Goal: Task Accomplishment & Management: Use online tool/utility

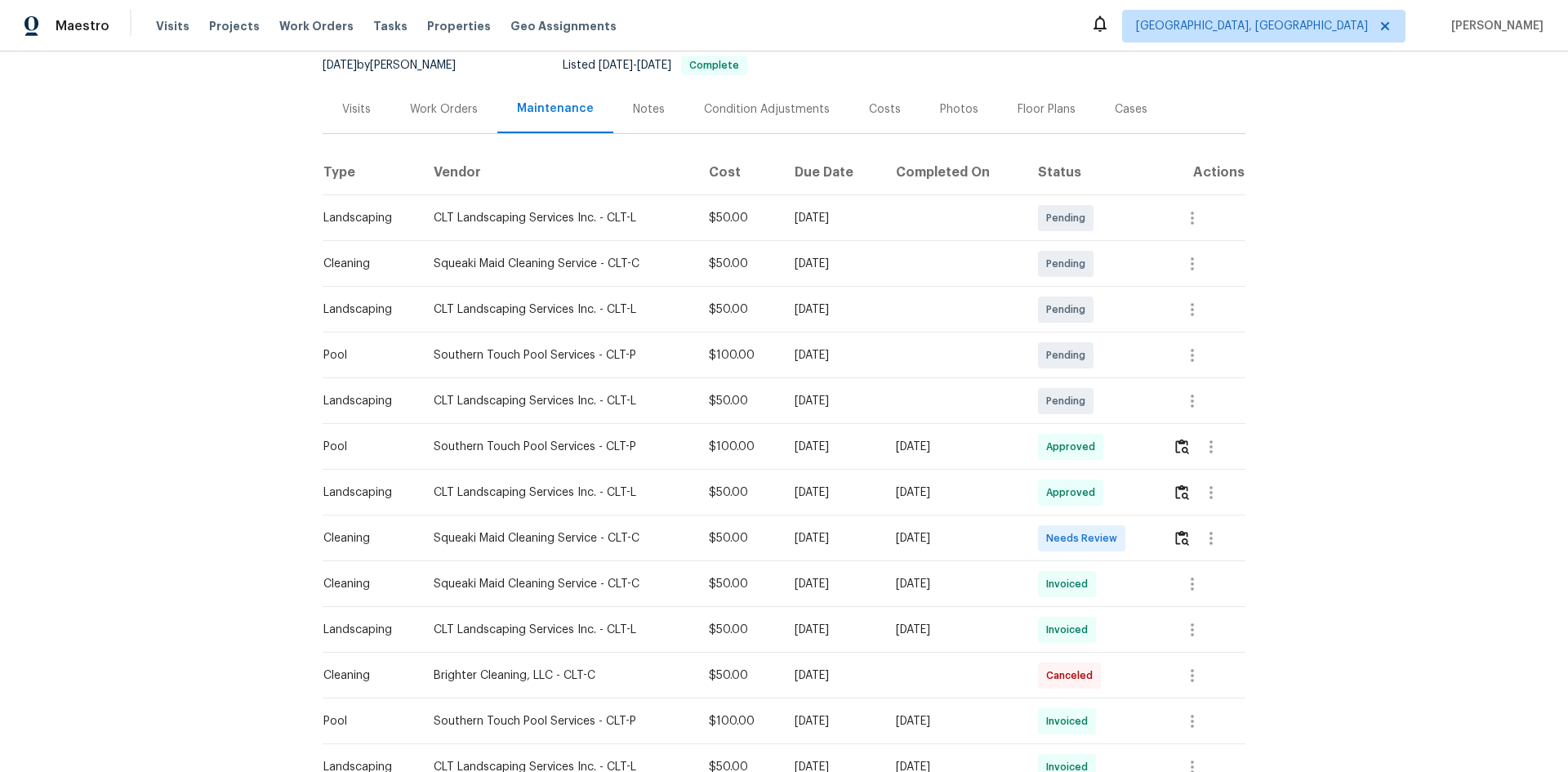
scroll to position [163, 0]
click at [1115, 517] on img "button" at bounding box center [1182, 537] width 14 height 16
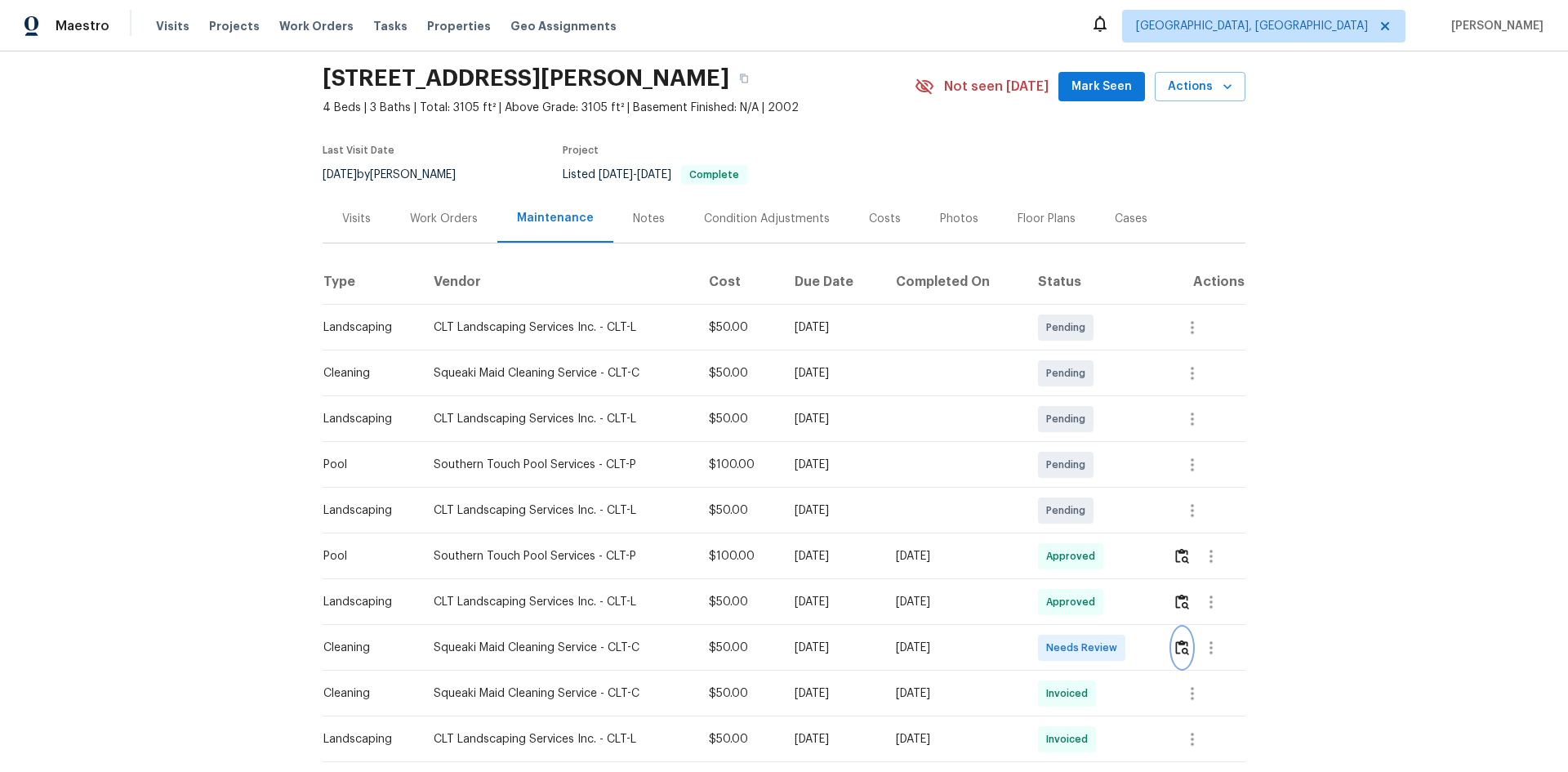
scroll to position [82, 0]
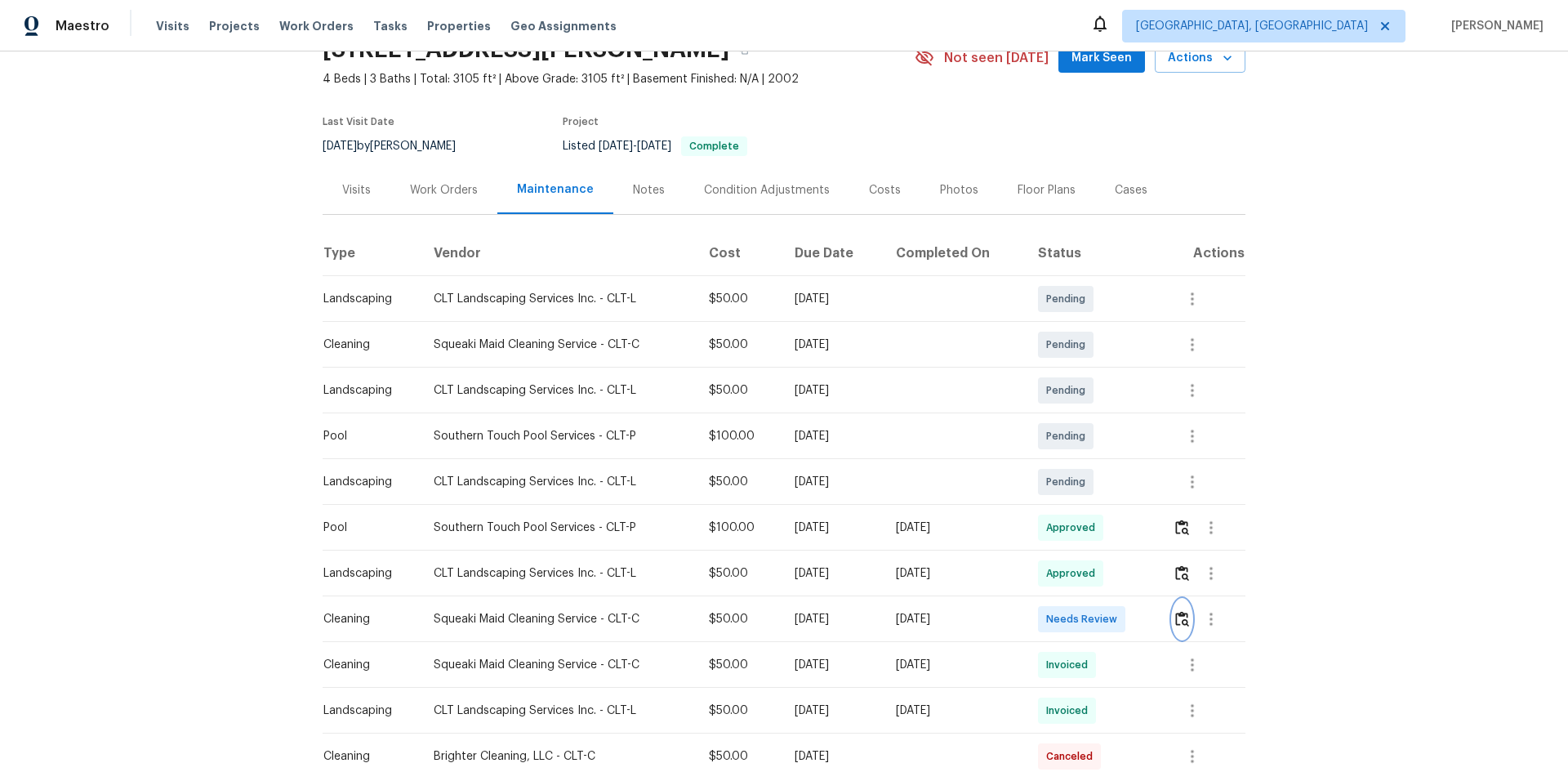
click at [1115, 517] on img "button" at bounding box center [1182, 619] width 14 height 16
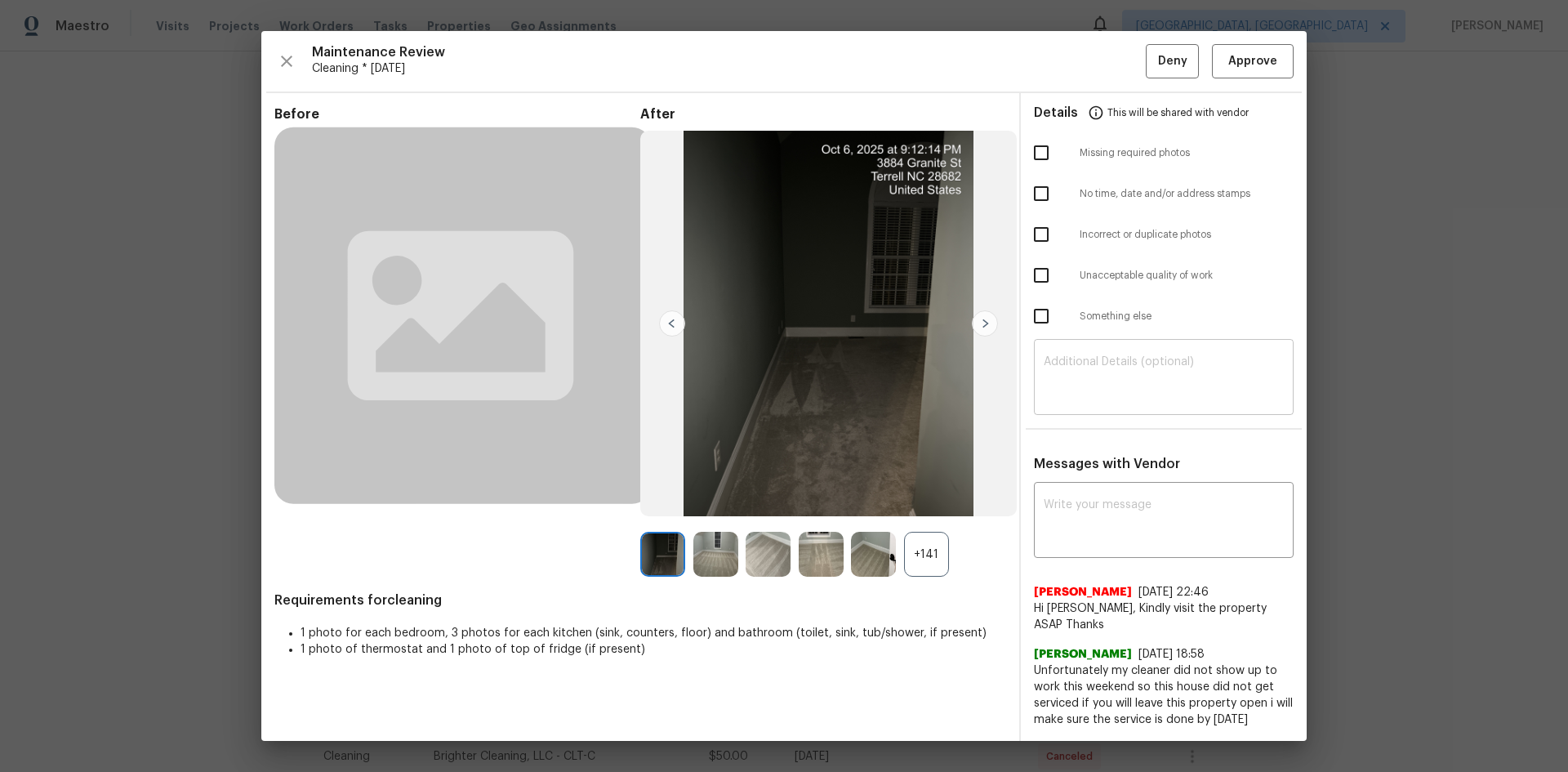
click at [1115, 406] on div "​" at bounding box center [1164, 379] width 259 height 72
paste textarea "Maintenance Audit Team: Hello! Unfortunately, this Cleaning visit completed on …"
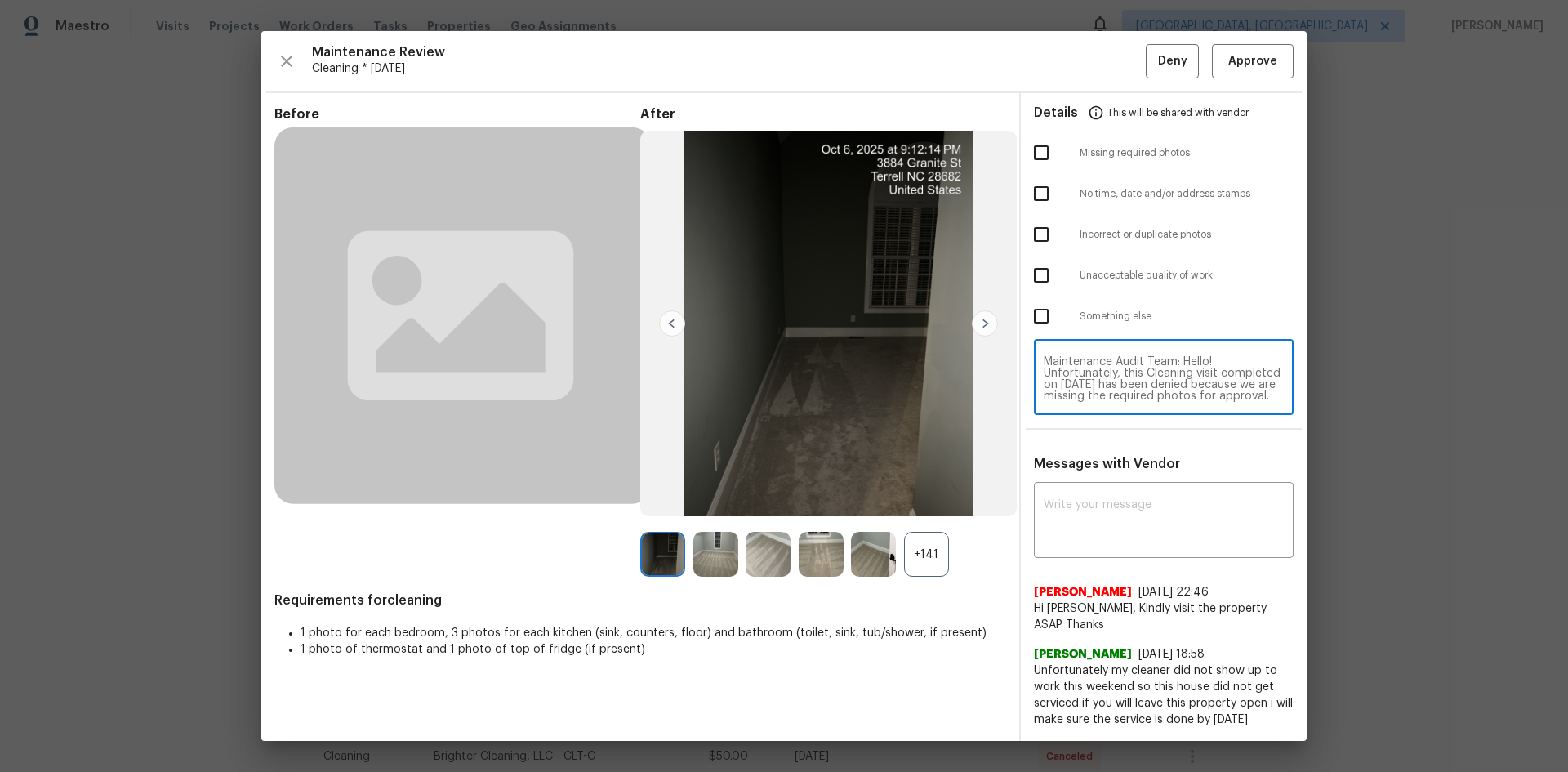
scroll to position [172, 0]
type textarea "Maintenance Audit Team: Hello! Unfortunately, this Cleaning visit completed on …"
click at [1115, 516] on textarea at bounding box center [1164, 522] width 240 height 46
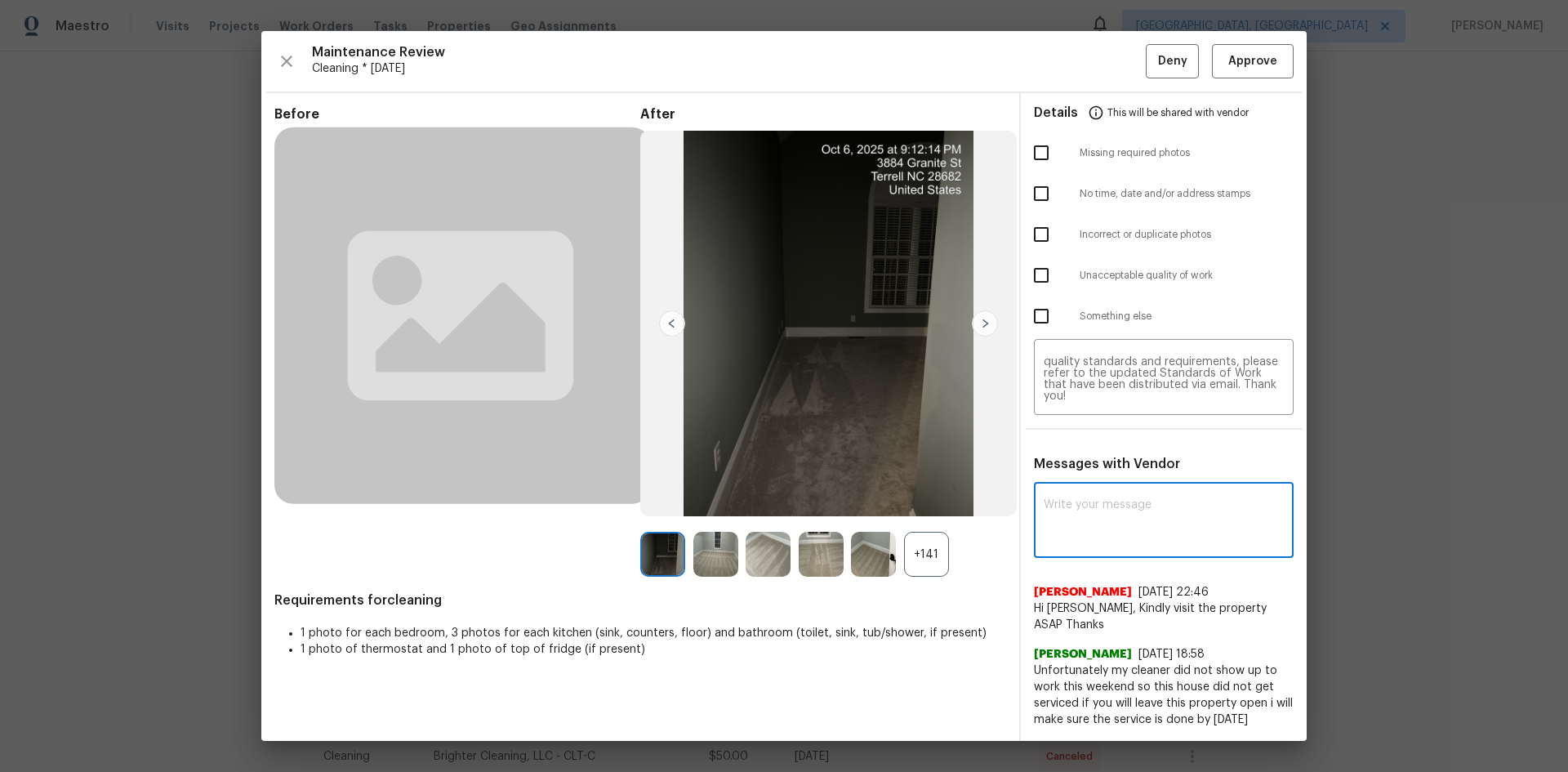
paste textarea "Maintenance Audit Team: Hello! Unfortunately, this Cleaning visit completed on …"
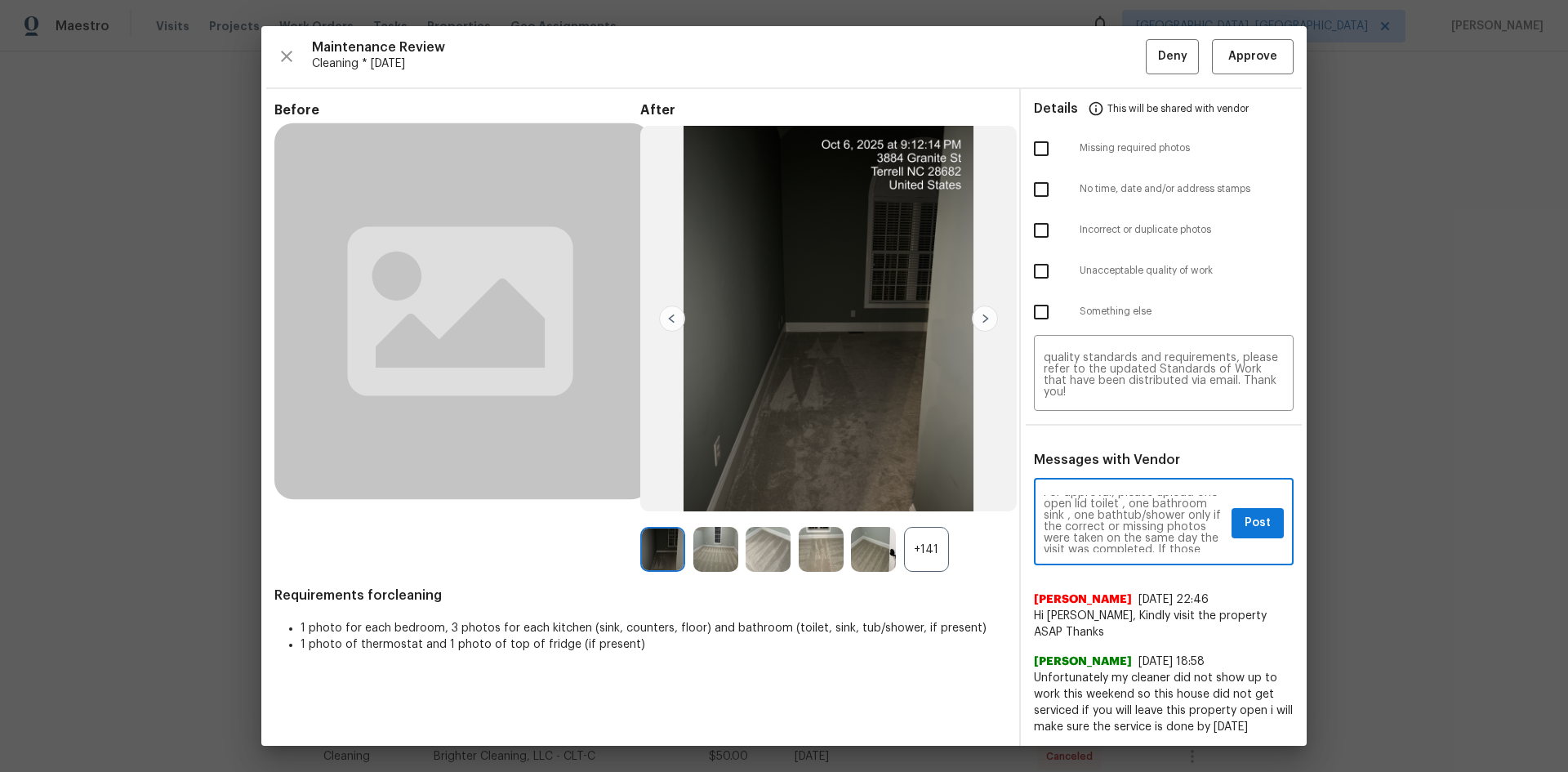
scroll to position [98, 0]
type textarea "Maintenance Audit Team: Hello! Unfortunately, this Cleaning visit completed on …"
click at [1115, 517] on span "Post" at bounding box center [1258, 523] width 27 height 21
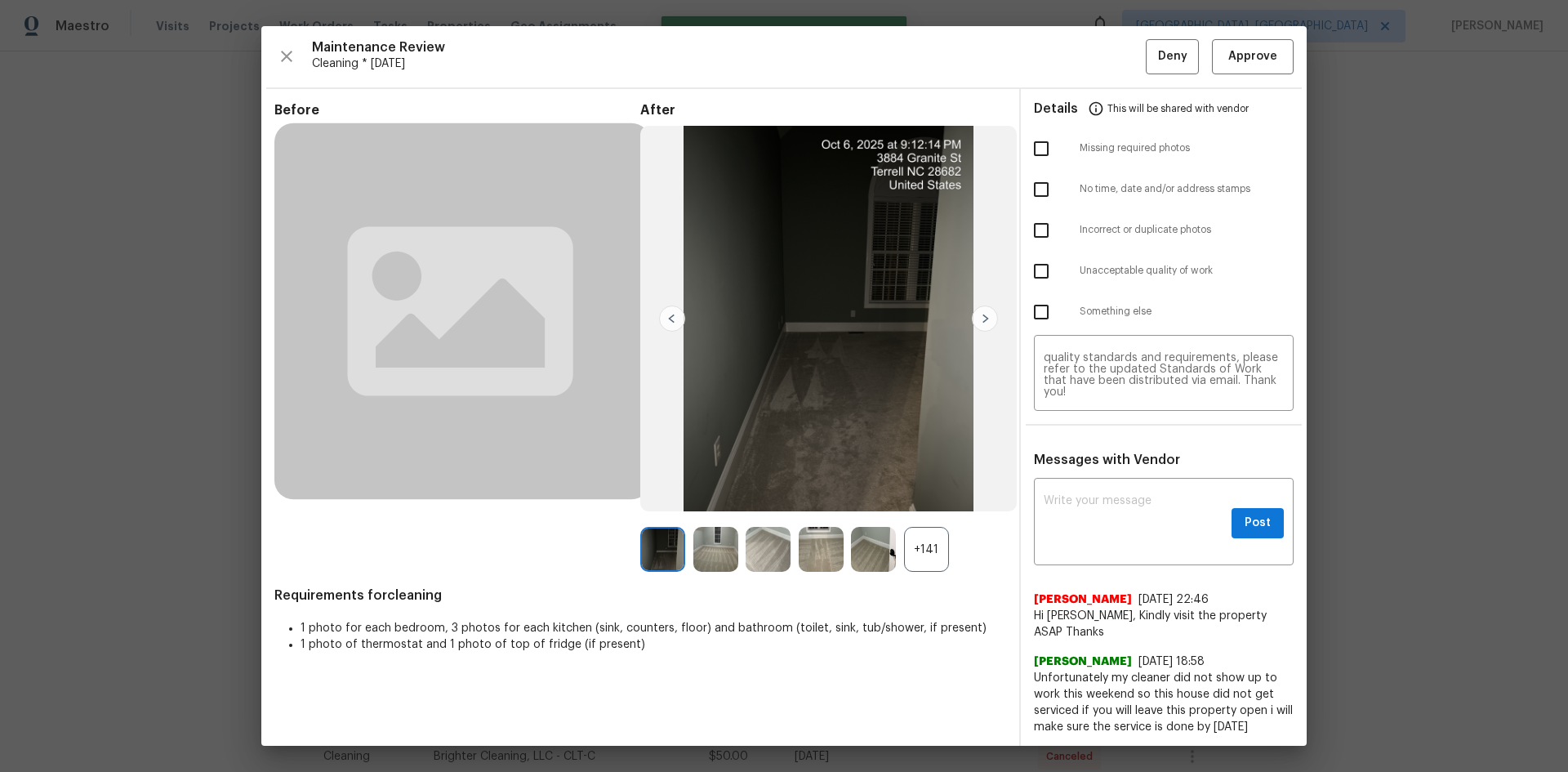
scroll to position [0, 0]
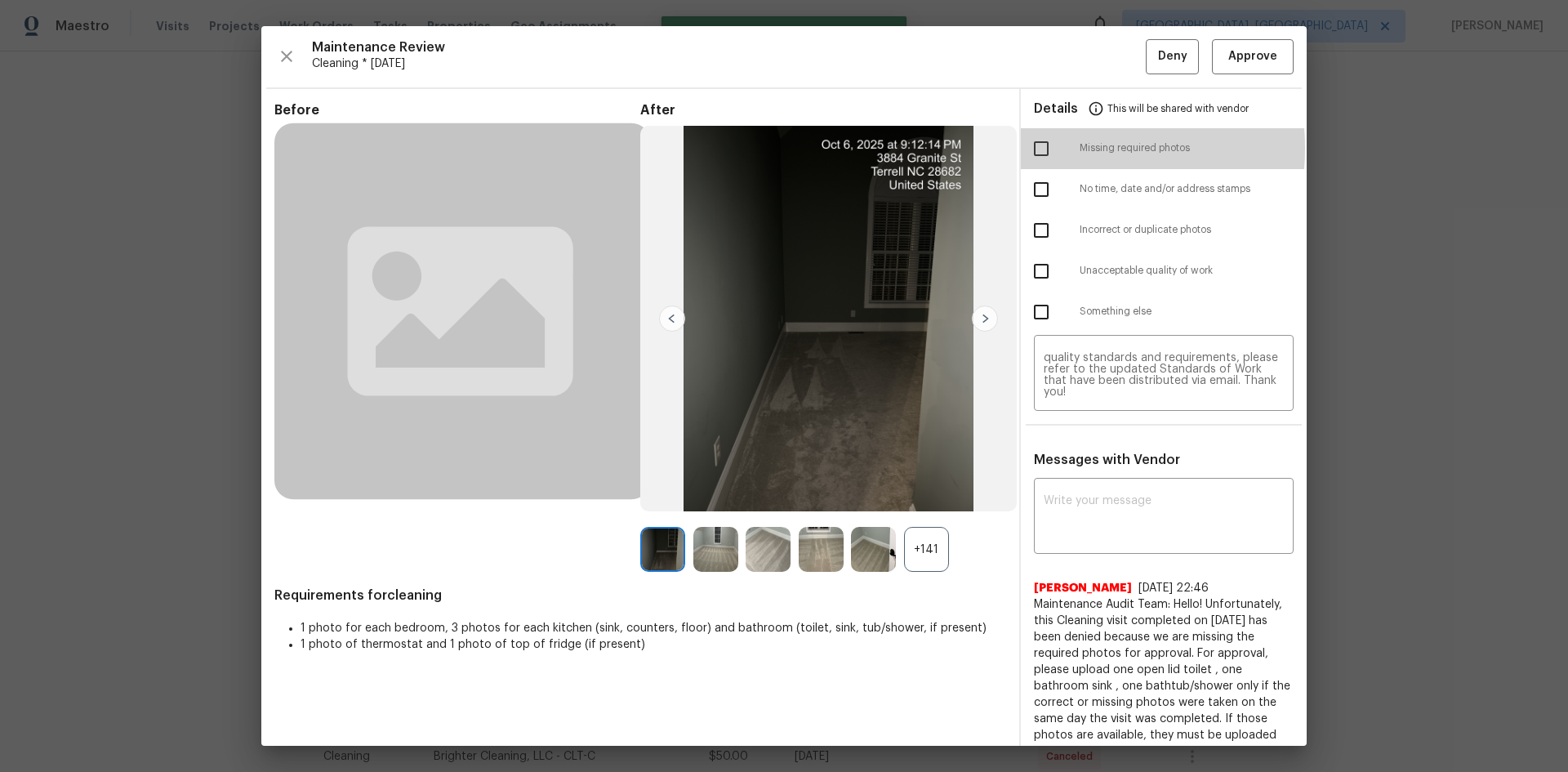
click at [1038, 148] on input "checkbox" at bounding box center [1041, 148] width 34 height 34
checkbox input "true"
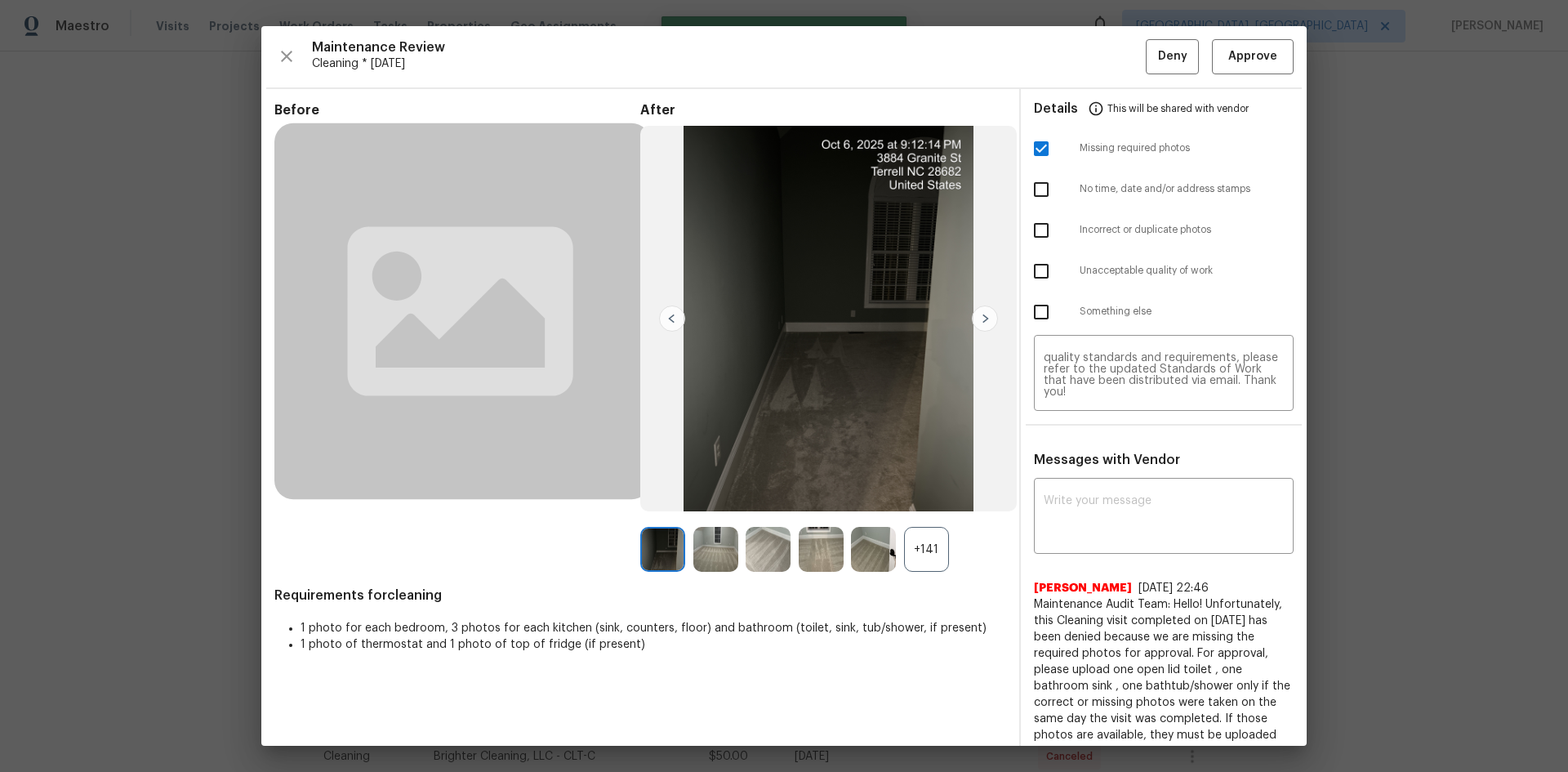
click at [1115, 46] on span "Maintenance Review" at bounding box center [728, 47] width 834 height 17
click at [1115, 65] on span "Deny" at bounding box center [1172, 56] width 29 height 21
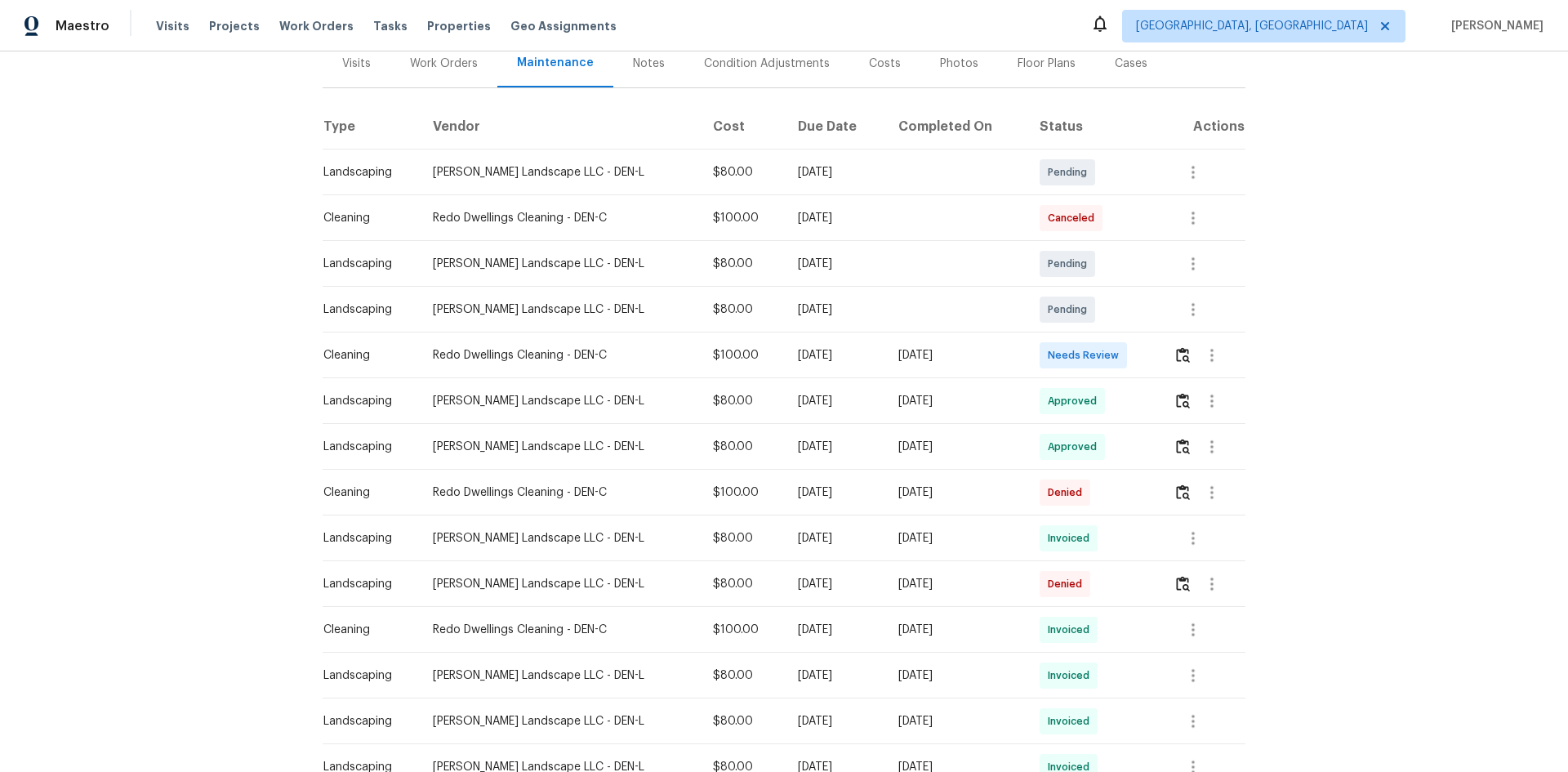
scroll to position [245, 0]
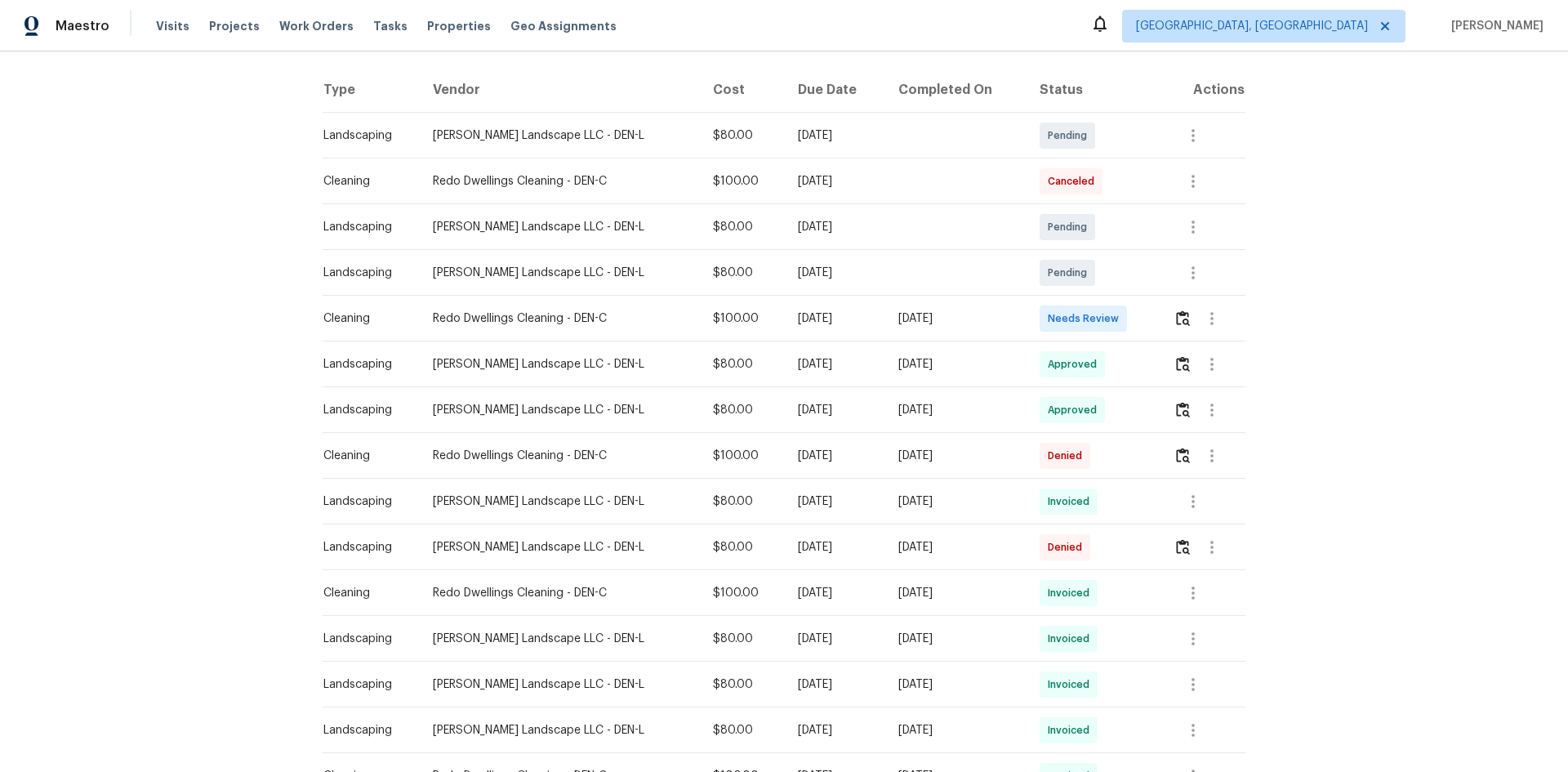
drag, startPoint x: 343, startPoint y: 314, endPoint x: 1132, endPoint y: 318, distance: 789.0
click at [1019, 332] on tr "Cleaning Redo Dwellings Cleaning - DEN-C $100.00 Mon, Sep 29 2025 Tue, Oct 07 2…" at bounding box center [784, 318] width 923 height 46
click at [1115, 315] on img "button" at bounding box center [1183, 318] width 14 height 16
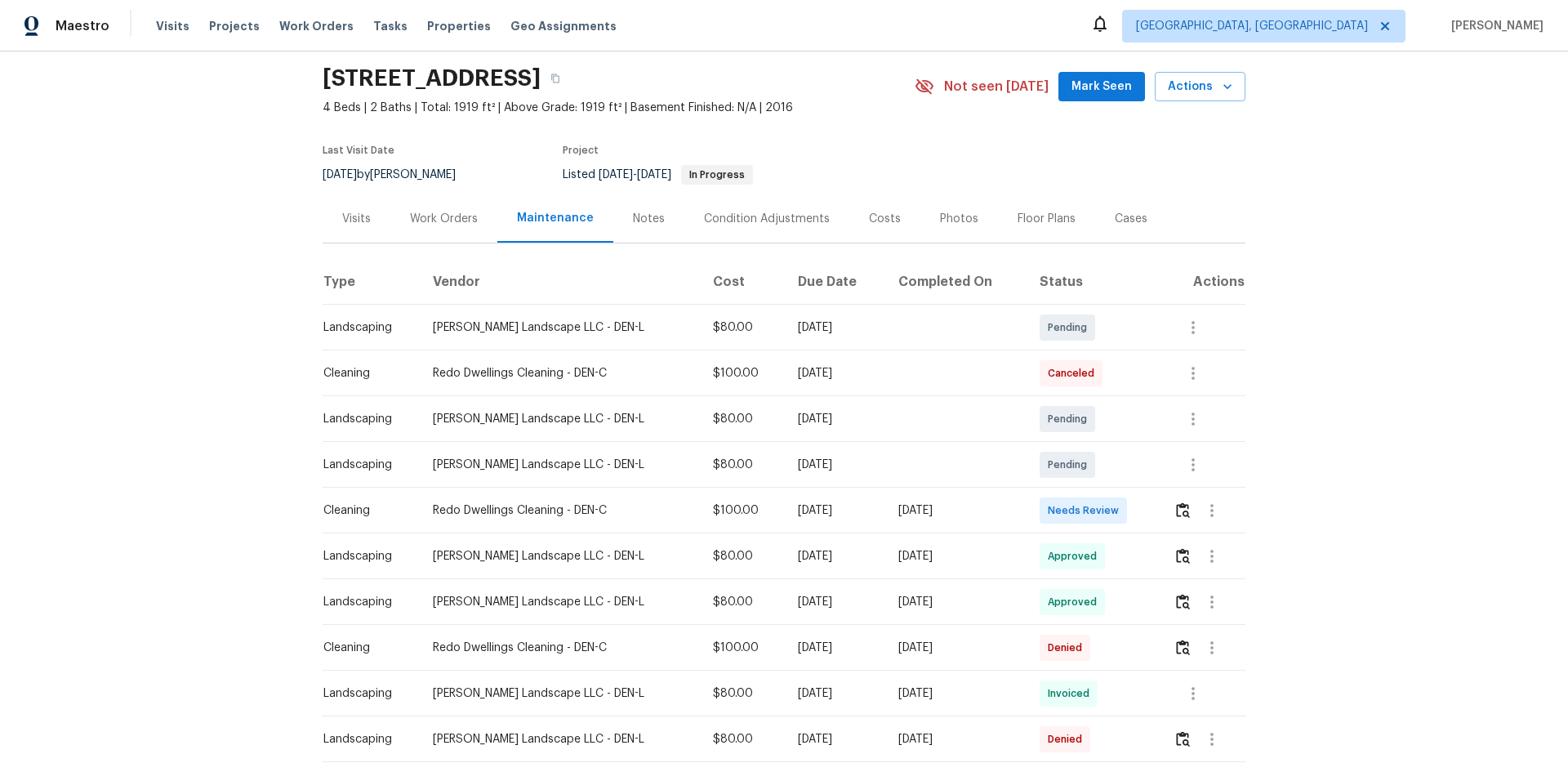
scroll to position [82, 0]
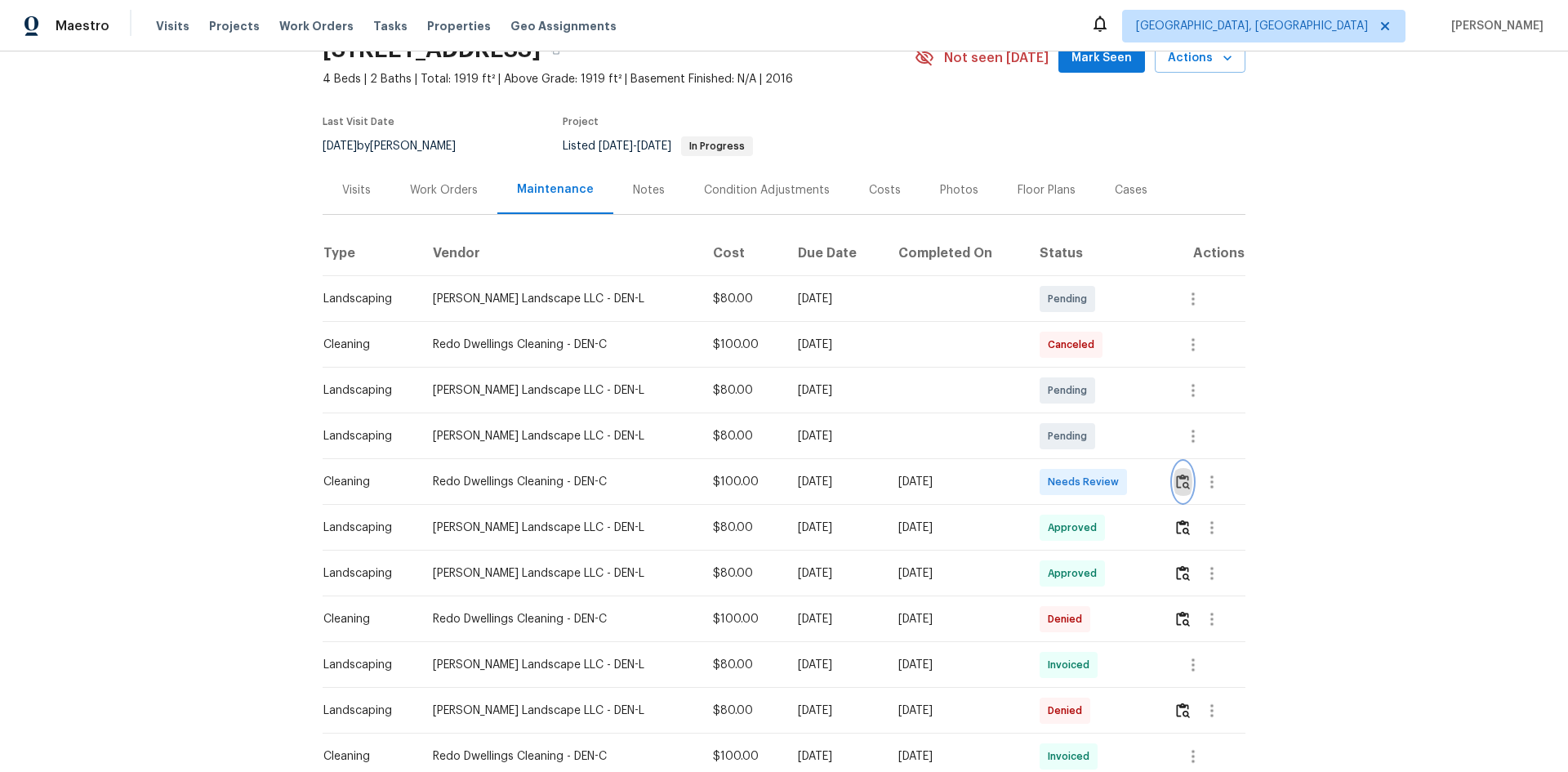
click at [1178, 492] on button "button" at bounding box center [1183, 482] width 19 height 39
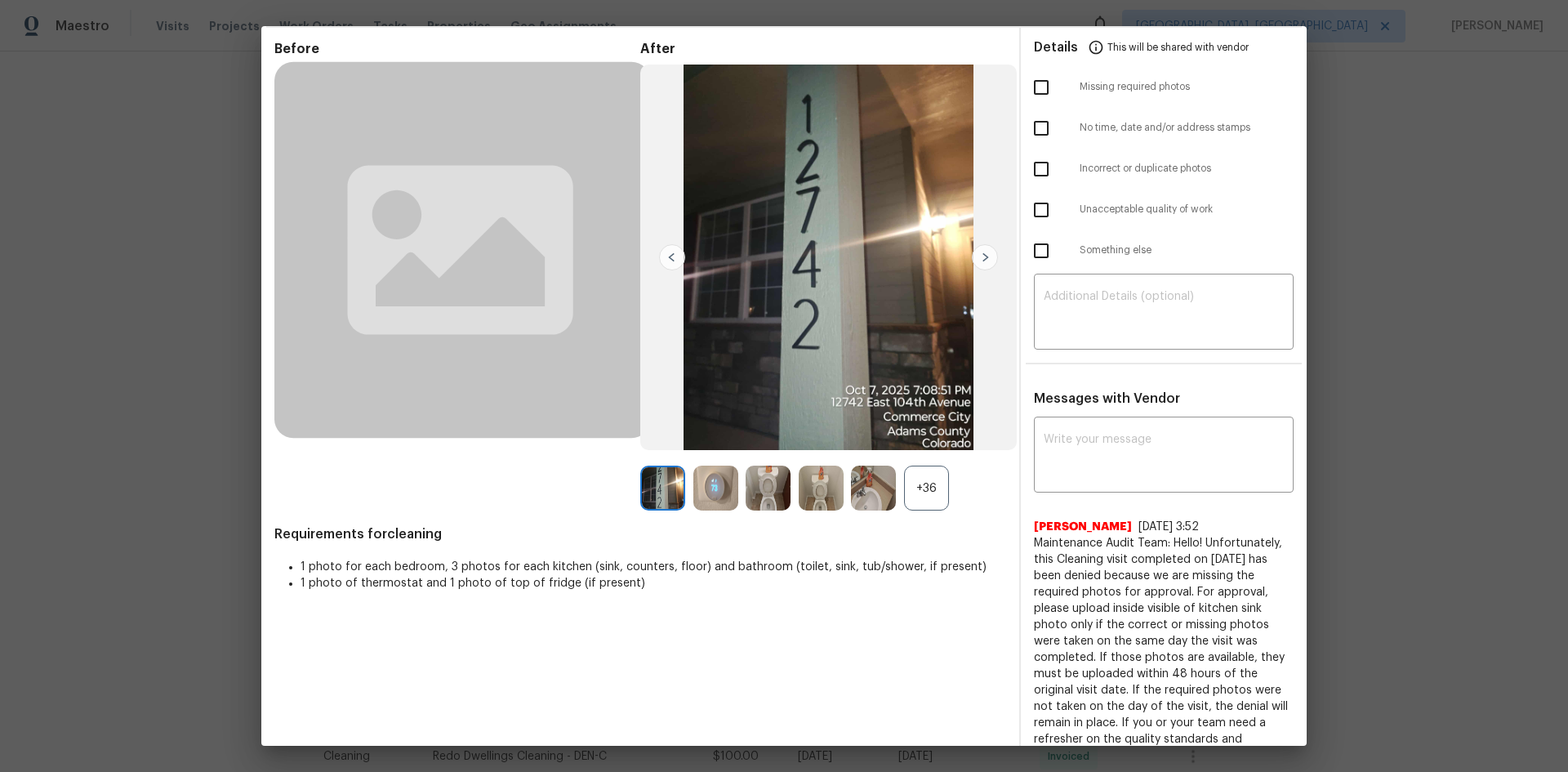
scroll to position [0, 0]
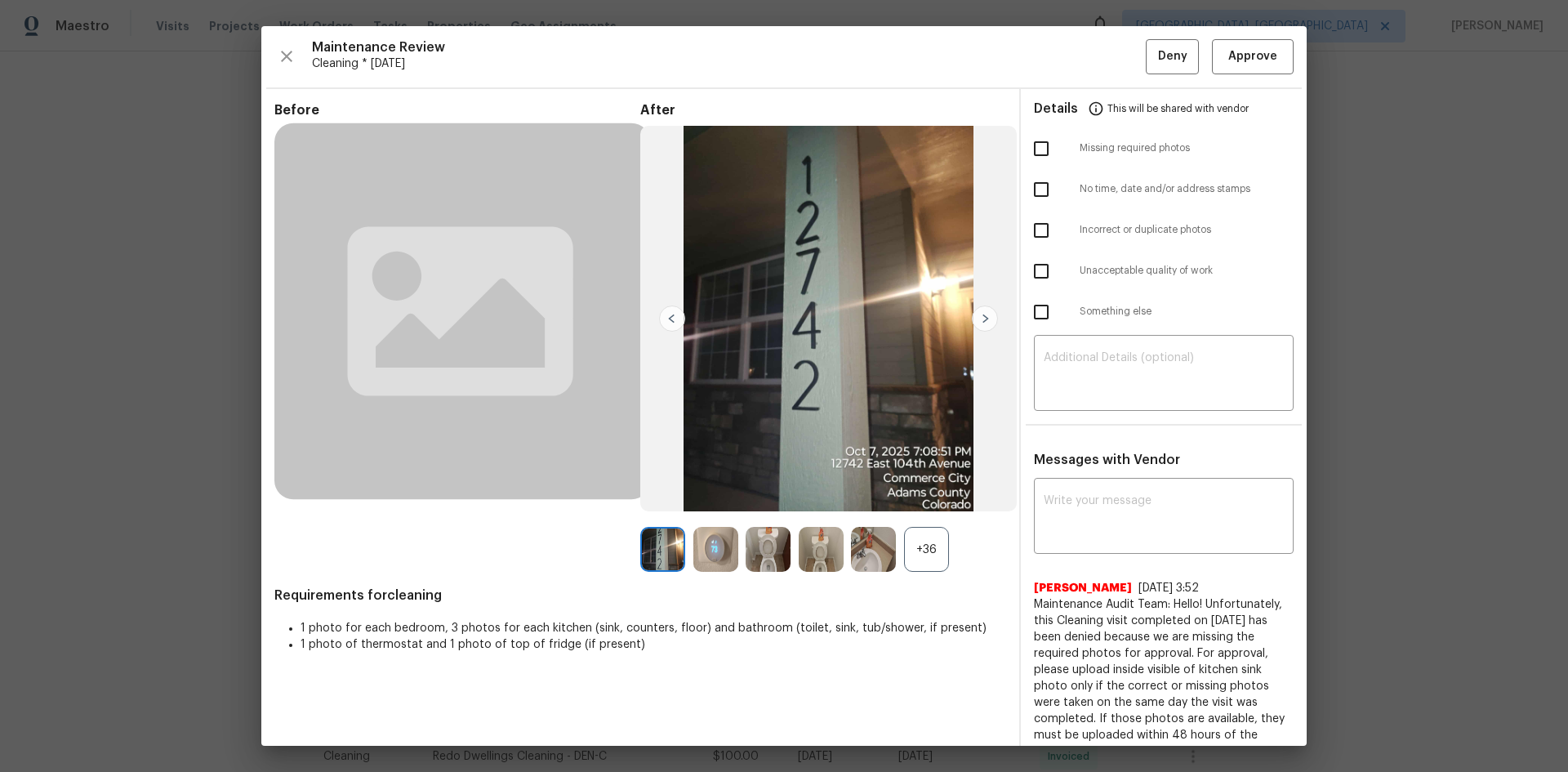
click at [1225, 80] on div "Maintenance Review Cleaning * Mon, Sep 29 Deny Approve Before After +36 Require…" at bounding box center [783, 386] width 1045 height 720
click at [1232, 74] on button "Approve" at bounding box center [1252, 56] width 82 height 35
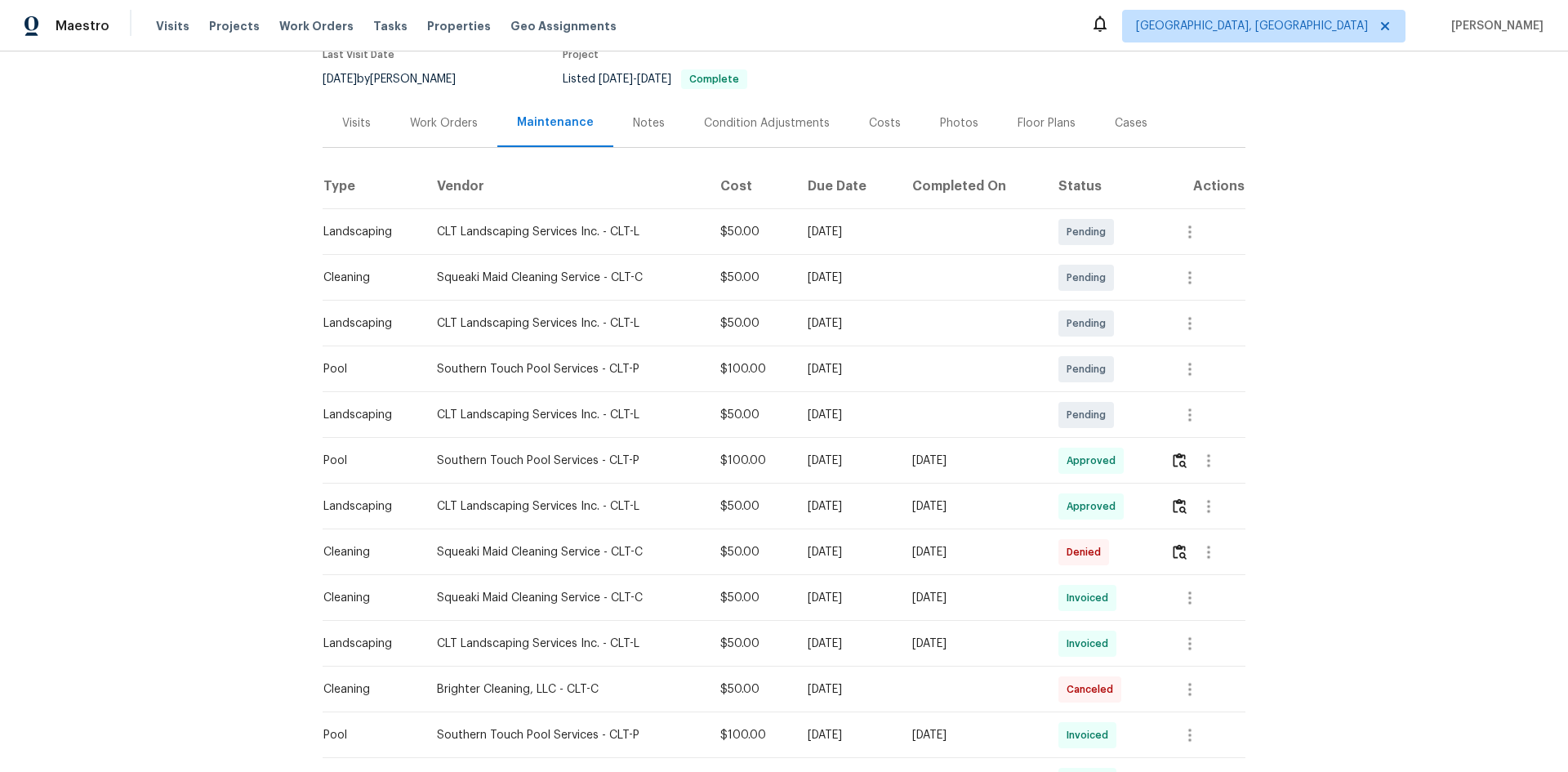
scroll to position [163, 0]
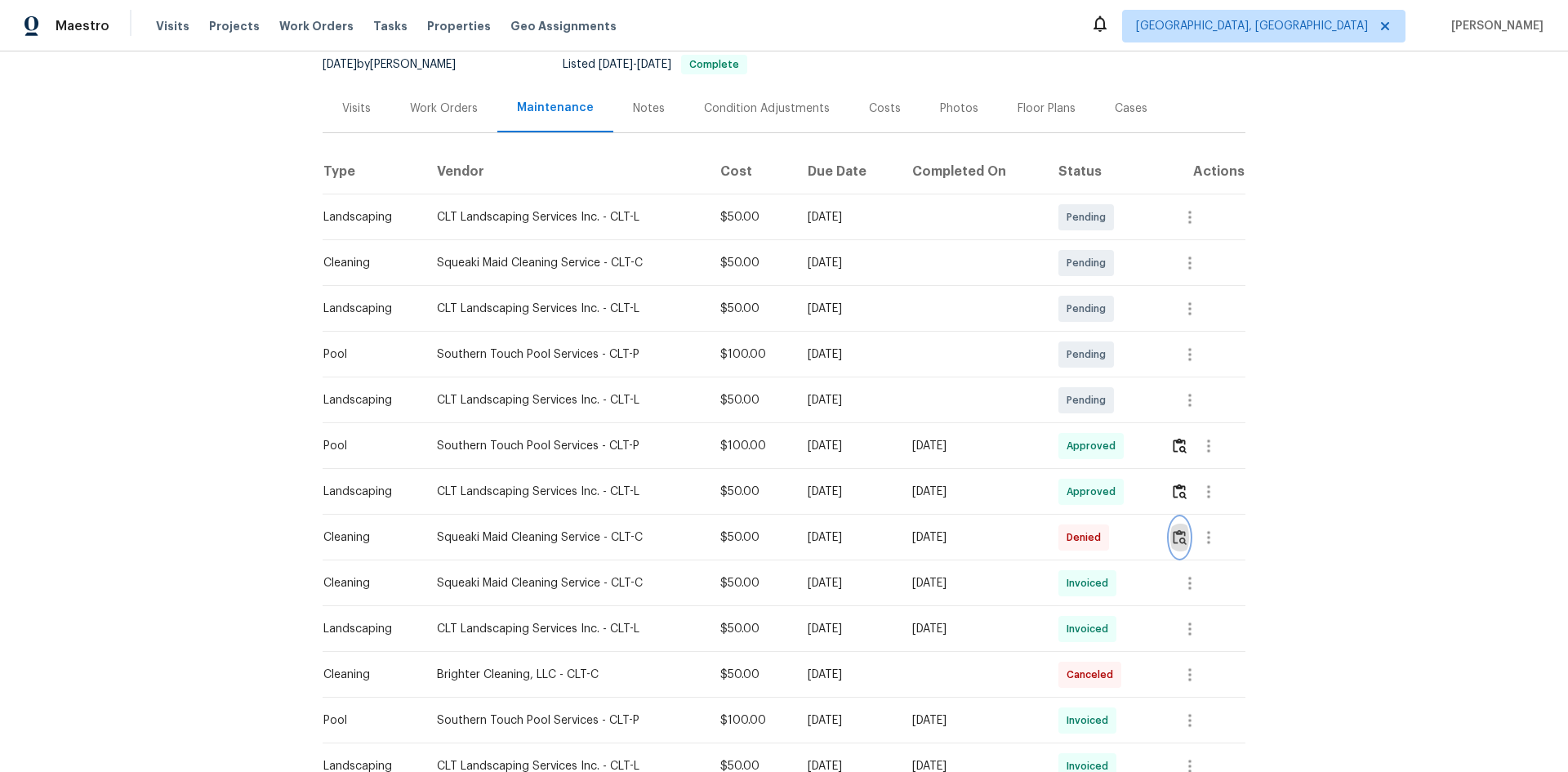
click at [1115, 517] on img "button" at bounding box center [1179, 537] width 14 height 16
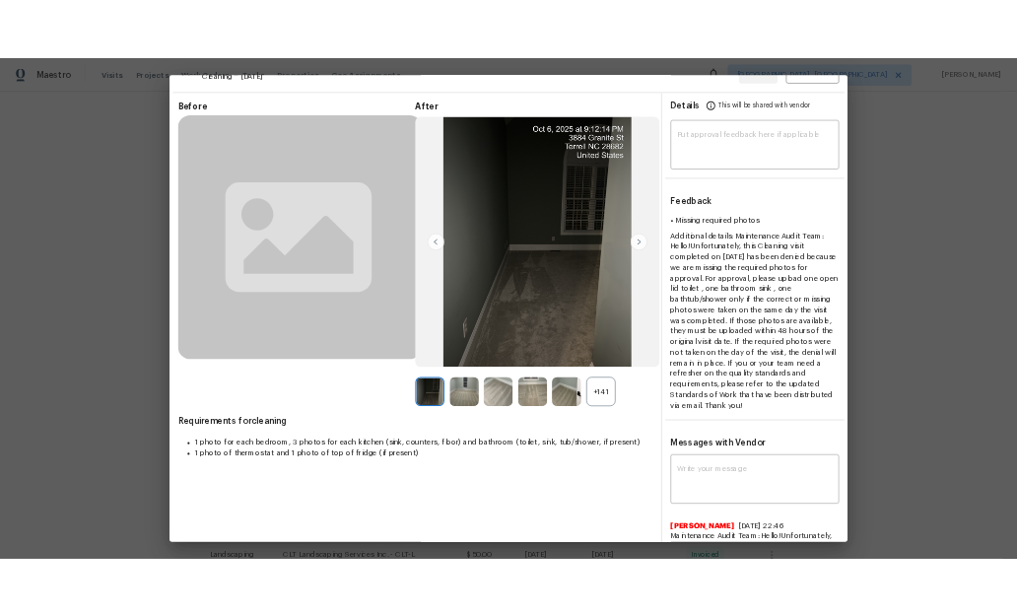
scroll to position [0, 0]
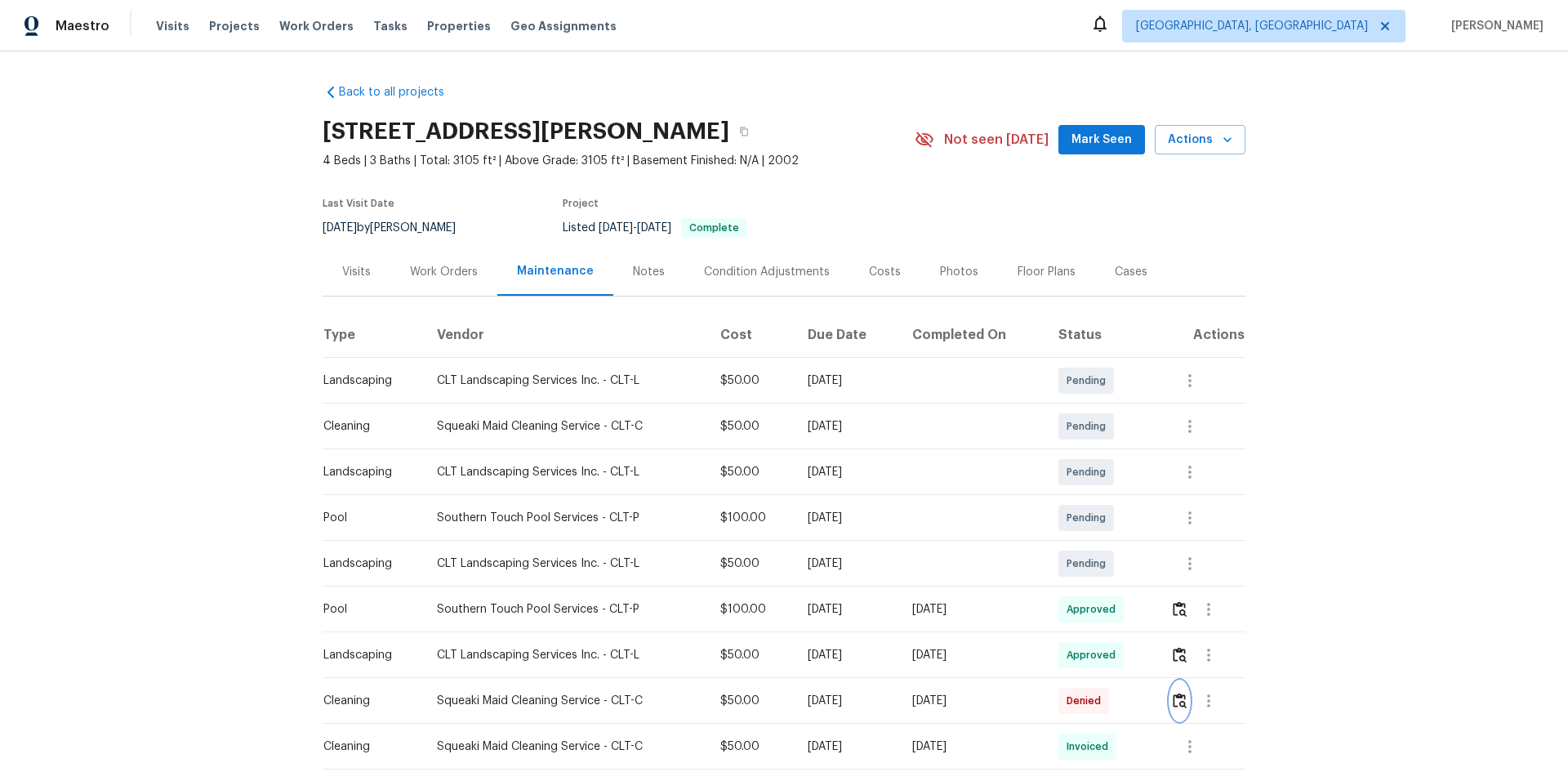
click at [1115, 517] on button "button" at bounding box center [1179, 701] width 19 height 39
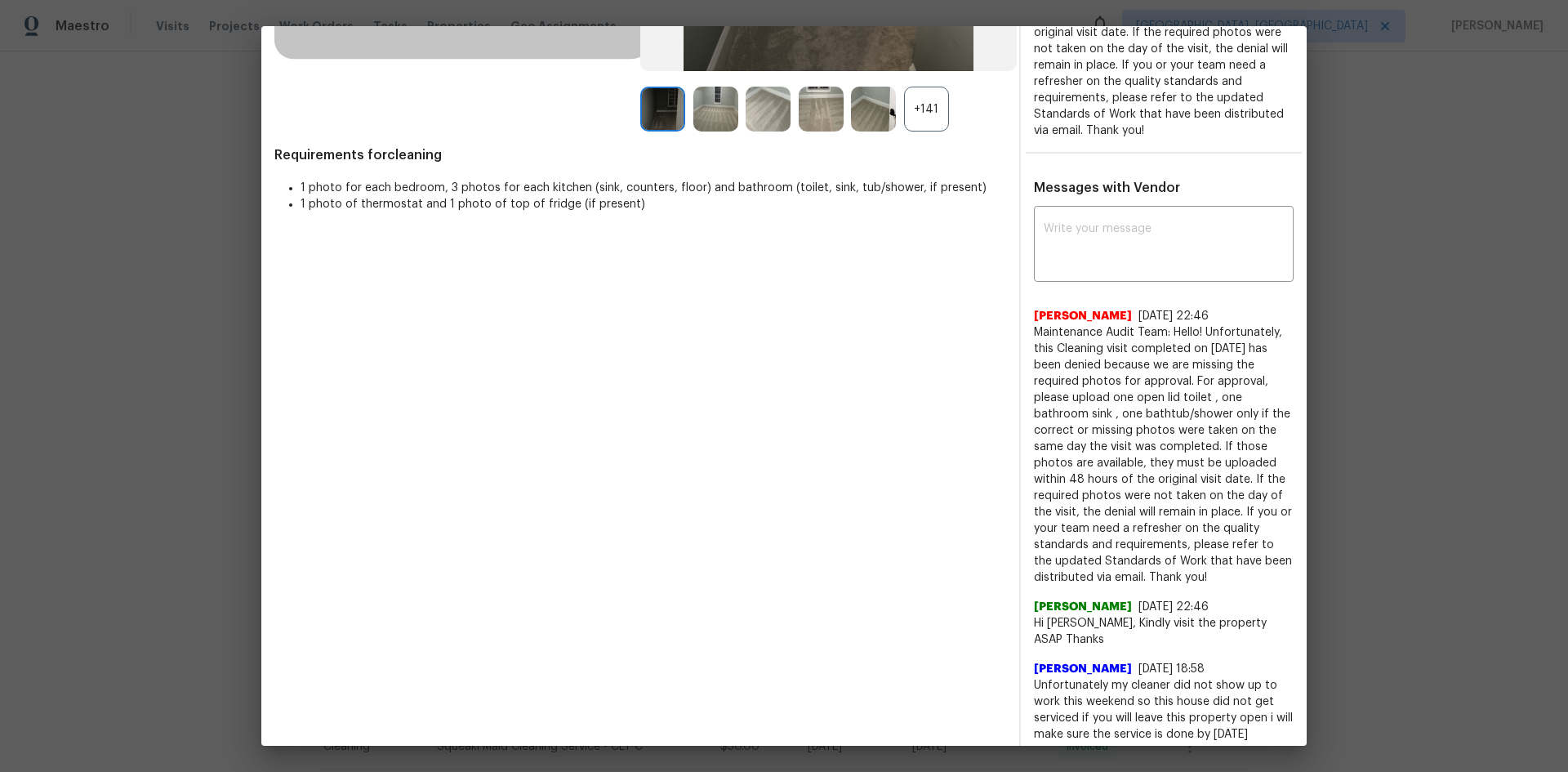
scroll to position [450, 0]
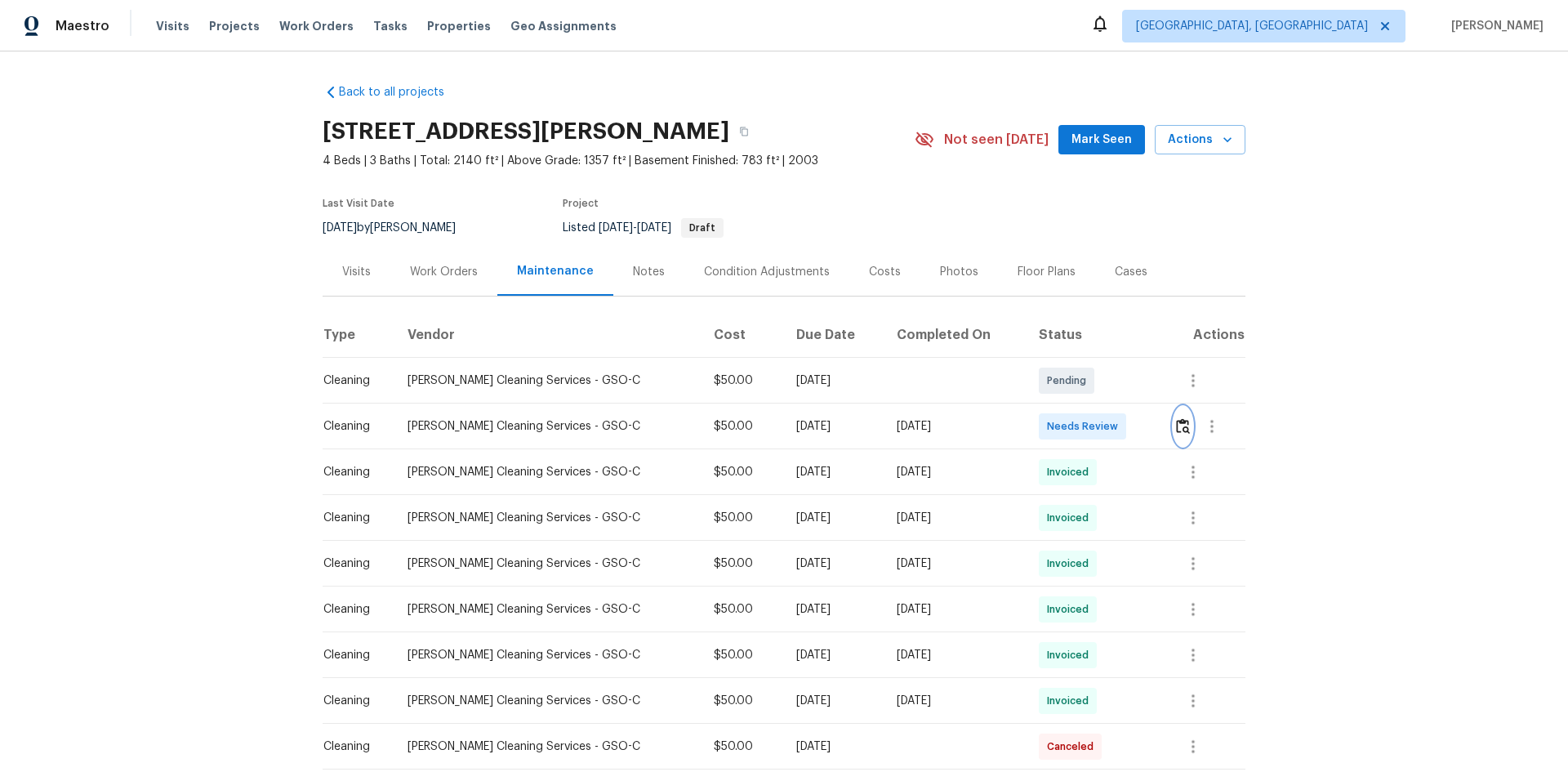
click at [1115, 425] on img "button" at bounding box center [1183, 426] width 14 height 16
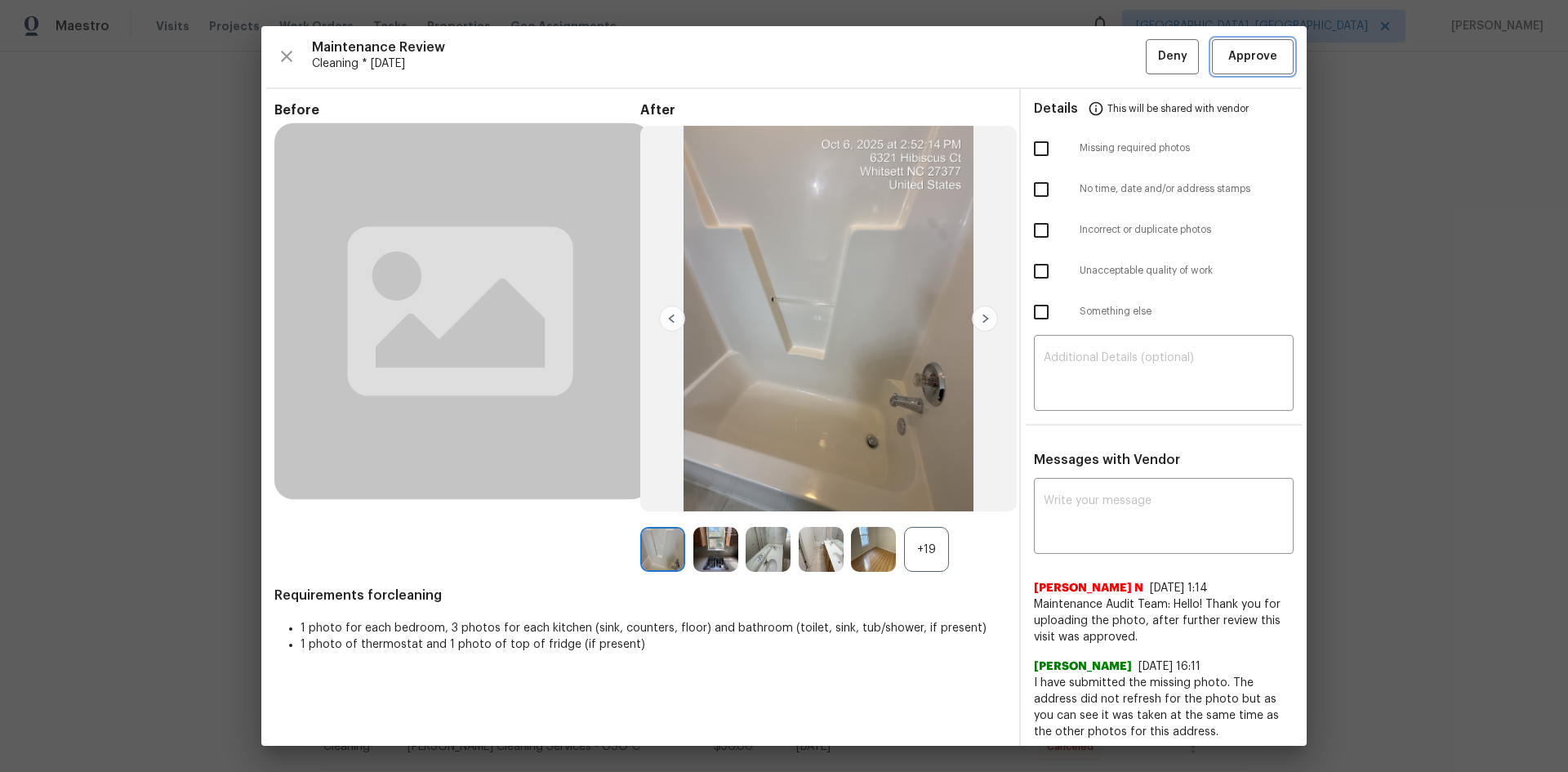
drag, startPoint x: 1244, startPoint y: 56, endPoint x: 975, endPoint y: 112, distance: 274.8
click at [1115, 57] on span "Approve" at bounding box center [1252, 56] width 49 height 21
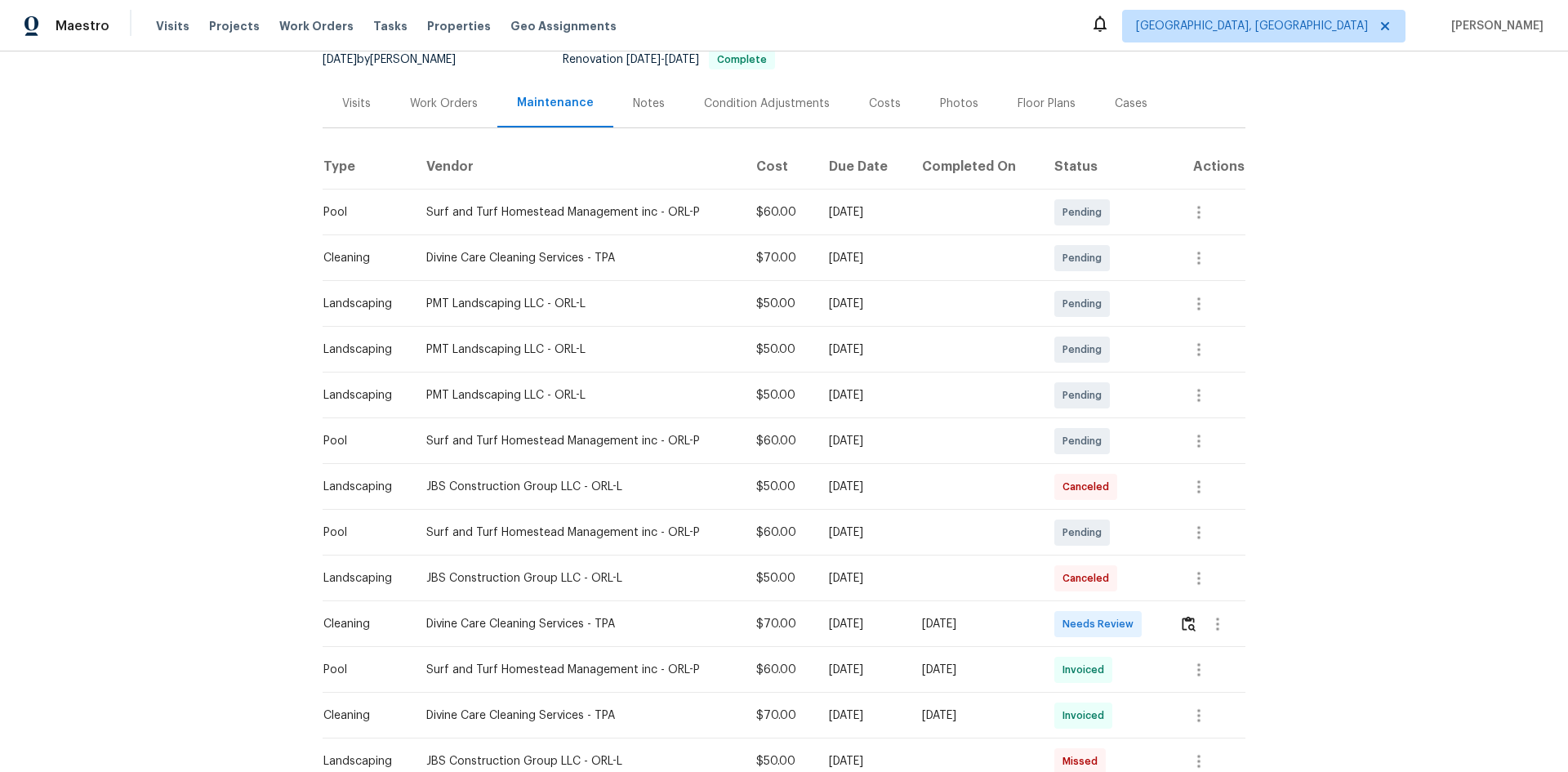
scroll to position [409, 0]
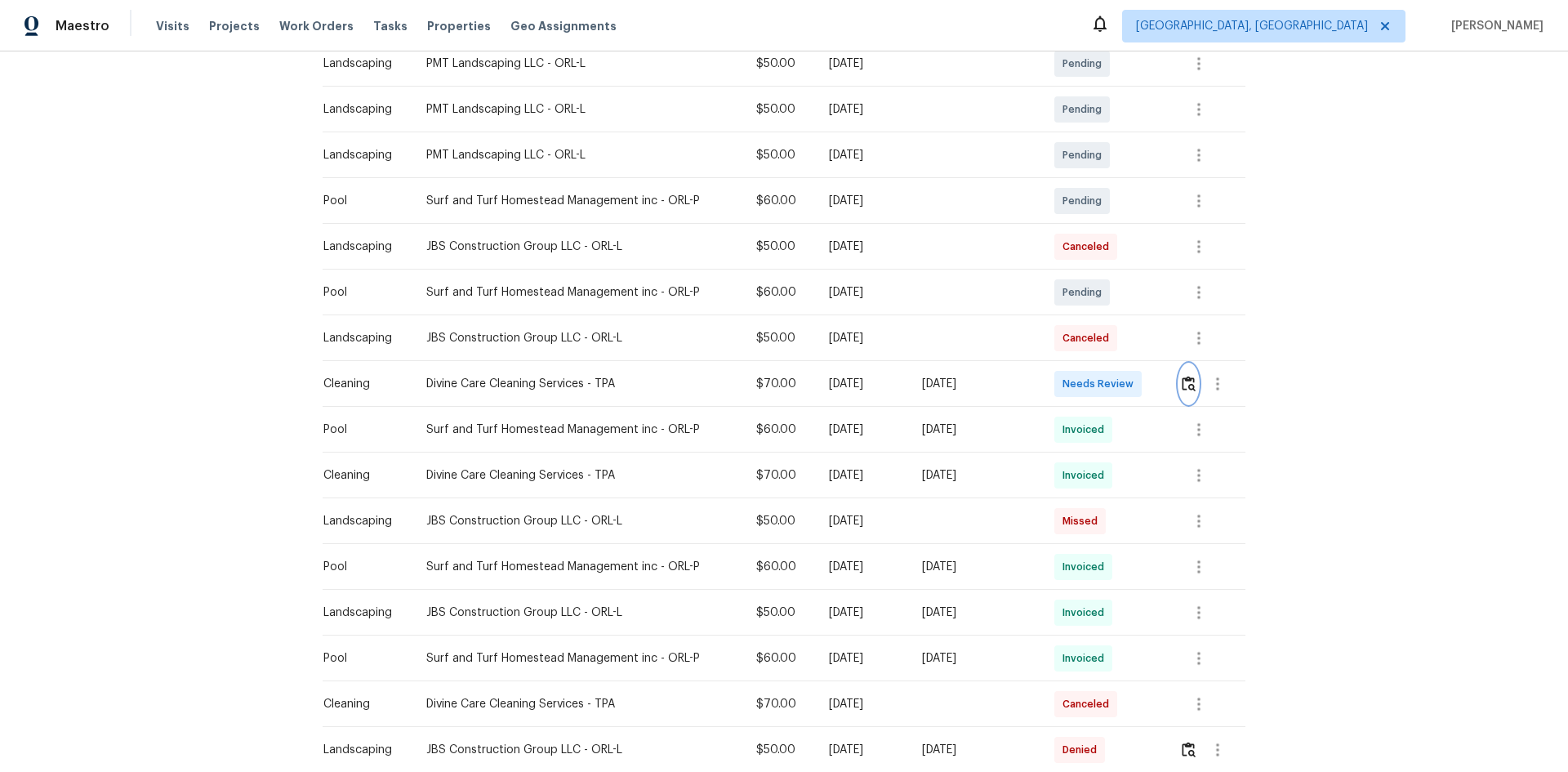
click at [1115, 397] on button "button" at bounding box center [1188, 384] width 19 height 39
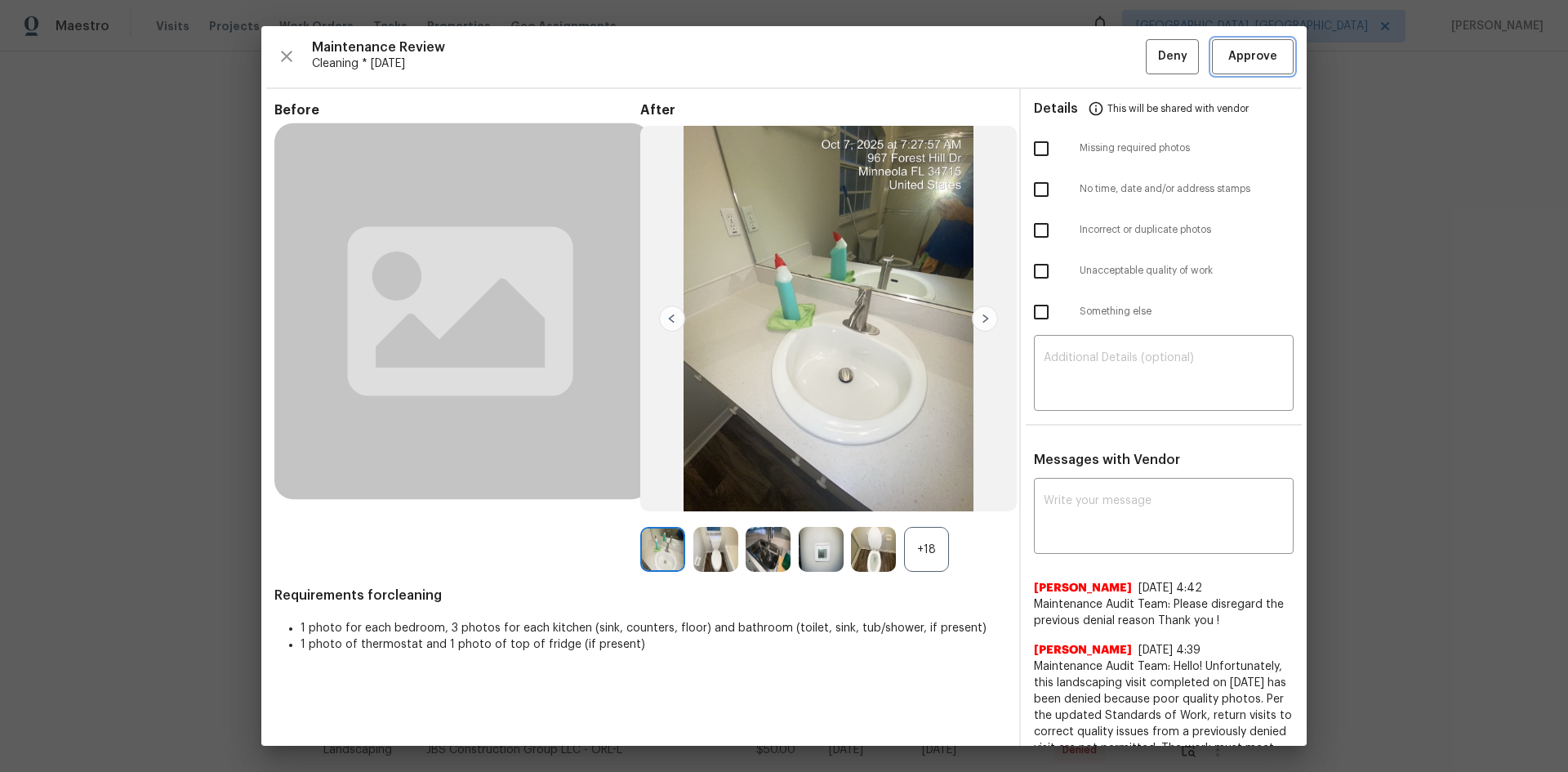
click at [1115, 64] on button "Approve" at bounding box center [1252, 56] width 82 height 35
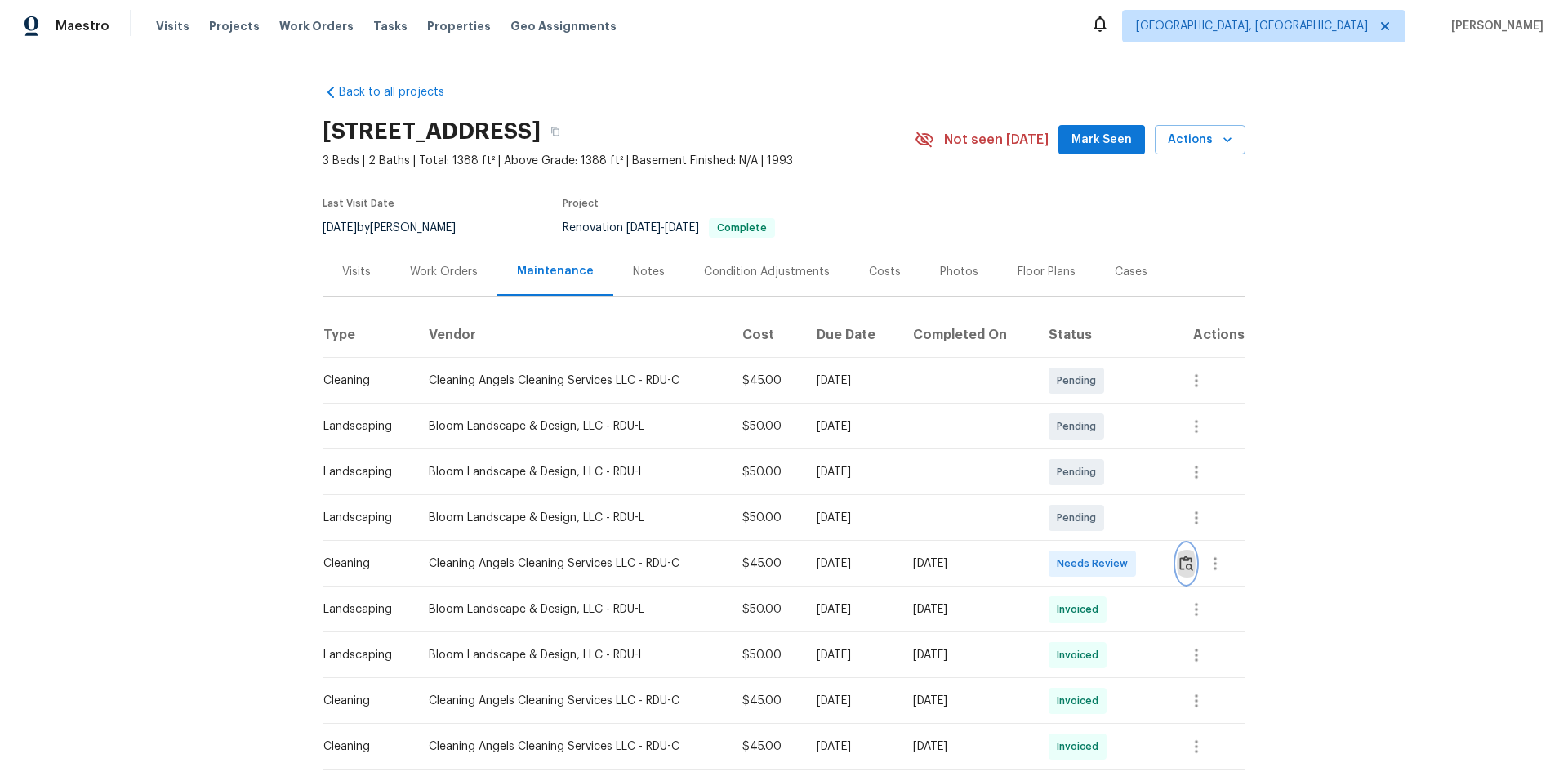
click at [1115, 517] on img "button" at bounding box center [1186, 563] width 14 height 16
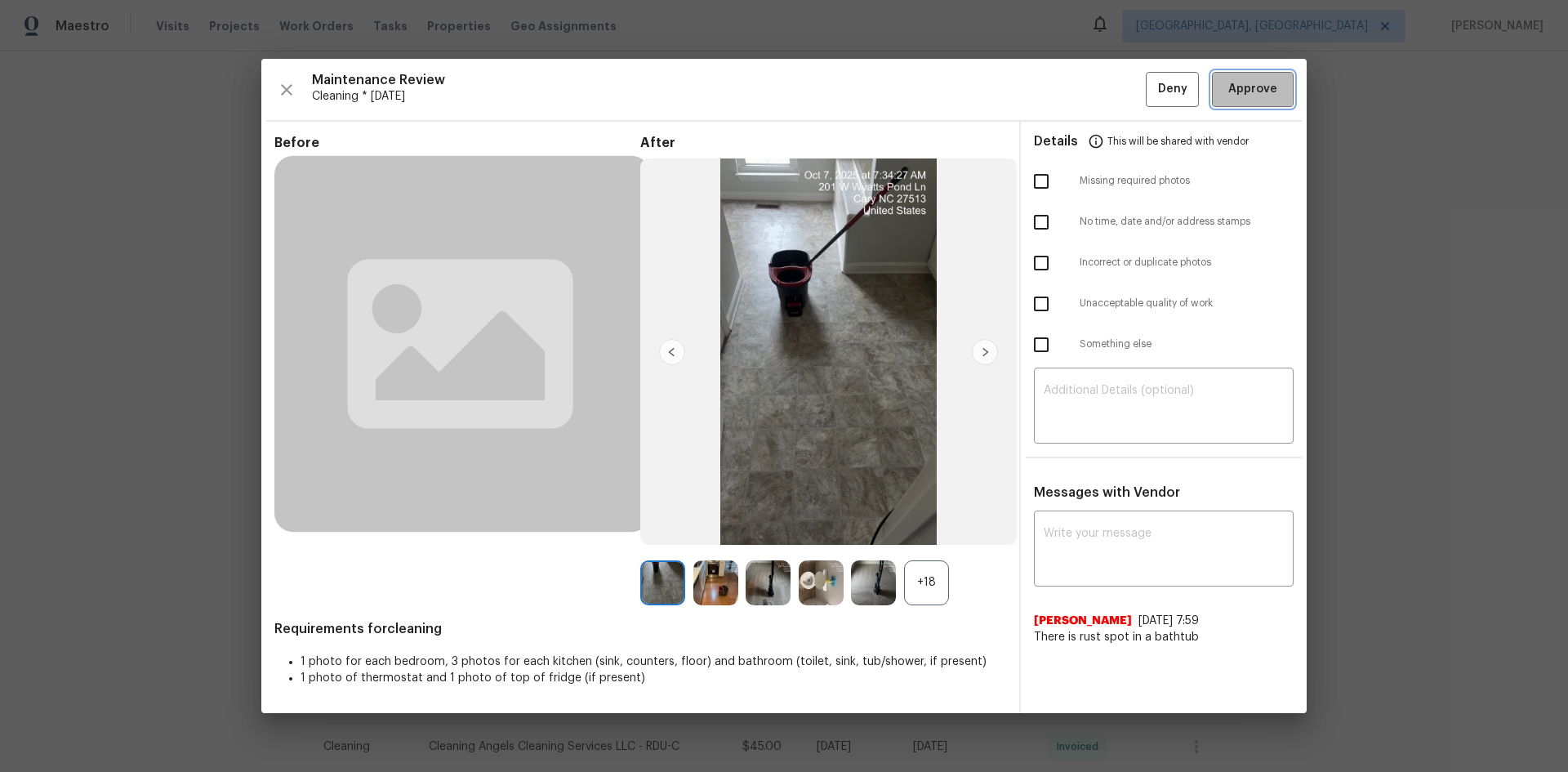
click at [1115, 96] on span "Approve" at bounding box center [1252, 90] width 49 height 21
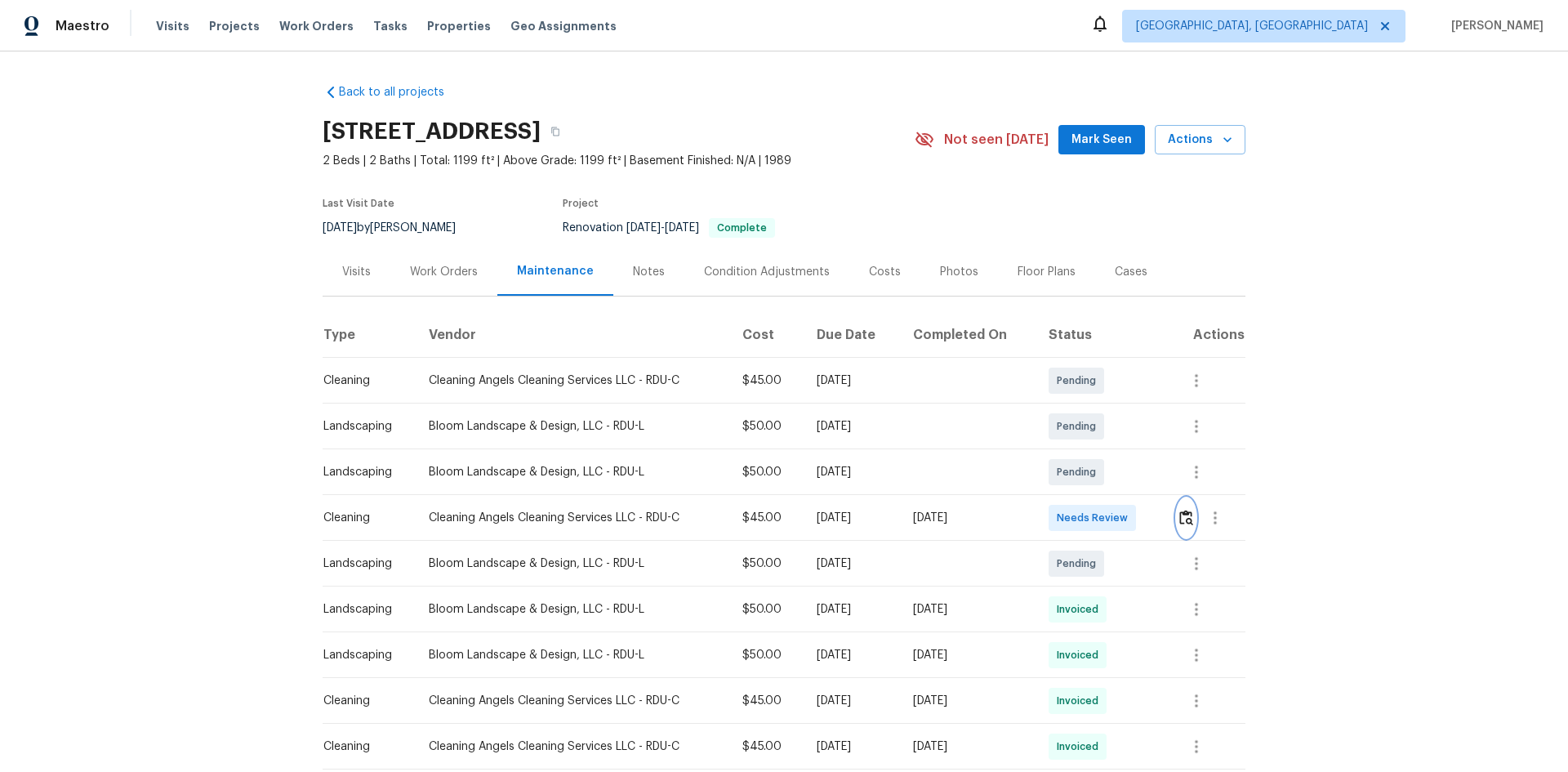
click at [1115, 517] on button "button" at bounding box center [1186, 517] width 19 height 39
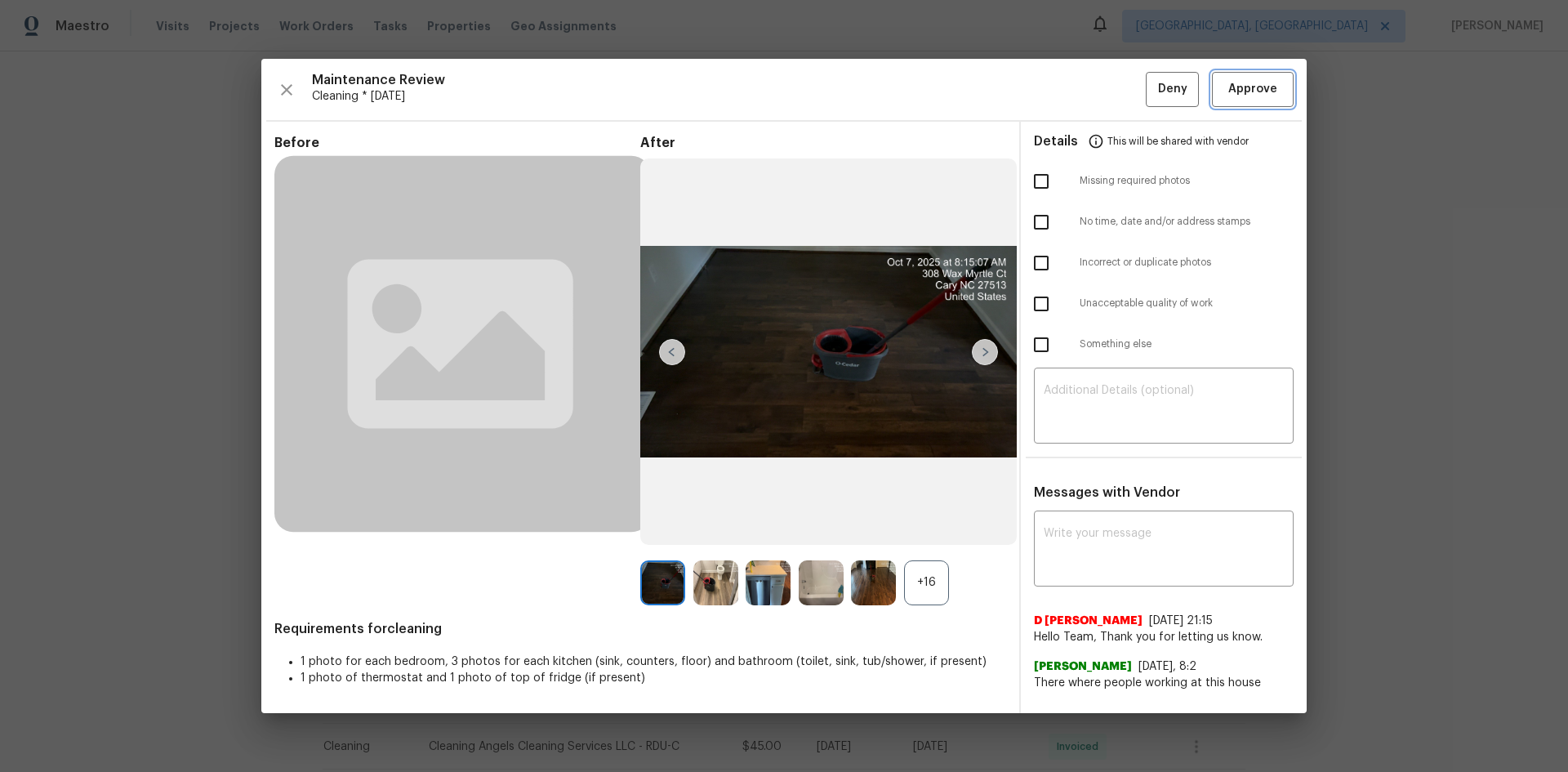
click at [1115, 84] on span "Approve" at bounding box center [1252, 90] width 49 height 21
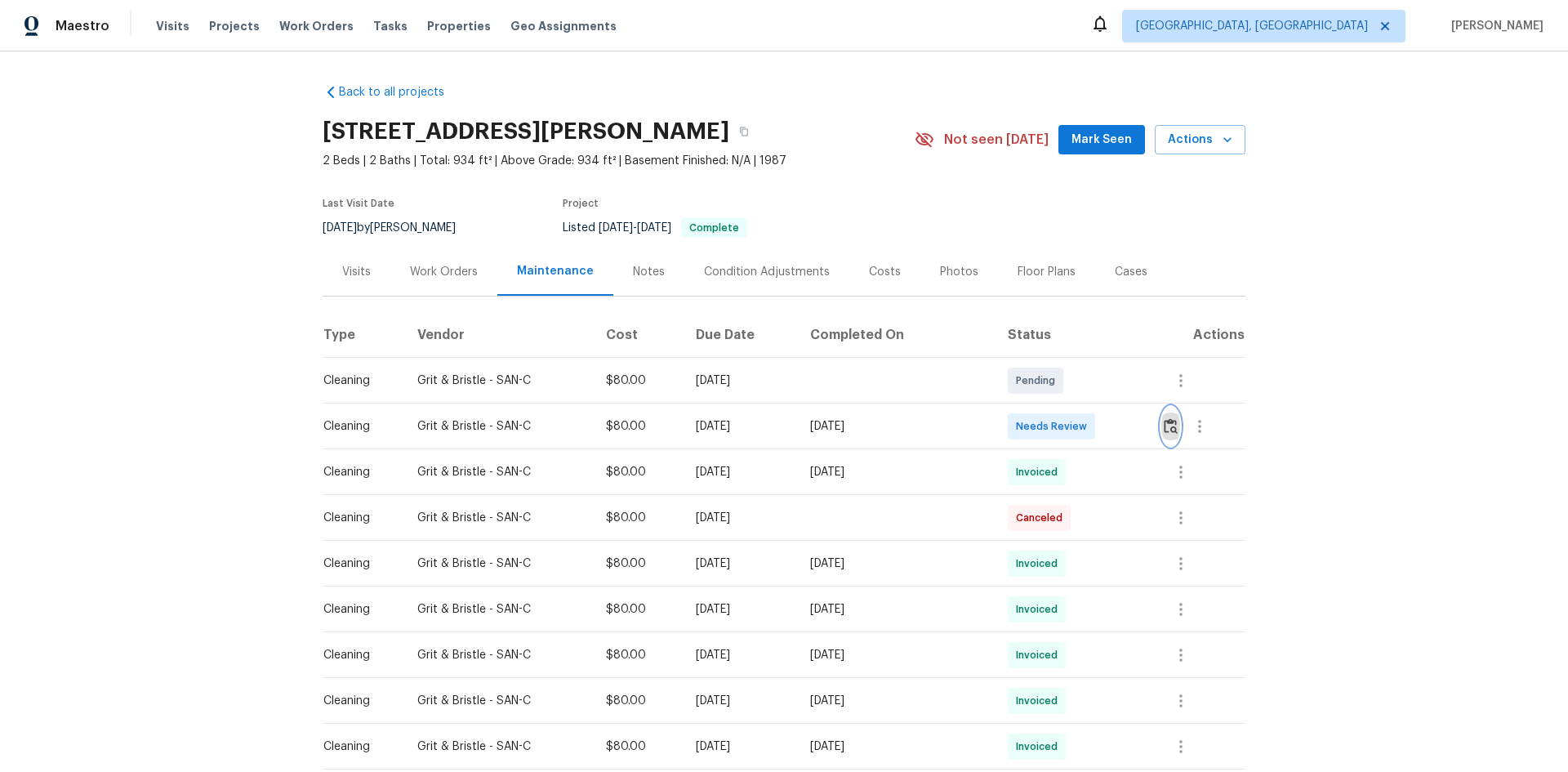
click at [1115, 420] on img "button" at bounding box center [1170, 426] width 14 height 16
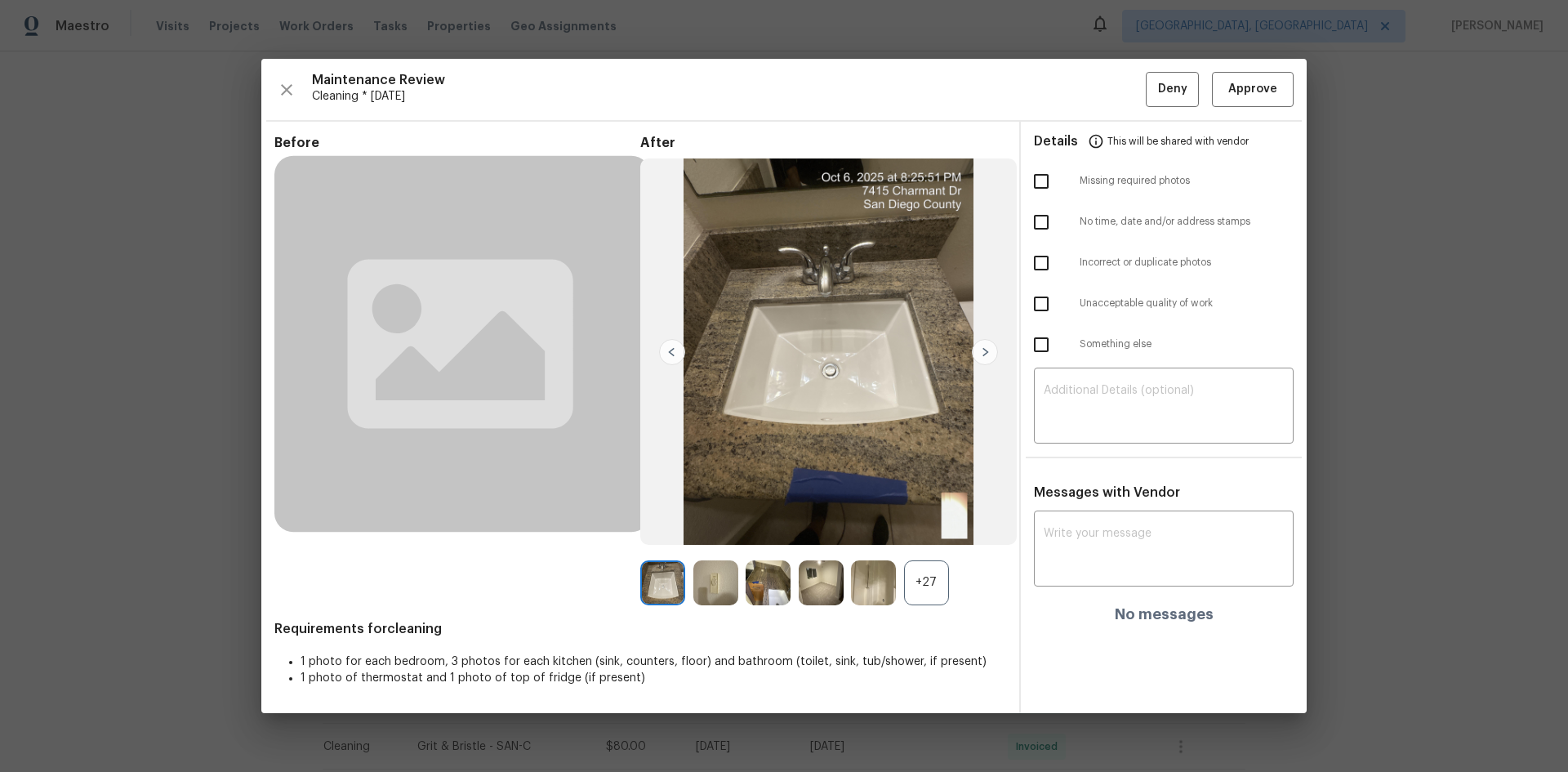
click at [1115, 59] on div "Maintenance Review Cleaning * Tue, Sep 30 Deny Approve Before After +27 Require…" at bounding box center [784, 386] width 1568 height 772
click at [1115, 84] on button "Approve" at bounding box center [1252, 90] width 82 height 35
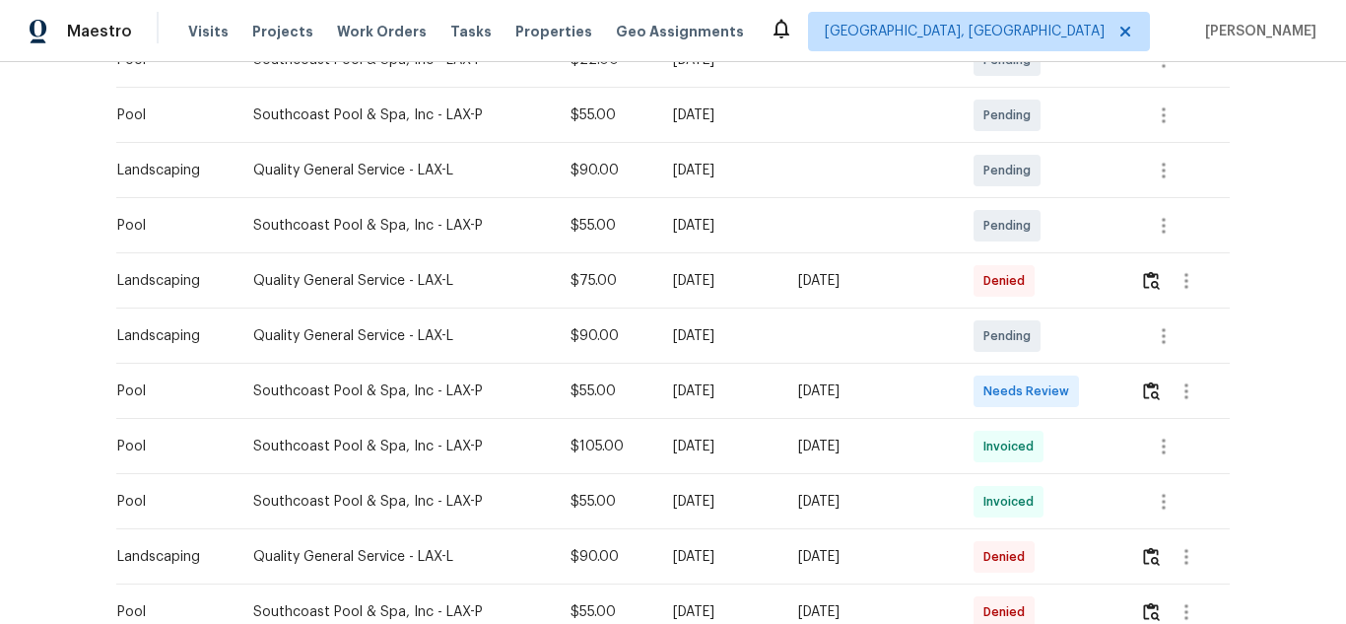
scroll to position [394, 0]
click at [1149, 400] on button "button" at bounding box center [1151, 390] width 23 height 47
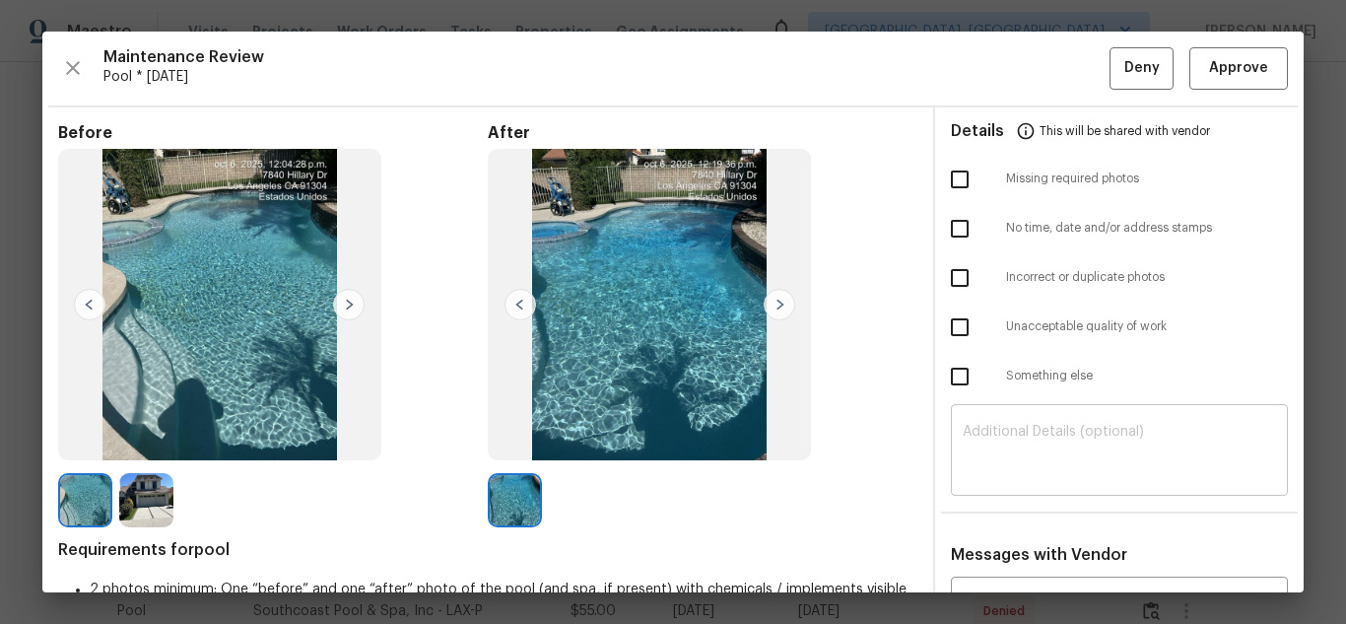
click at [1094, 432] on textarea at bounding box center [1119, 452] width 313 height 55
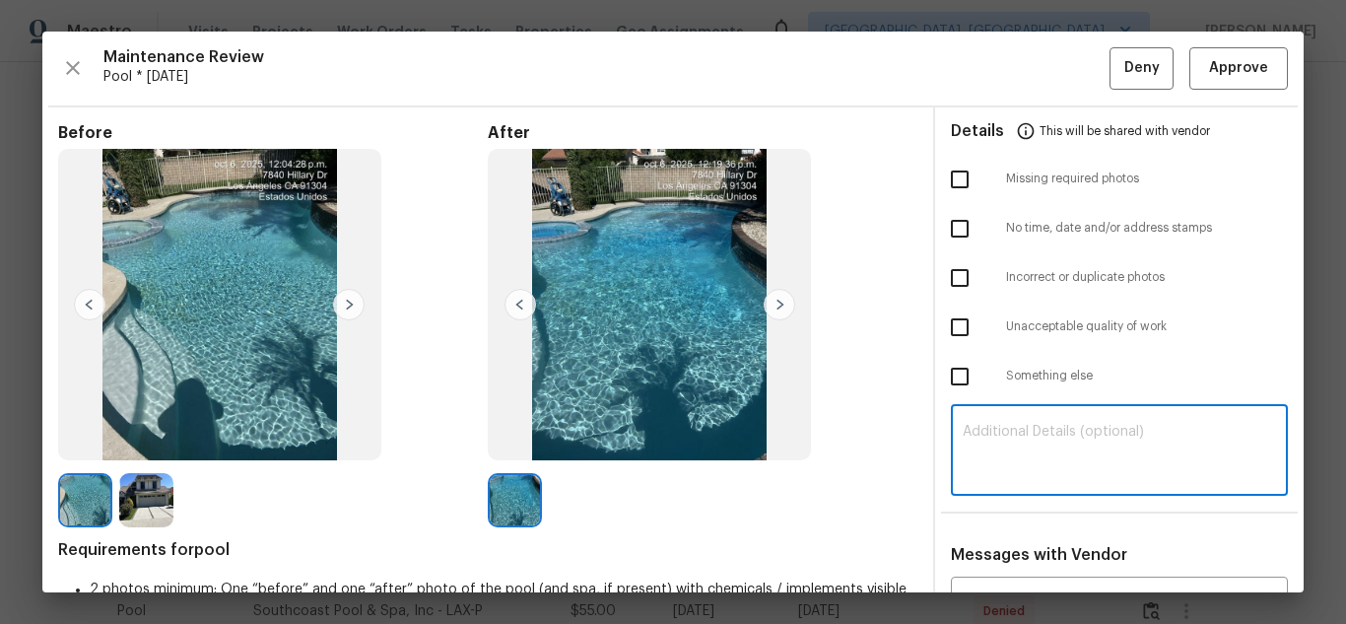
paste textarea "Maintenance Audit Team: Hello! Unfortunately, this Pool visit completed on 10/0…"
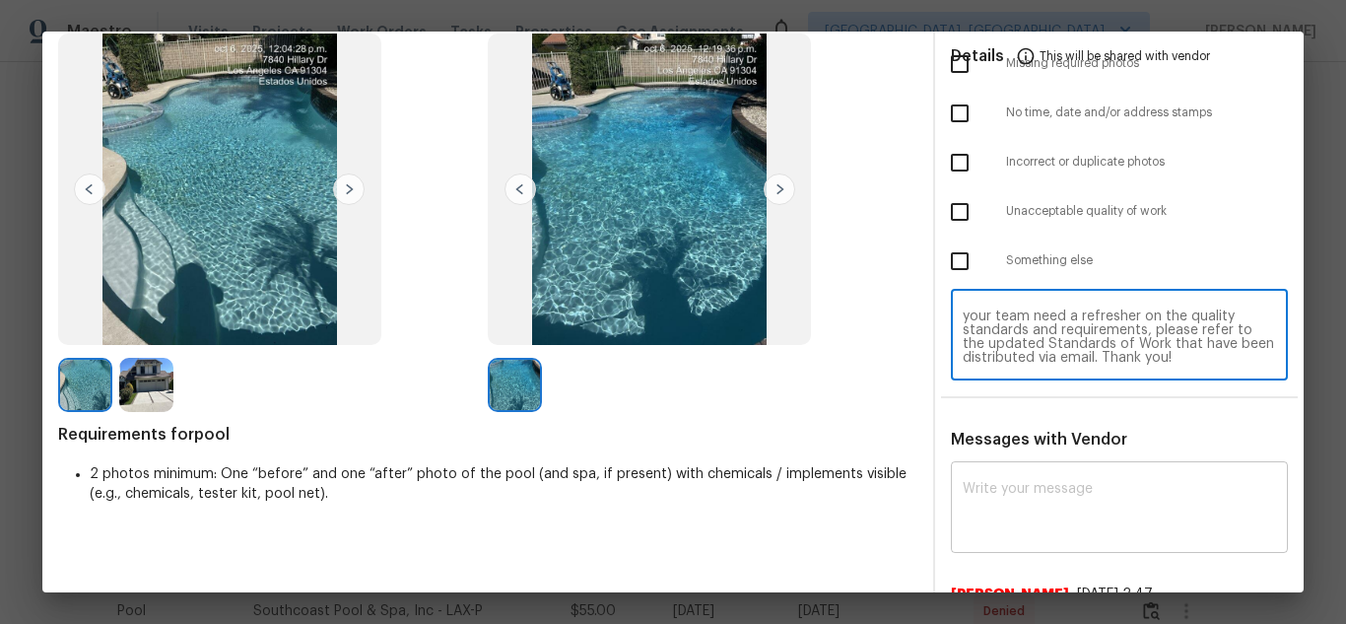
scroll to position [296, 0]
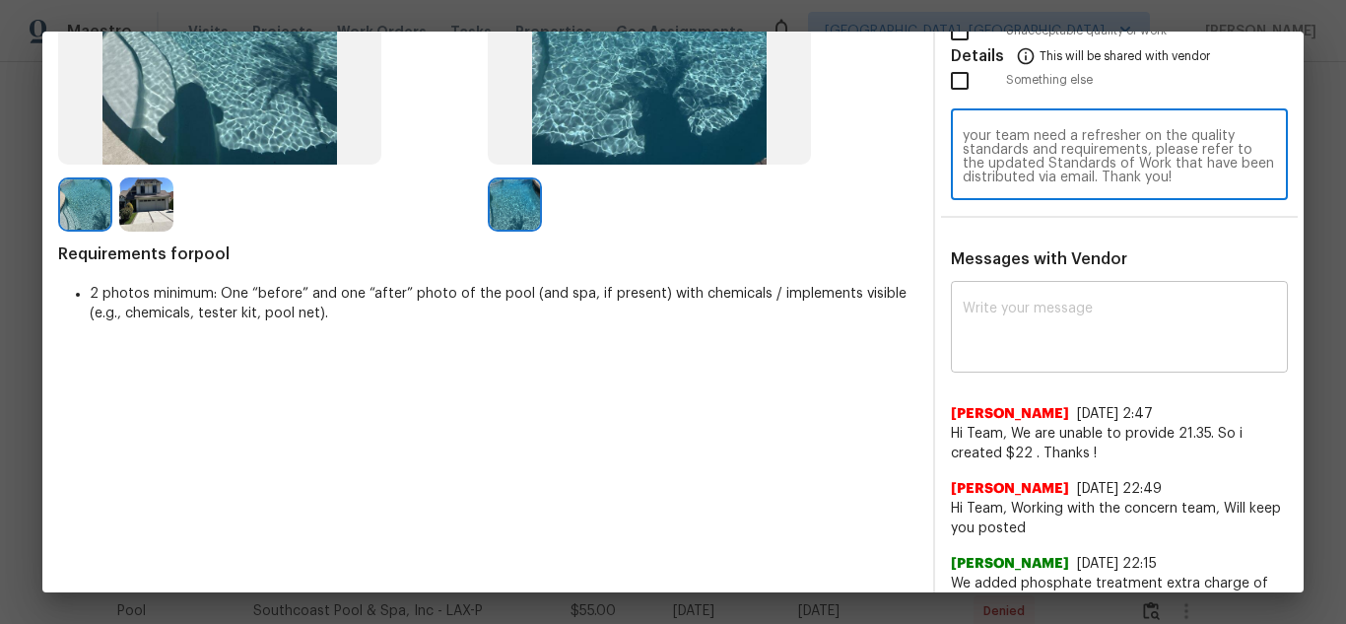
type textarea "Maintenance Audit Team: Hello! Unfortunately, this Pool visit completed on 10/0…"
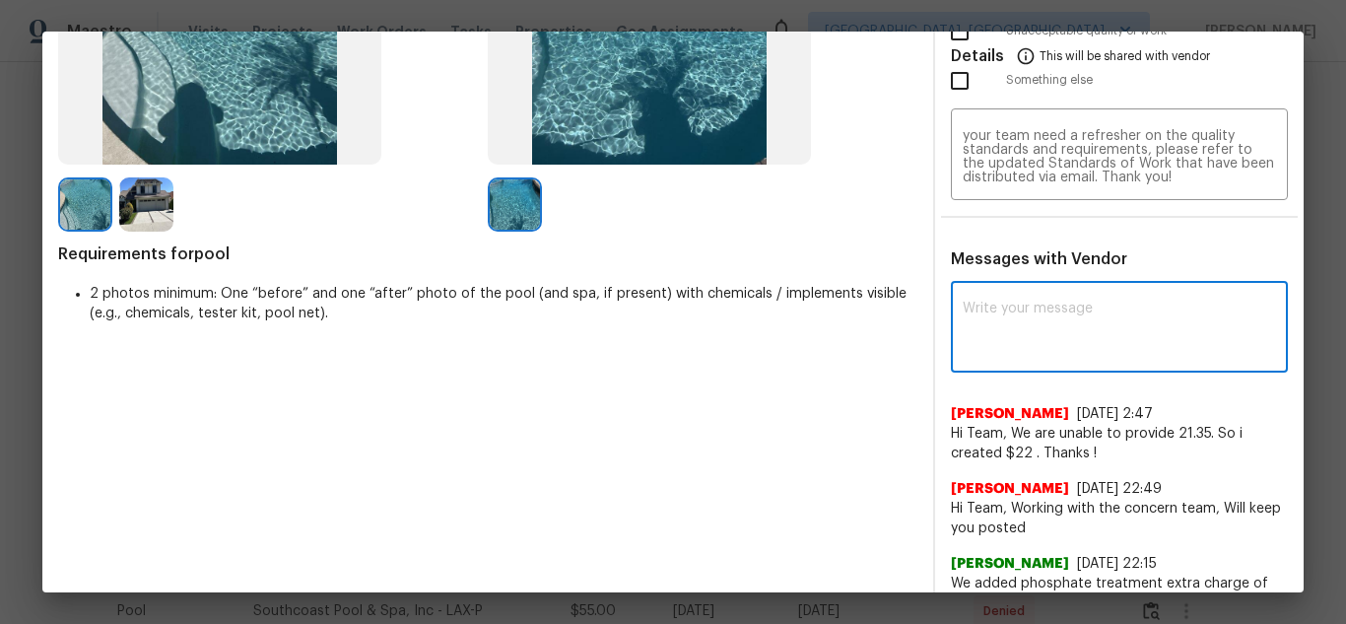
click at [1033, 335] on textarea at bounding box center [1119, 329] width 313 height 55
paste textarea "Maintenance Audit Team: Hello! Unfortunately, this Pool visit completed on 10/0…"
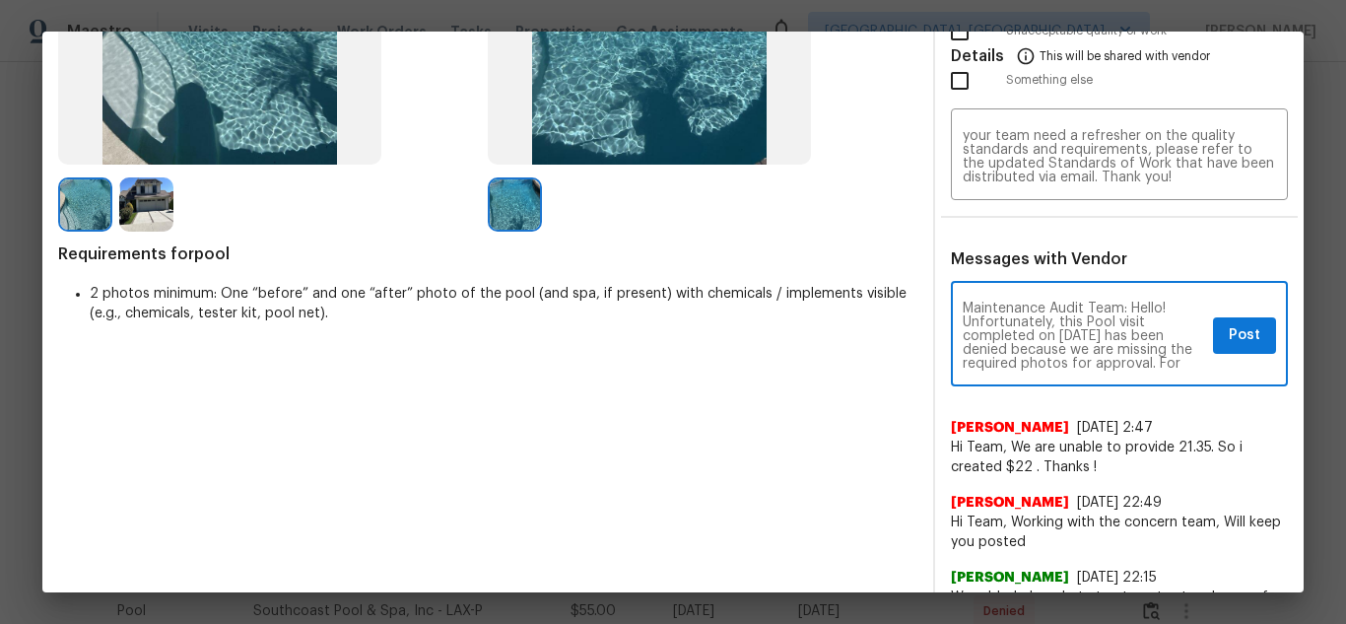
scroll to position [39, 0]
click at [1033, 350] on textarea "Maintenance Audit Team: Hello! Unfortunately, this Pool visit completed on 10/0…" at bounding box center [1084, 336] width 242 height 69
type textarea "Maintenance Audit Team: Hello! Unfortunately, this Pool visit completed on 10/0…"
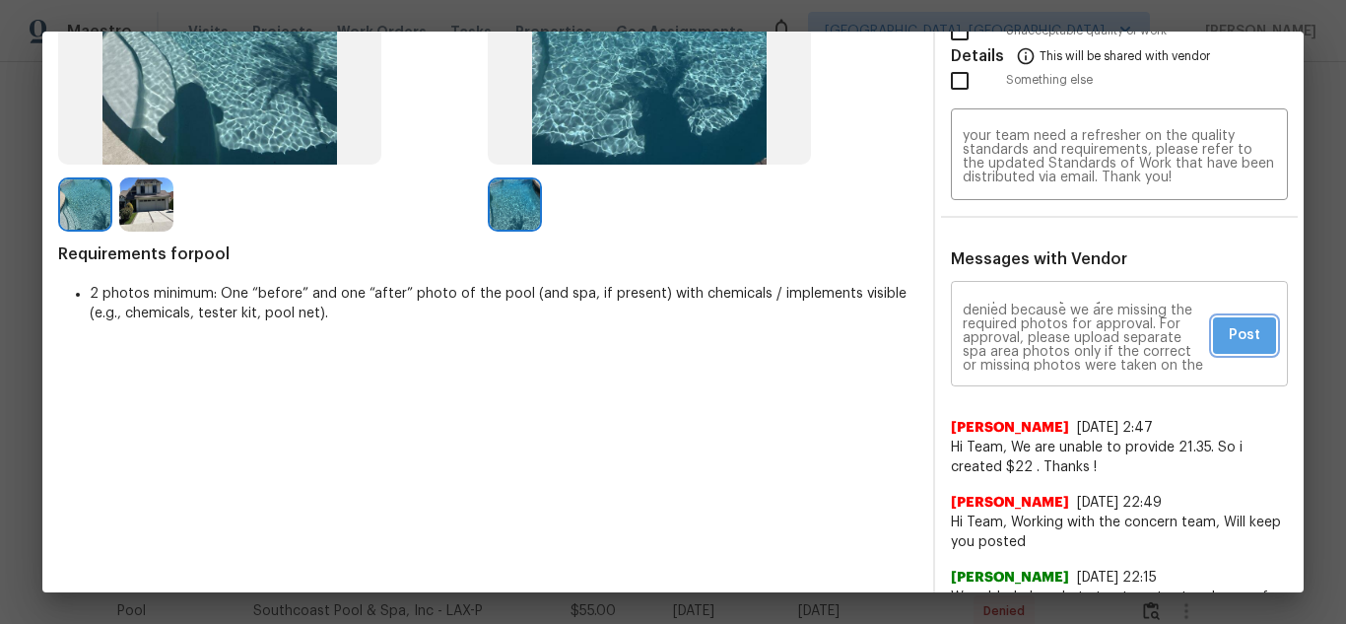
click at [1229, 331] on span "Post" at bounding box center [1245, 335] width 32 height 25
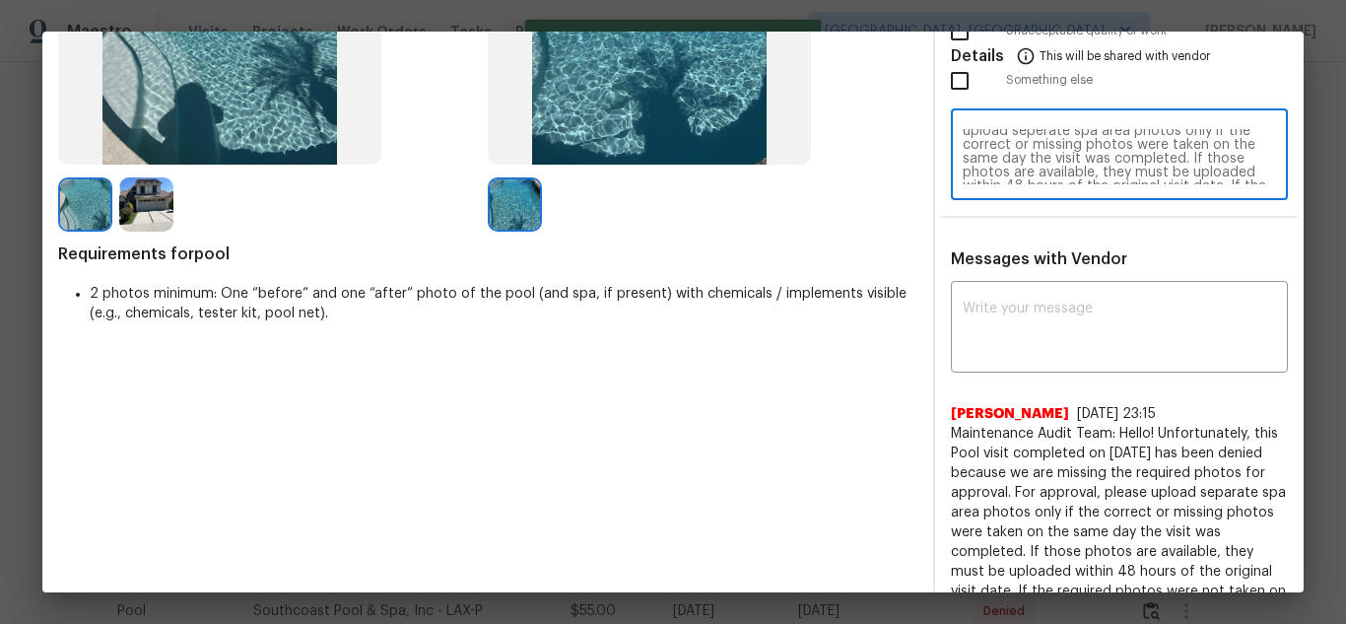
scroll to position [47, 0]
click at [1133, 137] on textarea "Maintenance Audit Team: Hello! Unfortunately, this Pool visit completed on 10/0…" at bounding box center [1119, 156] width 313 height 55
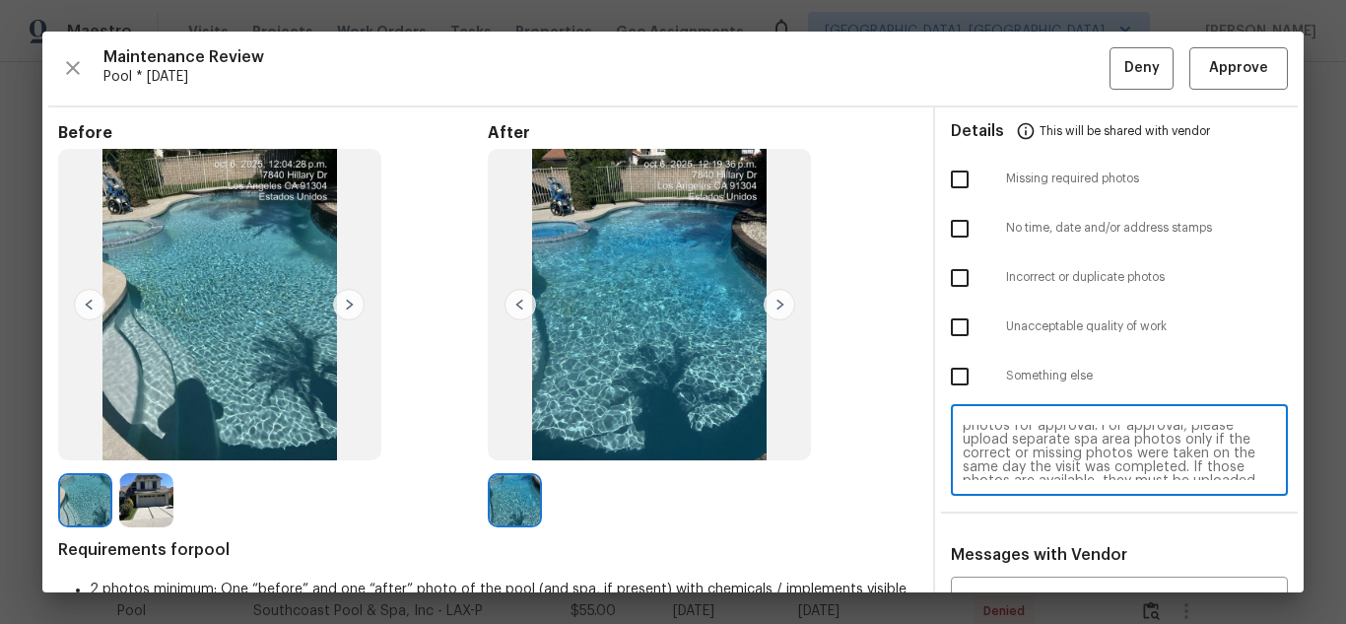
type textarea "Maintenance Audit Team: Hello! Unfortunately, this Pool visit completed on 10/0…"
click at [944, 188] on input "checkbox" at bounding box center [959, 179] width 41 height 41
checkbox input "true"
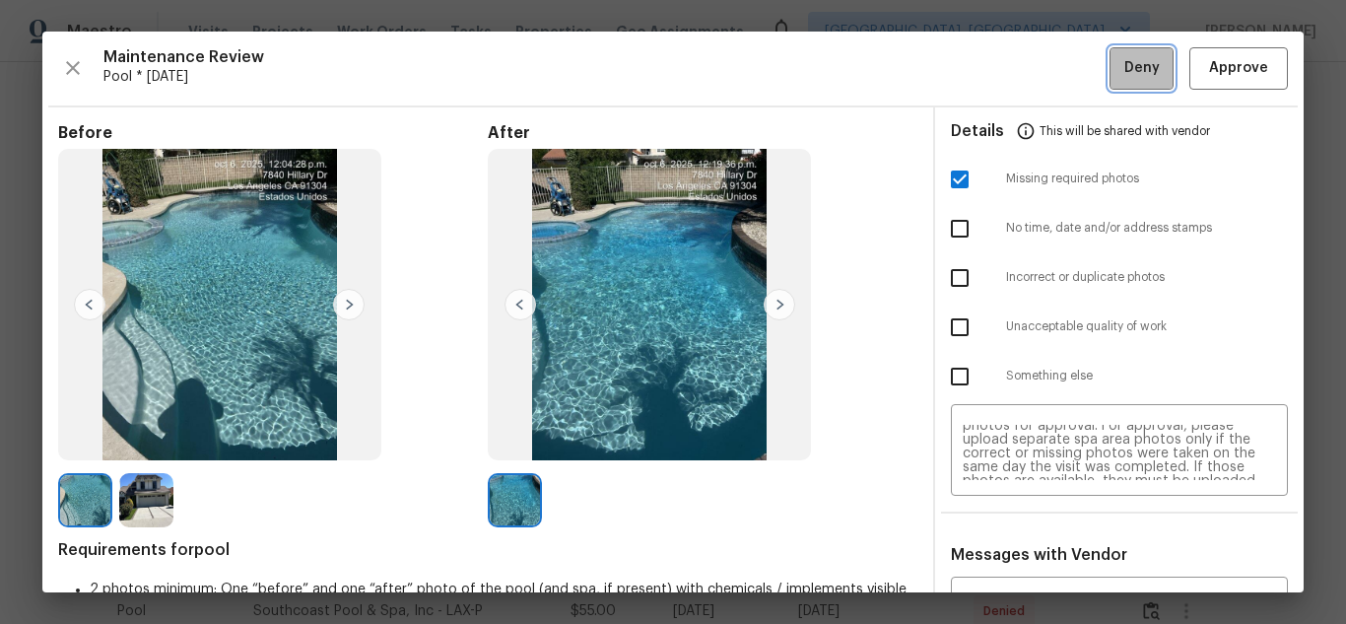
click at [1124, 63] on span "Deny" at bounding box center [1141, 68] width 35 height 25
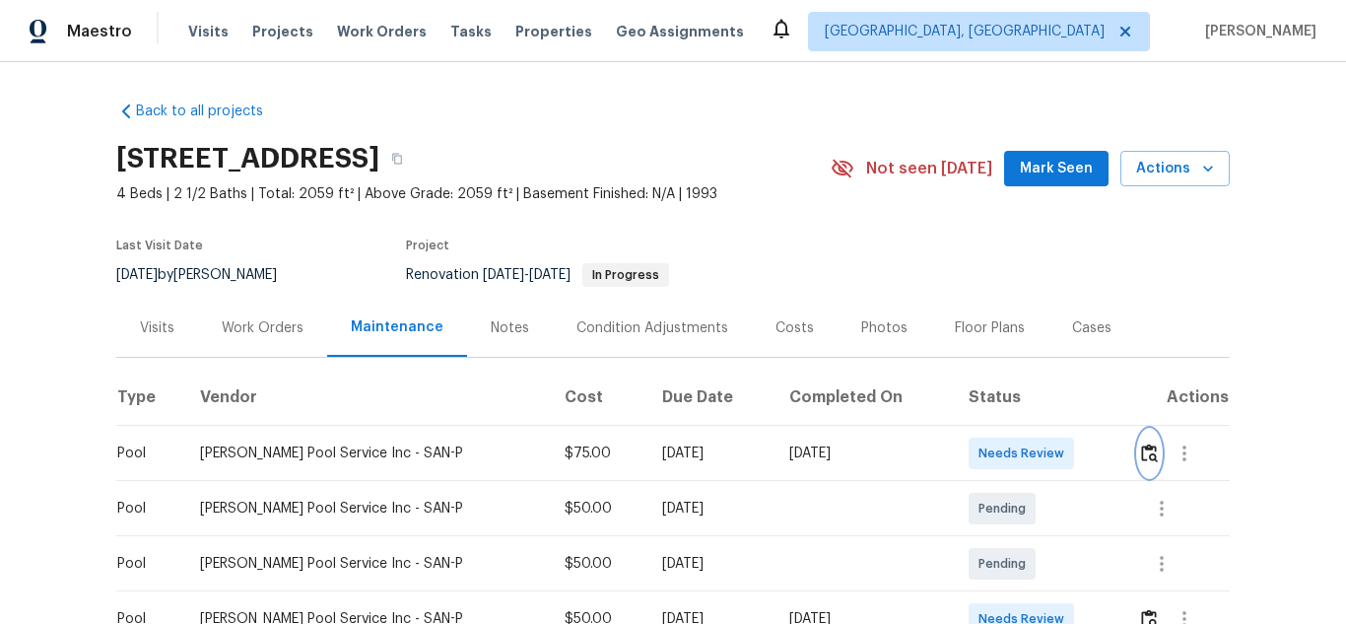
click at [1141, 457] on img "button" at bounding box center [1149, 452] width 17 height 19
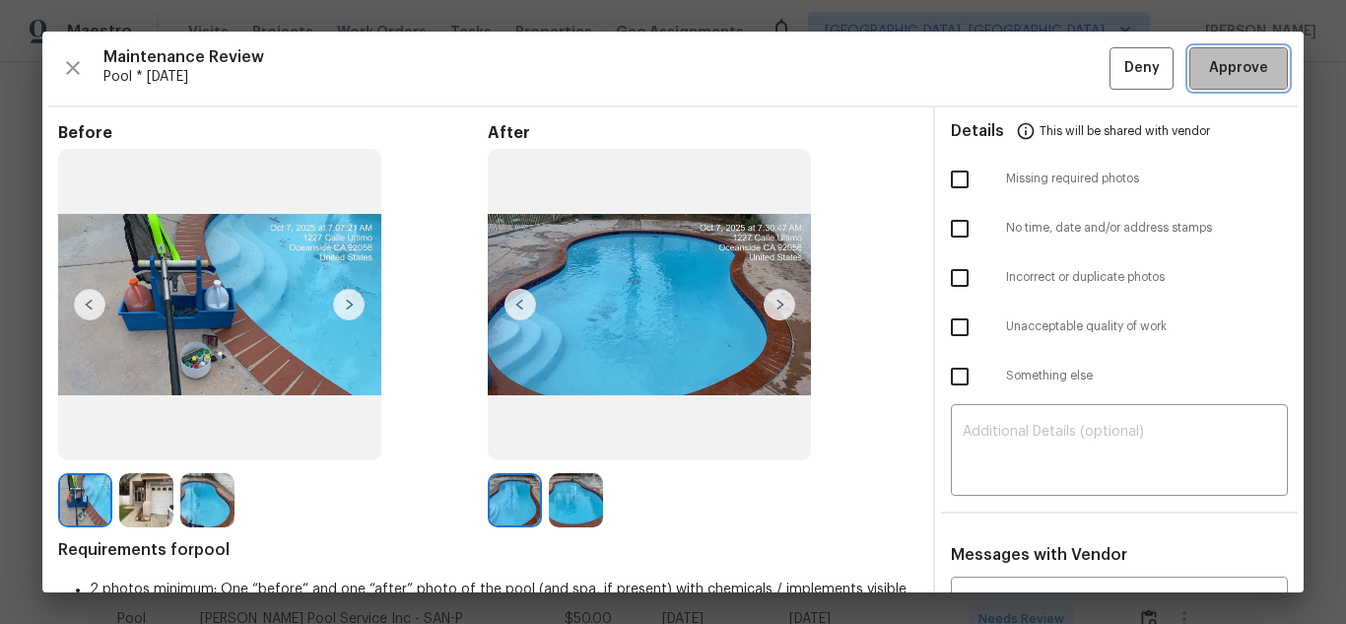
click at [1210, 74] on span "Approve" at bounding box center [1238, 68] width 59 height 25
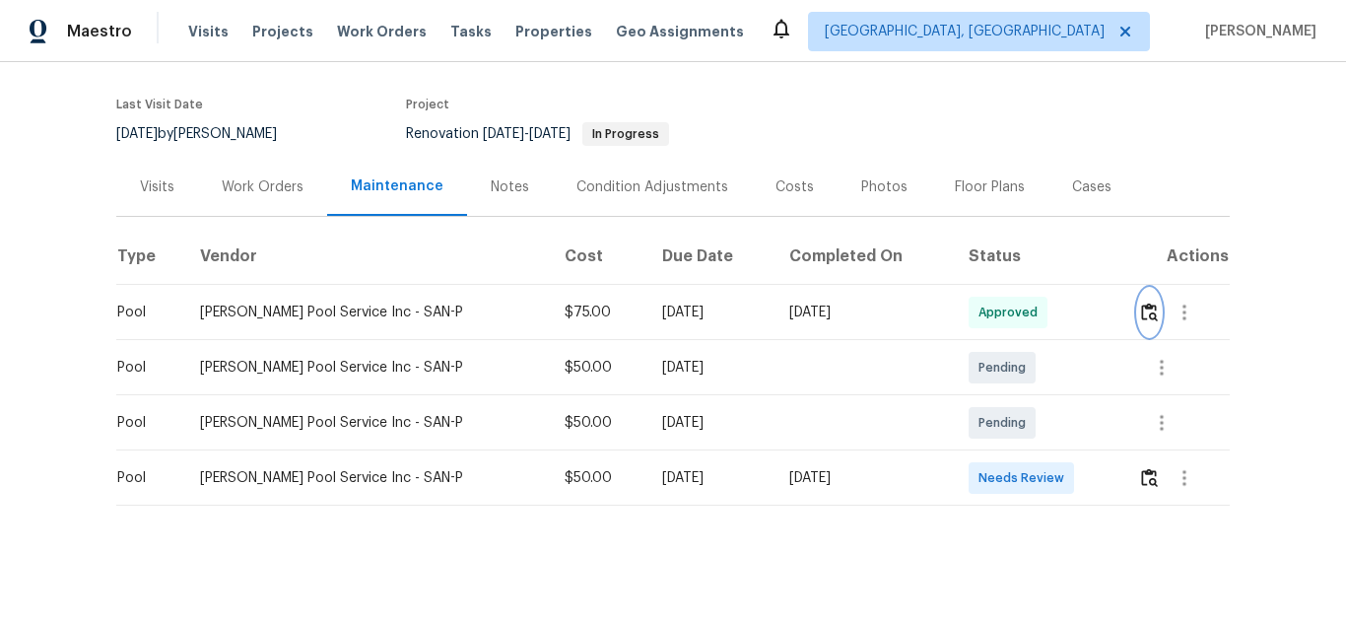
scroll to position [156, 0]
click at [1141, 468] on img "button" at bounding box center [1149, 477] width 17 height 19
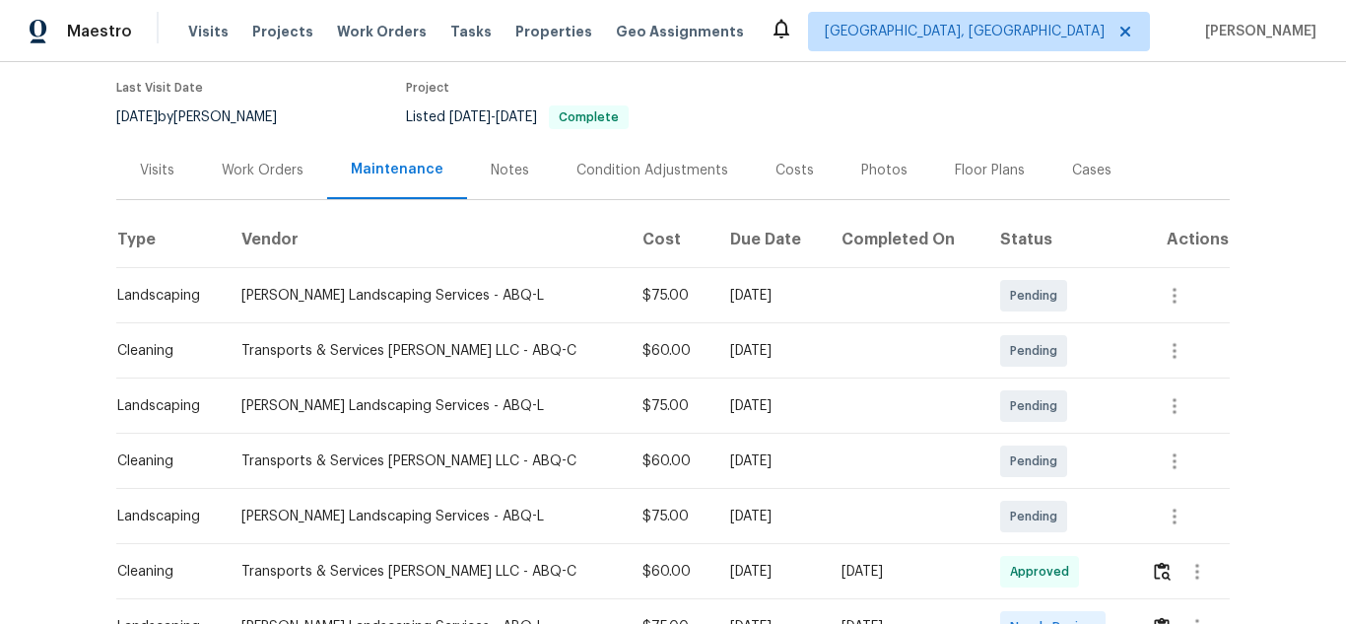
scroll to position [394, 0]
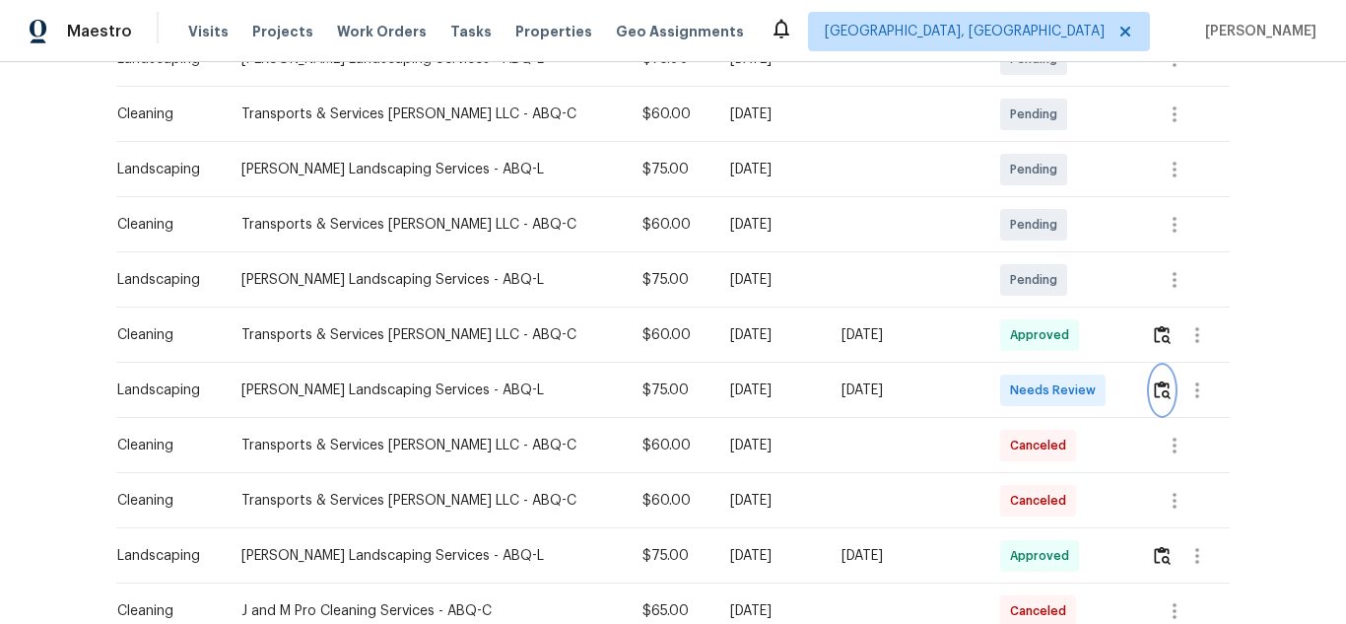
click at [1154, 385] on img "button" at bounding box center [1162, 389] width 17 height 19
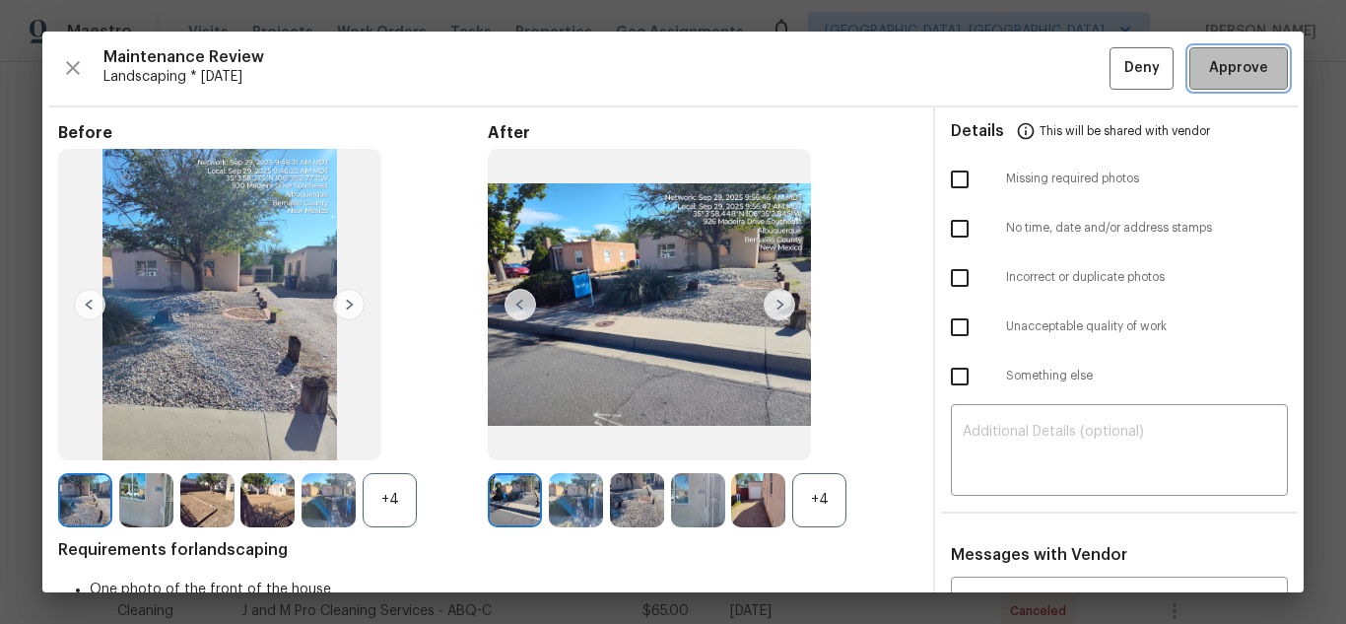
click at [1219, 69] on span "Approve" at bounding box center [1238, 68] width 59 height 25
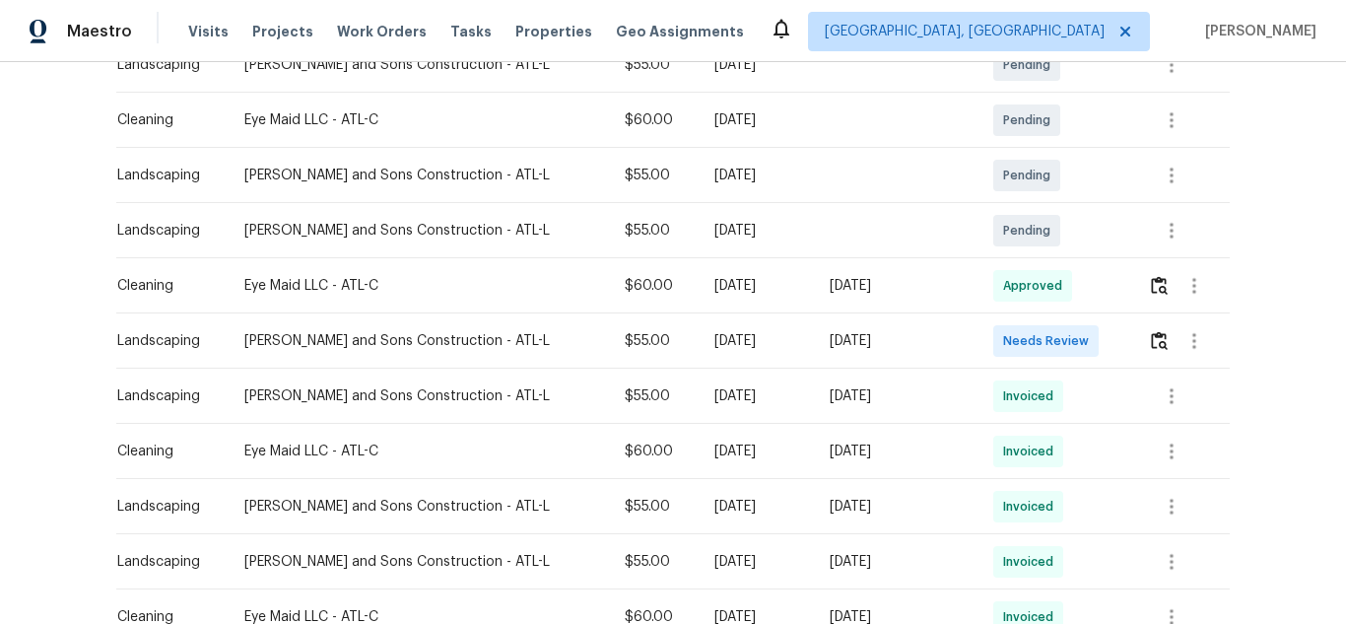
scroll to position [394, 0]
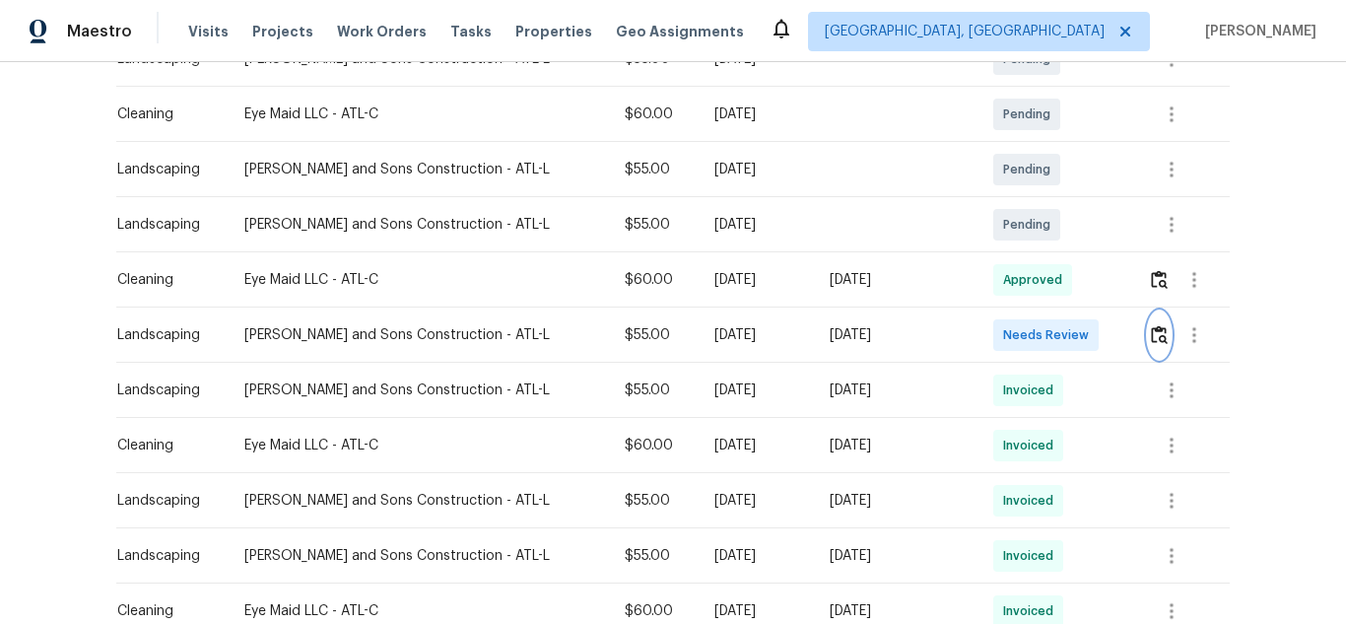
click at [1151, 328] on img "button" at bounding box center [1159, 334] width 17 height 19
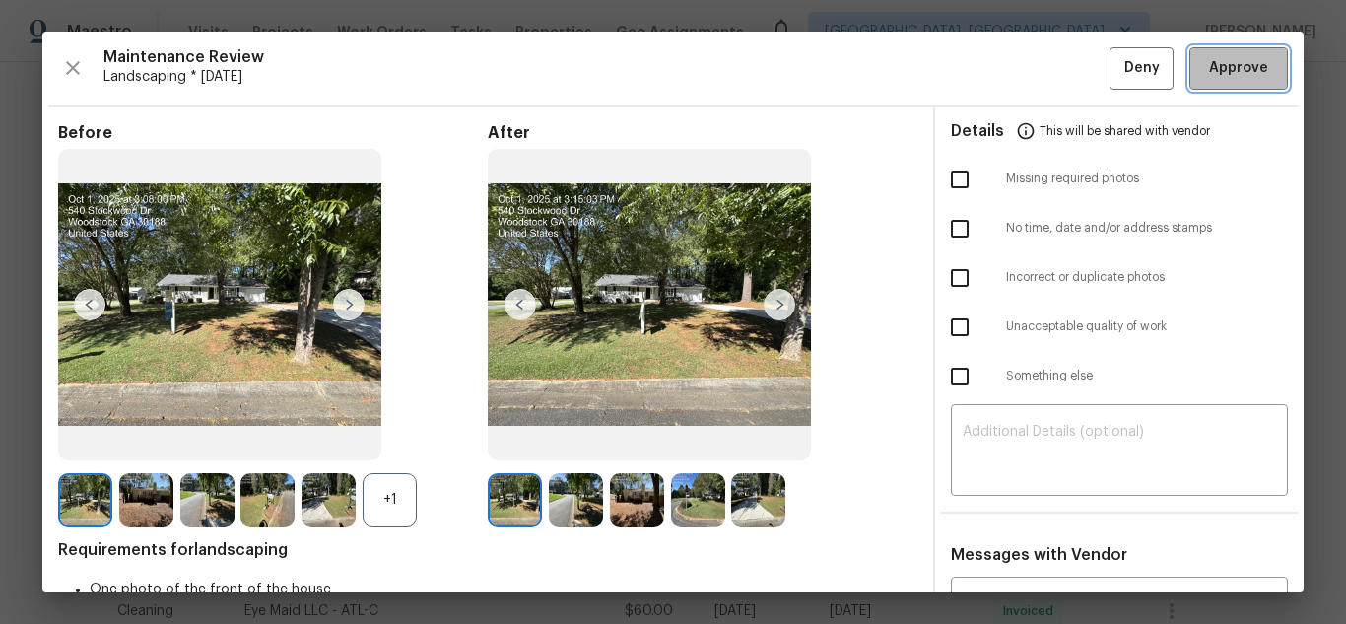
click at [1219, 69] on span "Approve" at bounding box center [1238, 68] width 59 height 25
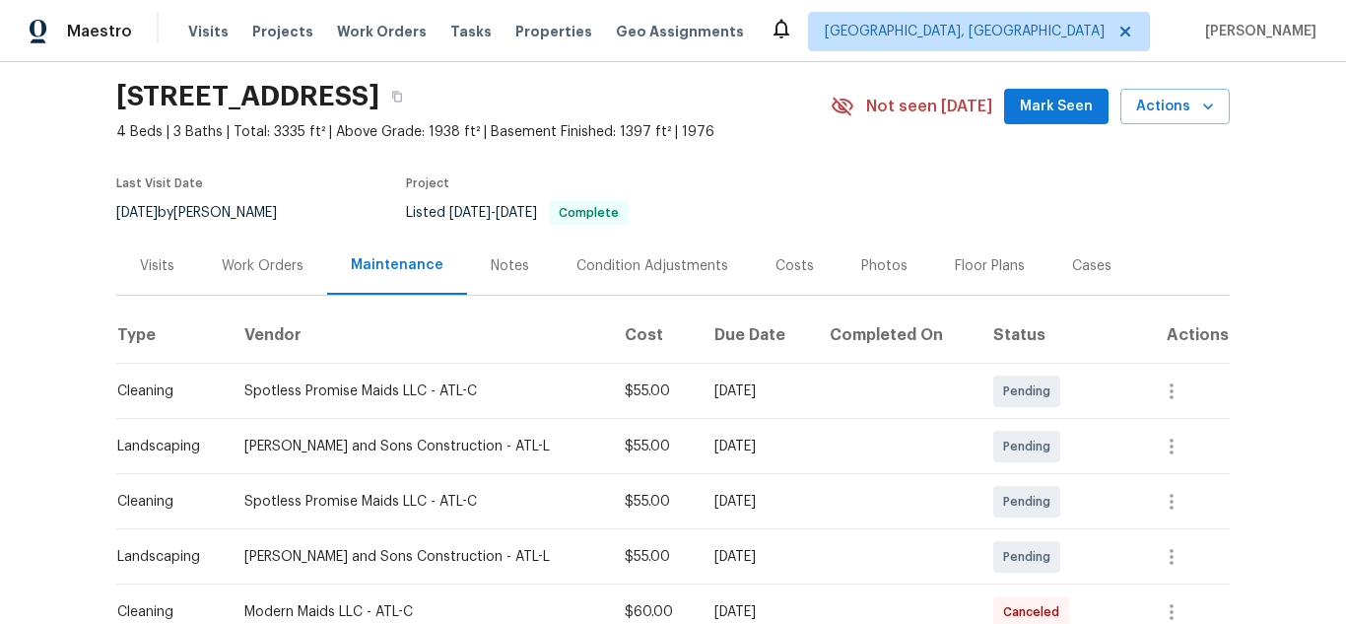
scroll to position [394, 0]
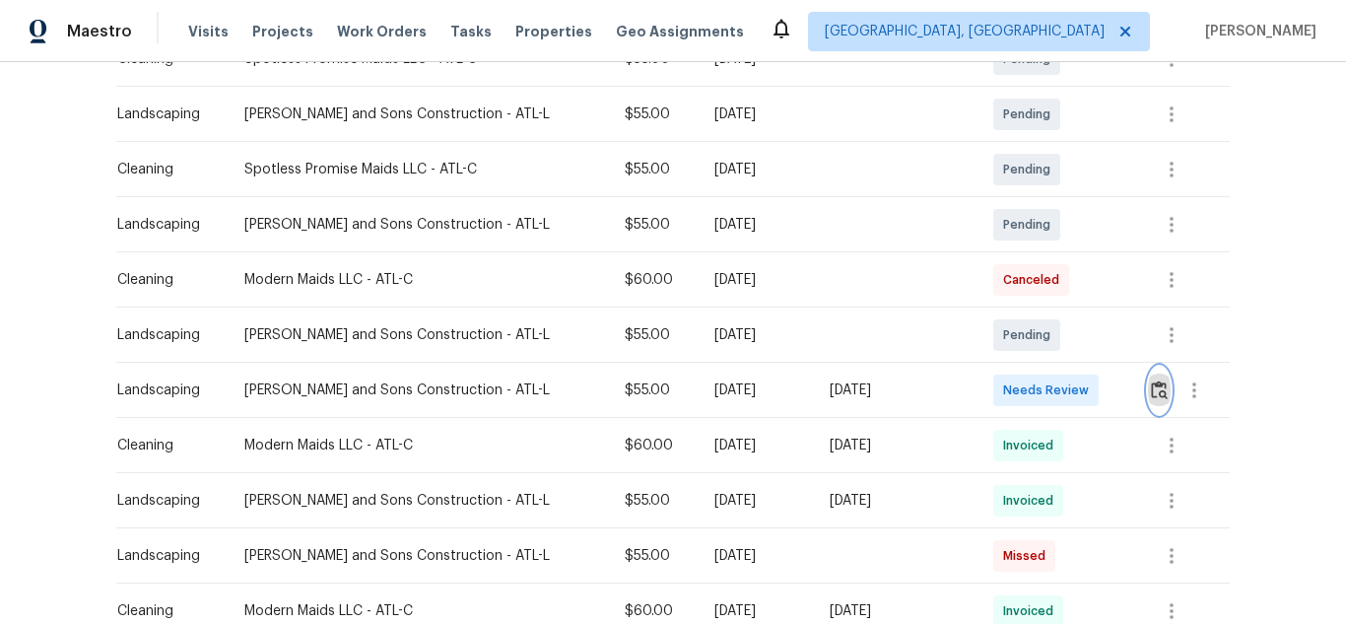
click at [1148, 400] on button "button" at bounding box center [1159, 390] width 23 height 47
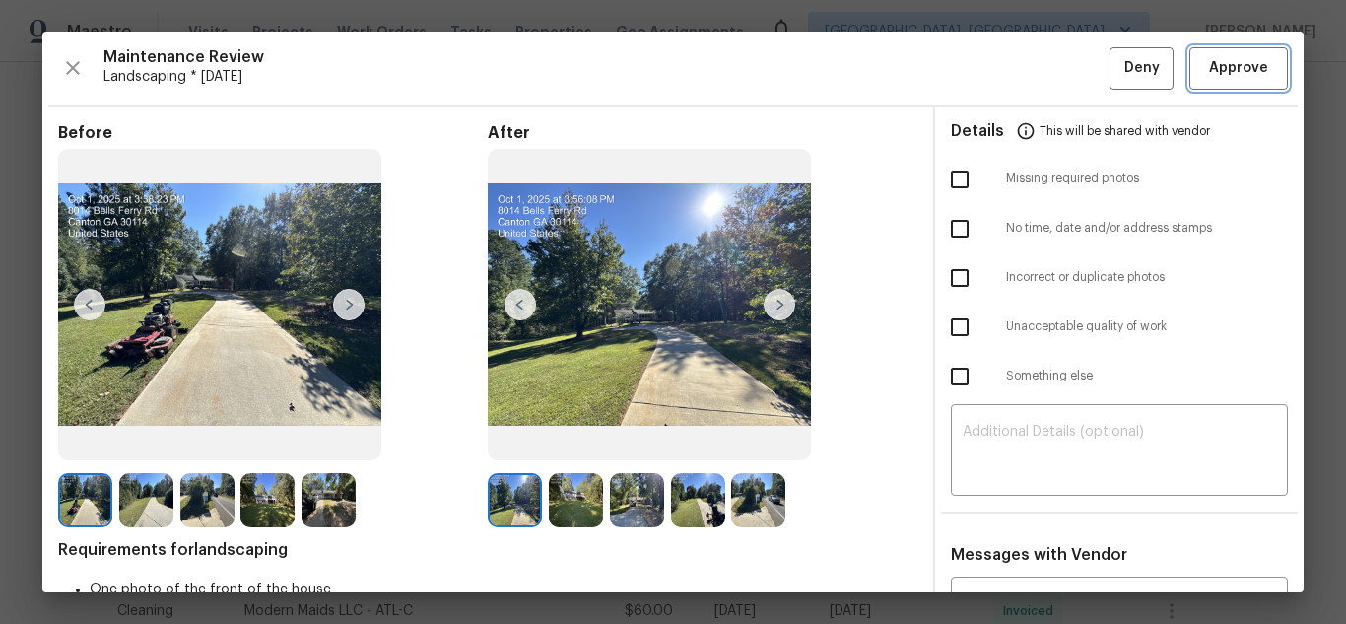
click at [1219, 69] on span "Approve" at bounding box center [1238, 68] width 59 height 25
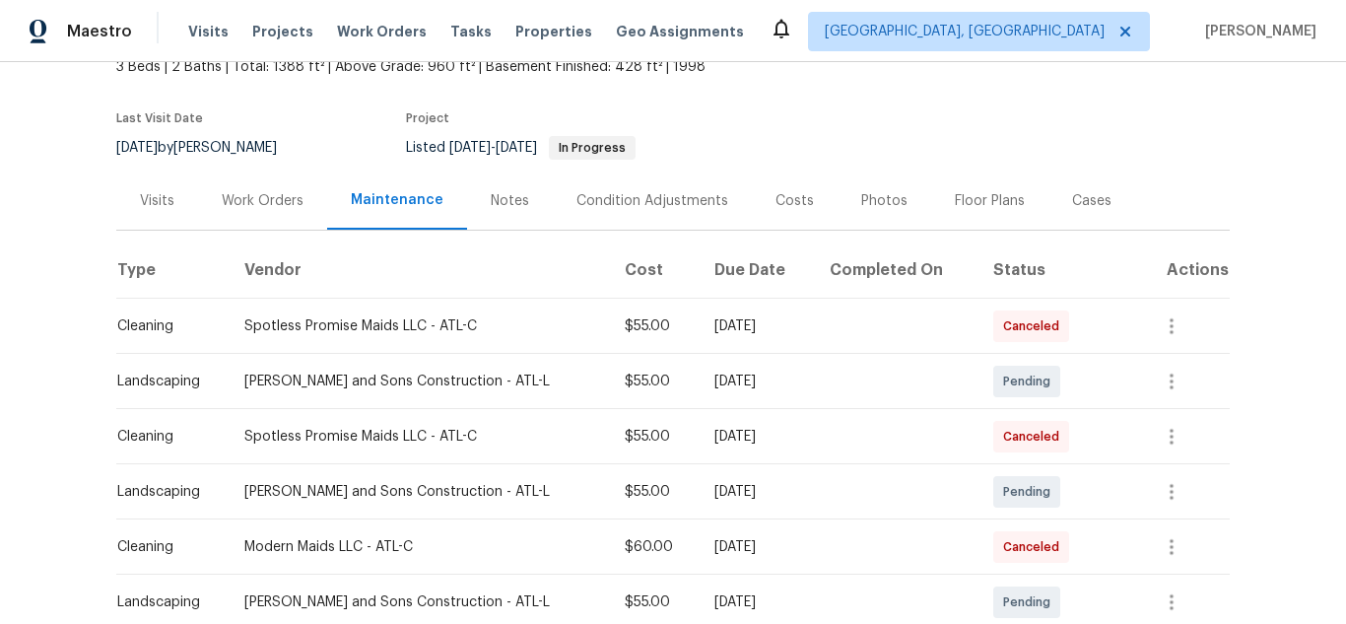
scroll to position [394, 0]
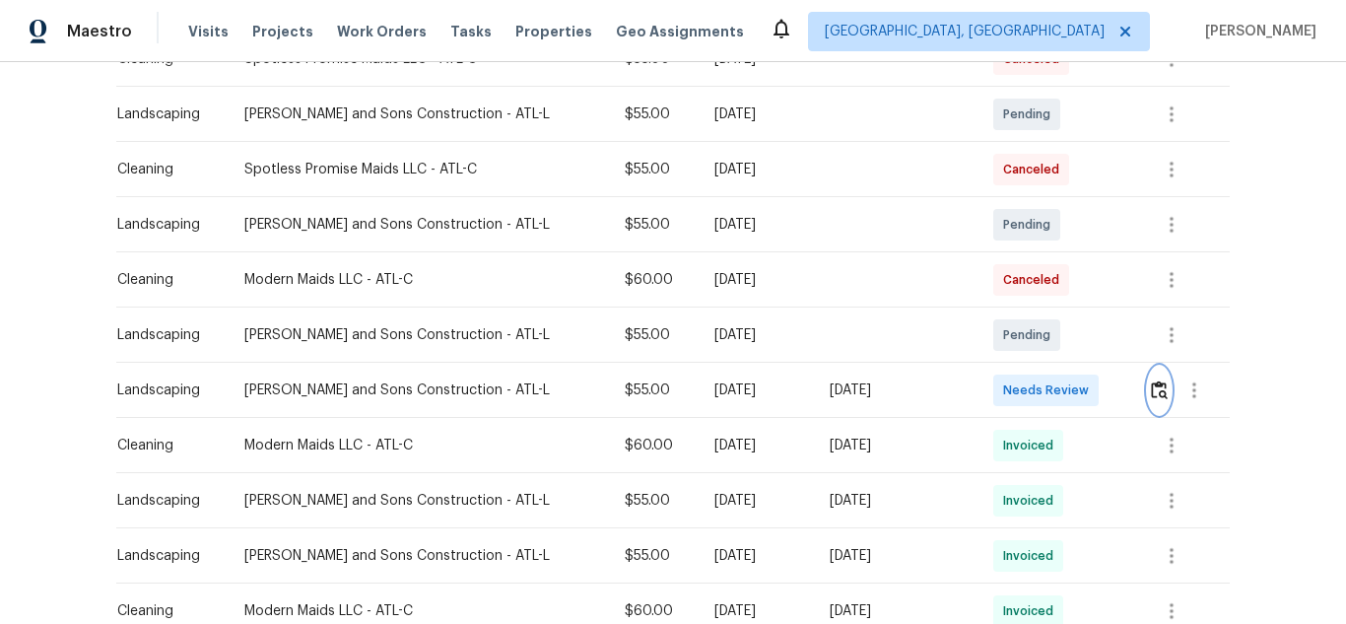
click at [1151, 391] on img "button" at bounding box center [1159, 389] width 17 height 19
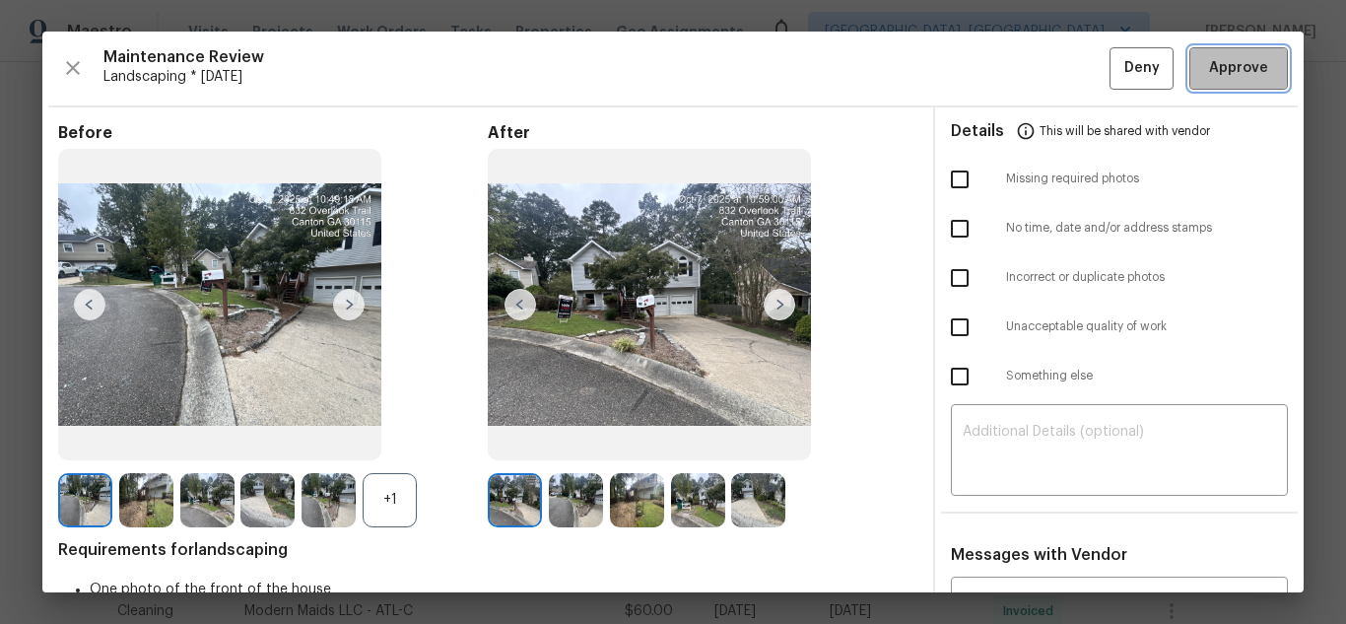
click at [1219, 69] on span "Approve" at bounding box center [1238, 68] width 59 height 25
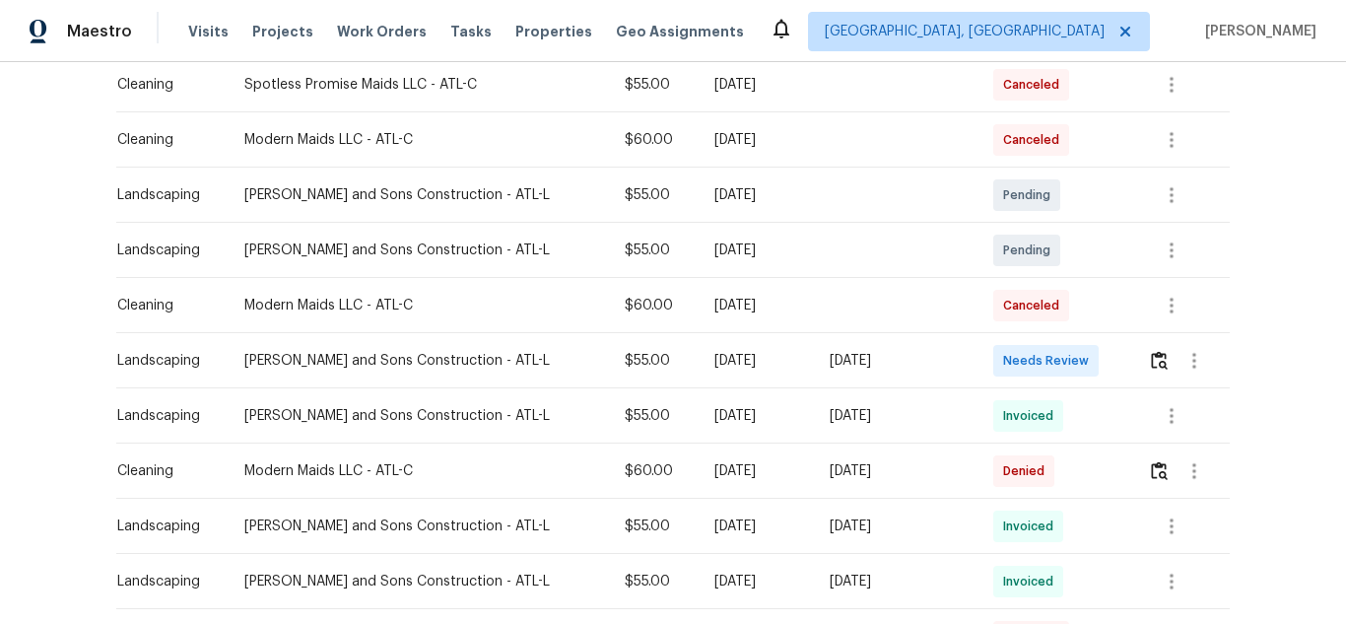
scroll to position [493, 0]
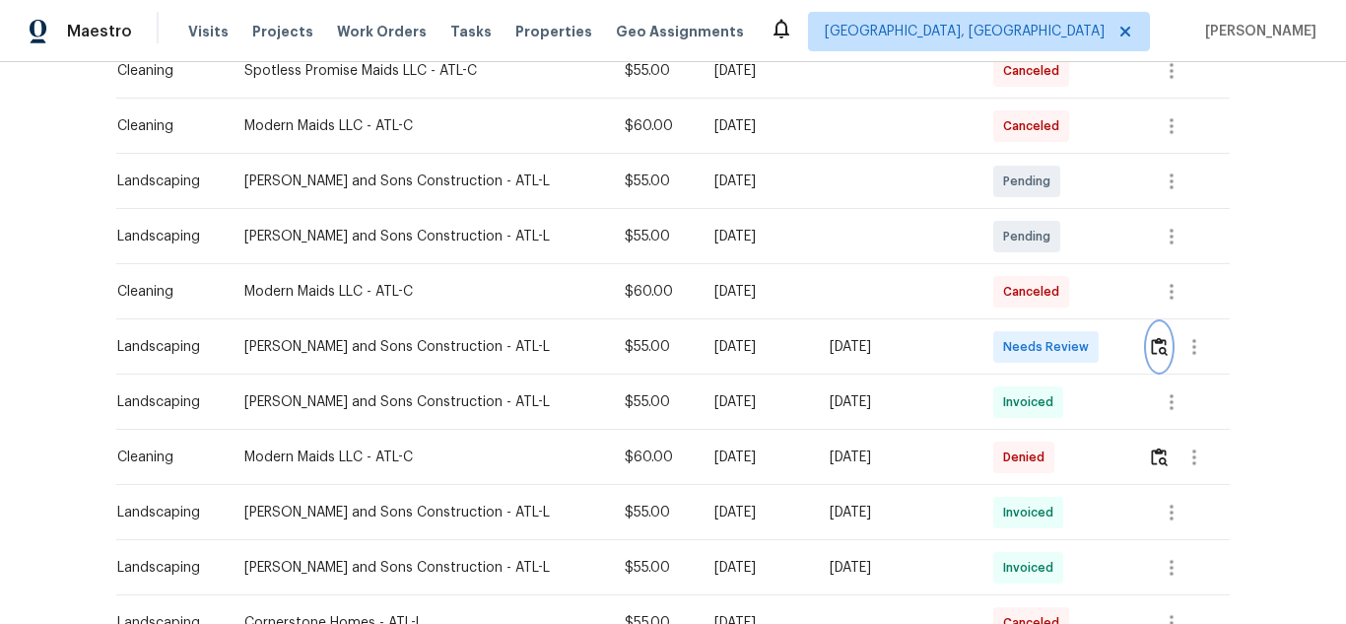
click at [1153, 348] on img "button" at bounding box center [1159, 346] width 17 height 19
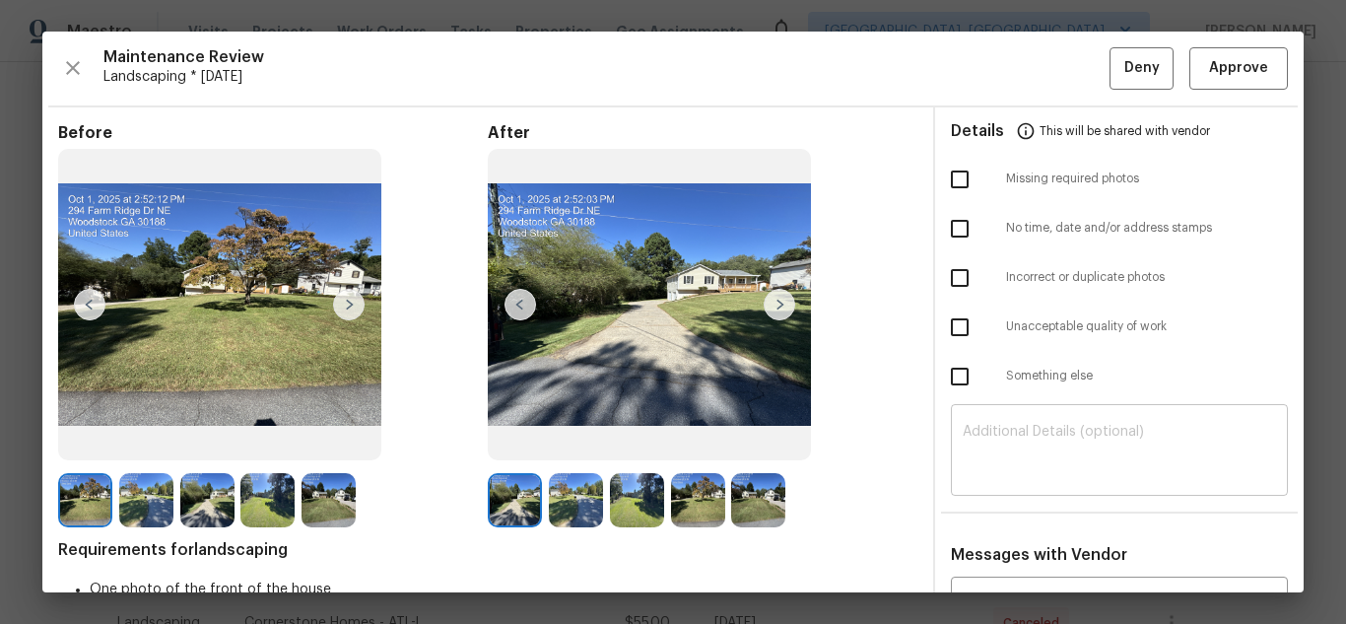
click at [1059, 444] on textarea at bounding box center [1119, 452] width 313 height 55
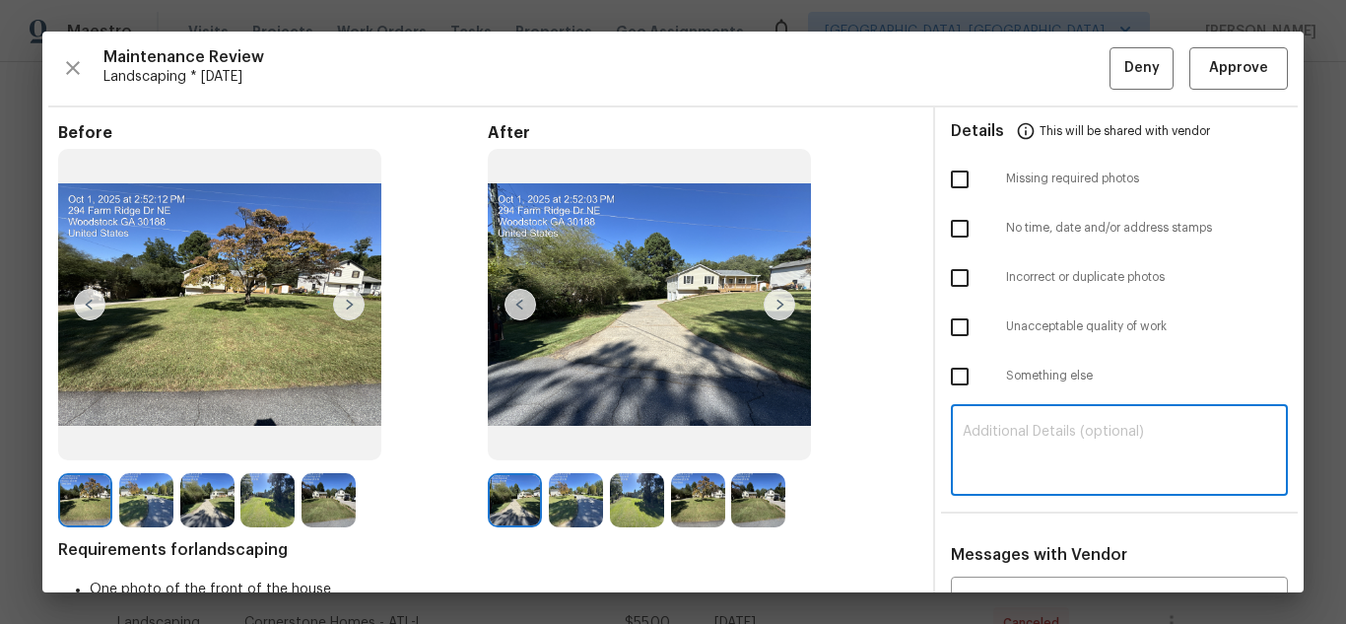
paste textarea "Maintenance Audit Team: Hello! Unfortunately this landscaping visit completed o…"
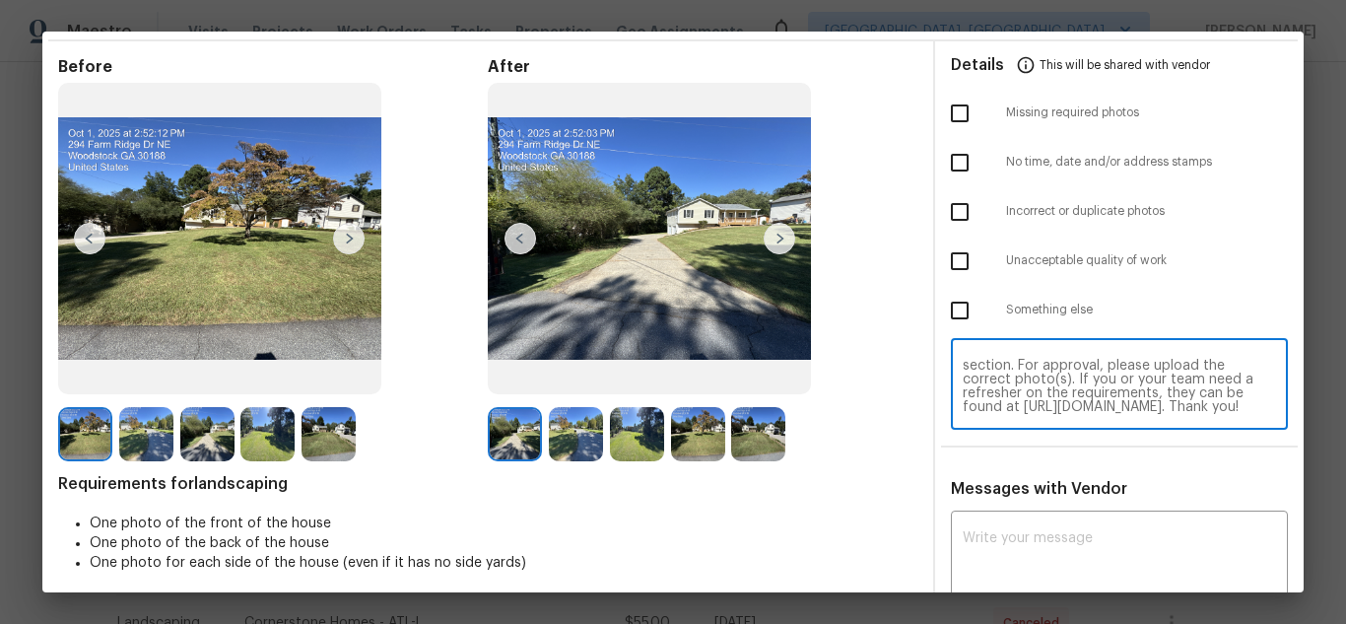
scroll to position [135, 0]
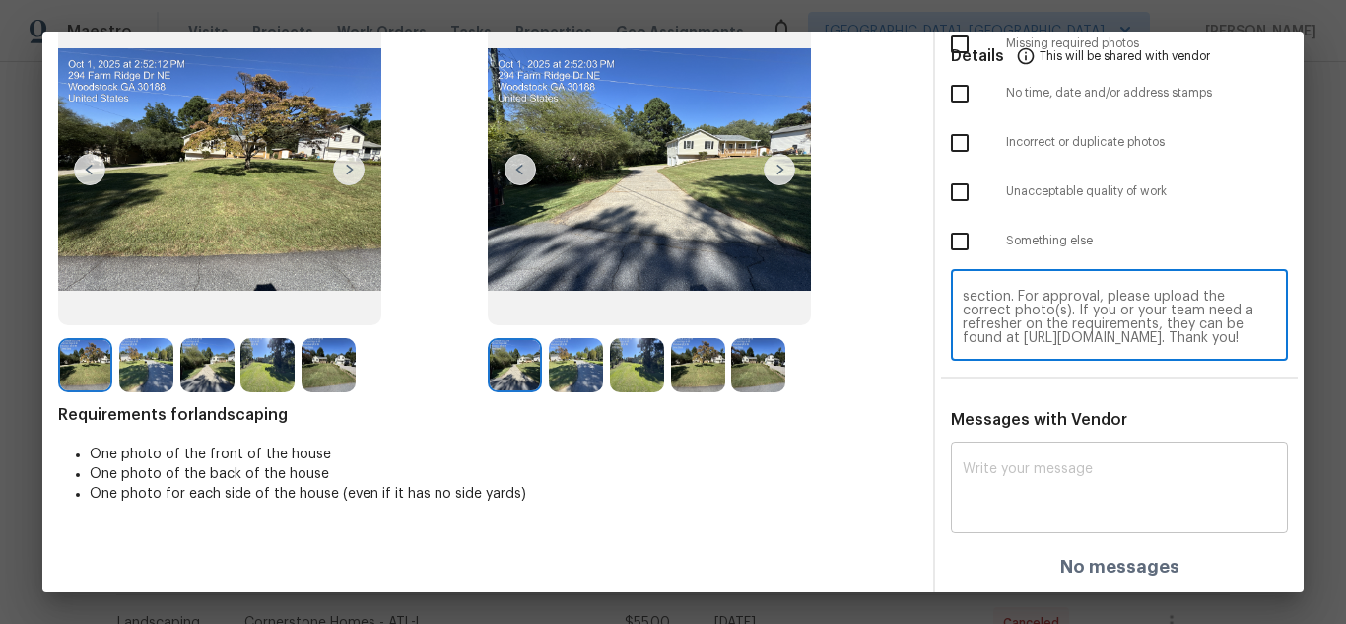
type textarea "Maintenance Audit Team: Hello! Unfortunately this landscaping visit completed o…"
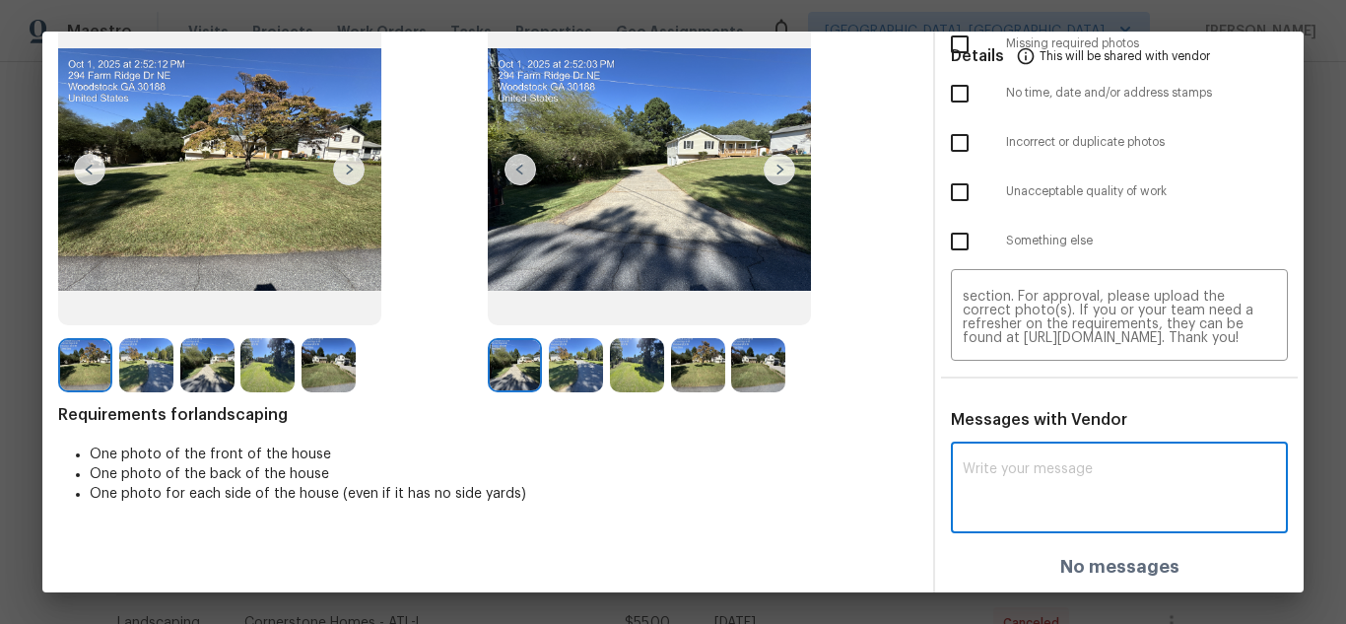
click at [1031, 472] on textarea at bounding box center [1119, 489] width 313 height 55
paste textarea "Maintenance Audit Team: Hello! Unfortunately this landscaping visit completed o…"
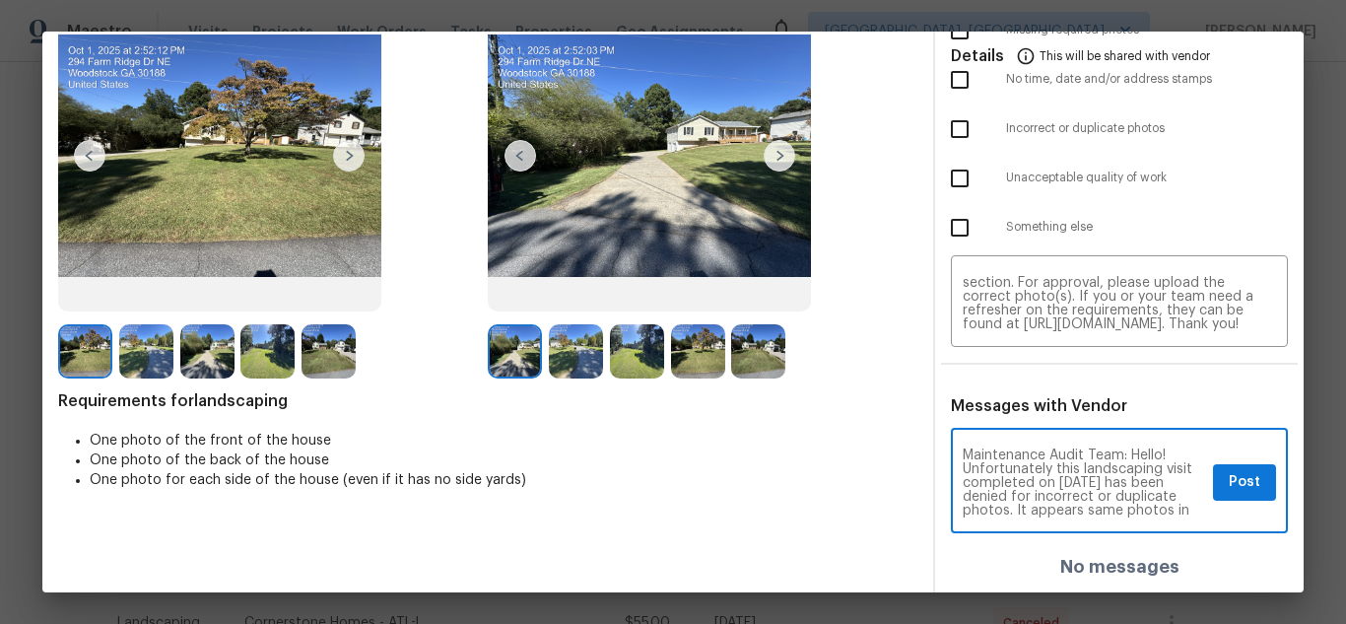
scroll to position [39, 0]
type textarea "Maintenance Audit Team: Hello! Unfortunately this landscaping visit completed o…"
click at [1246, 476] on button "Post" at bounding box center [1244, 482] width 63 height 36
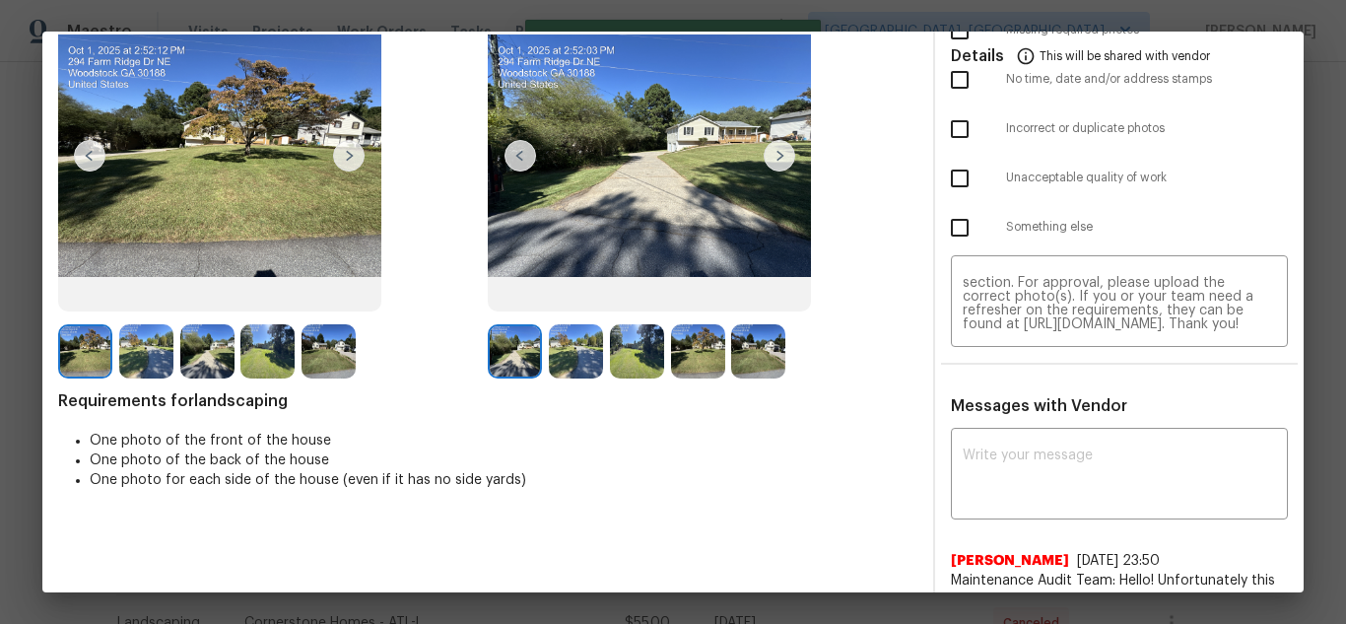
scroll to position [0, 0]
click at [939, 128] on input "checkbox" at bounding box center [959, 128] width 41 height 41
checkbox input "true"
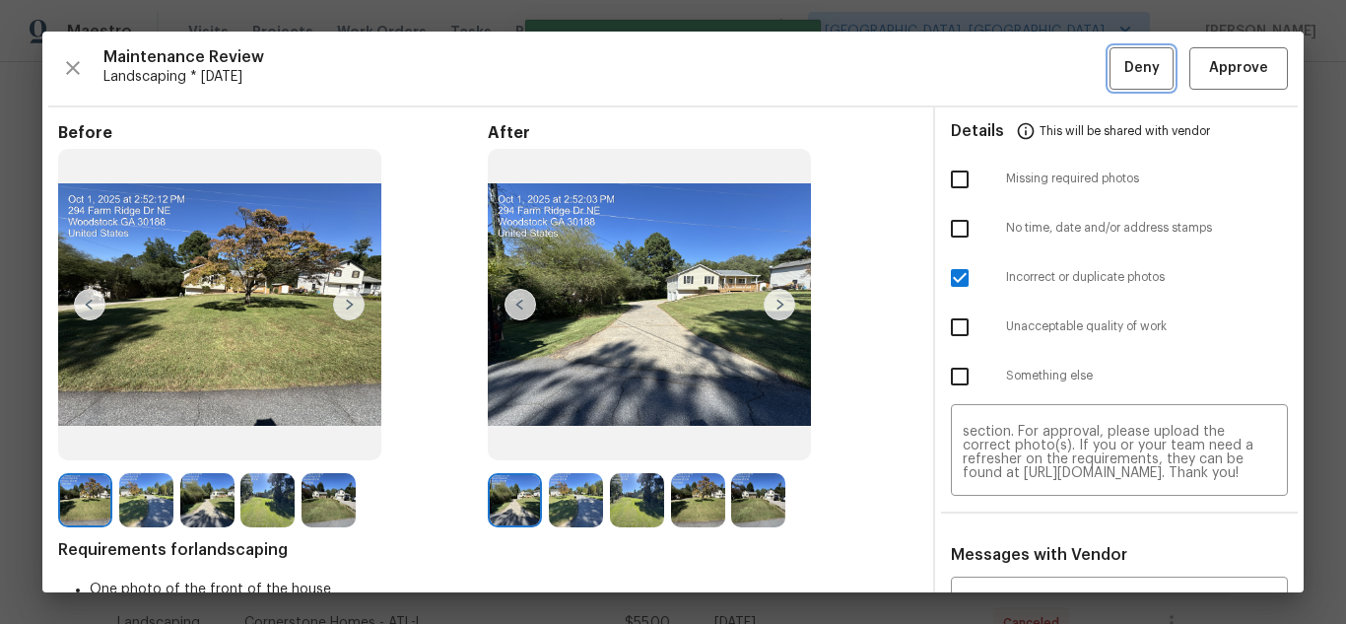
click at [1112, 81] on button "Deny" at bounding box center [1142, 68] width 64 height 42
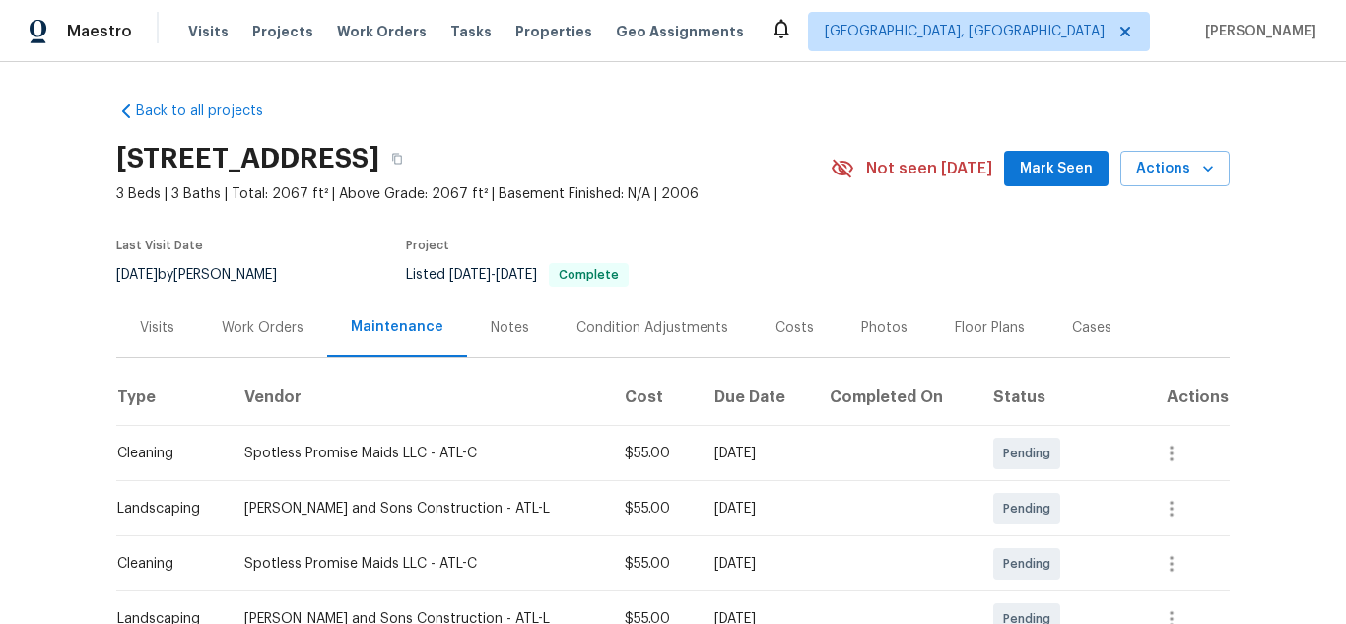
scroll to position [296, 0]
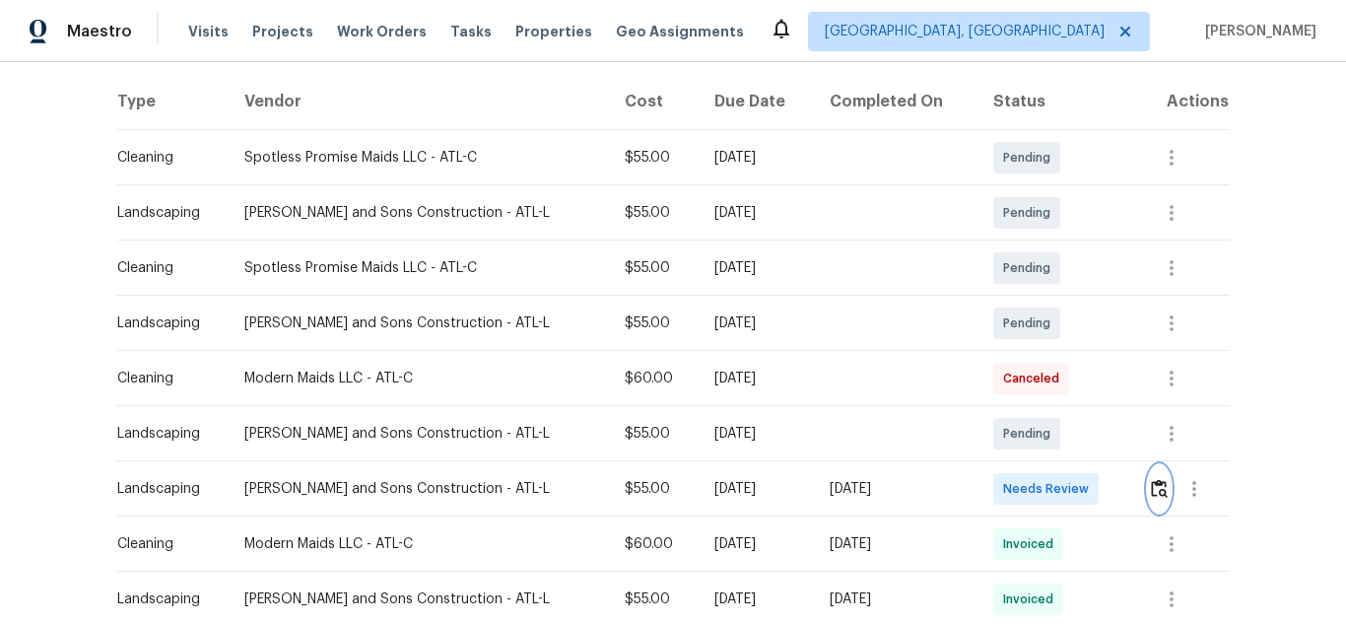
click at [1151, 495] on img "button" at bounding box center [1159, 488] width 17 height 19
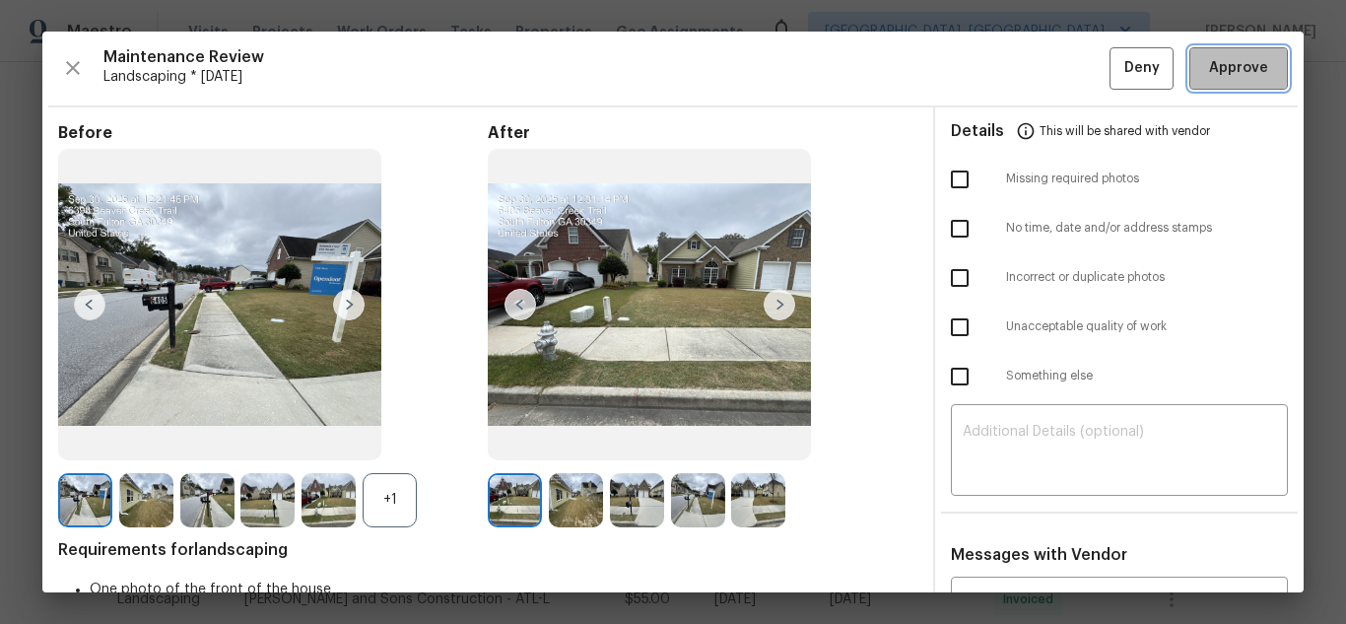
click at [1219, 69] on span "Approve" at bounding box center [1238, 68] width 59 height 25
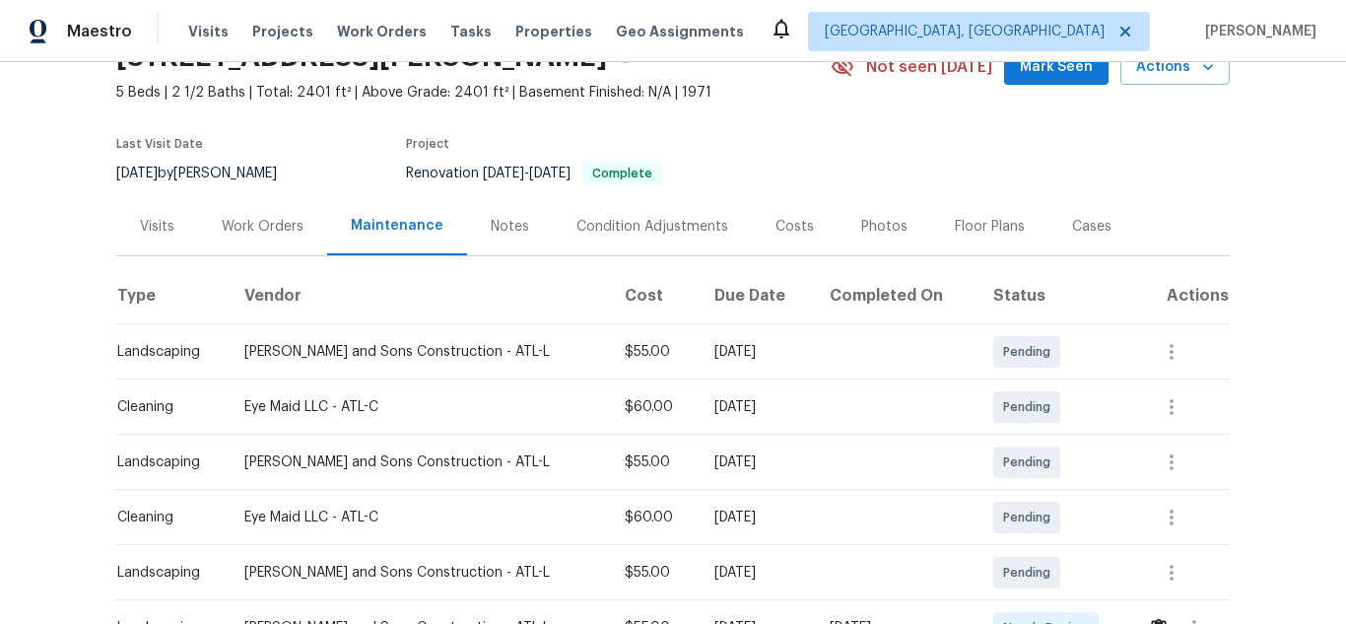
scroll to position [296, 0]
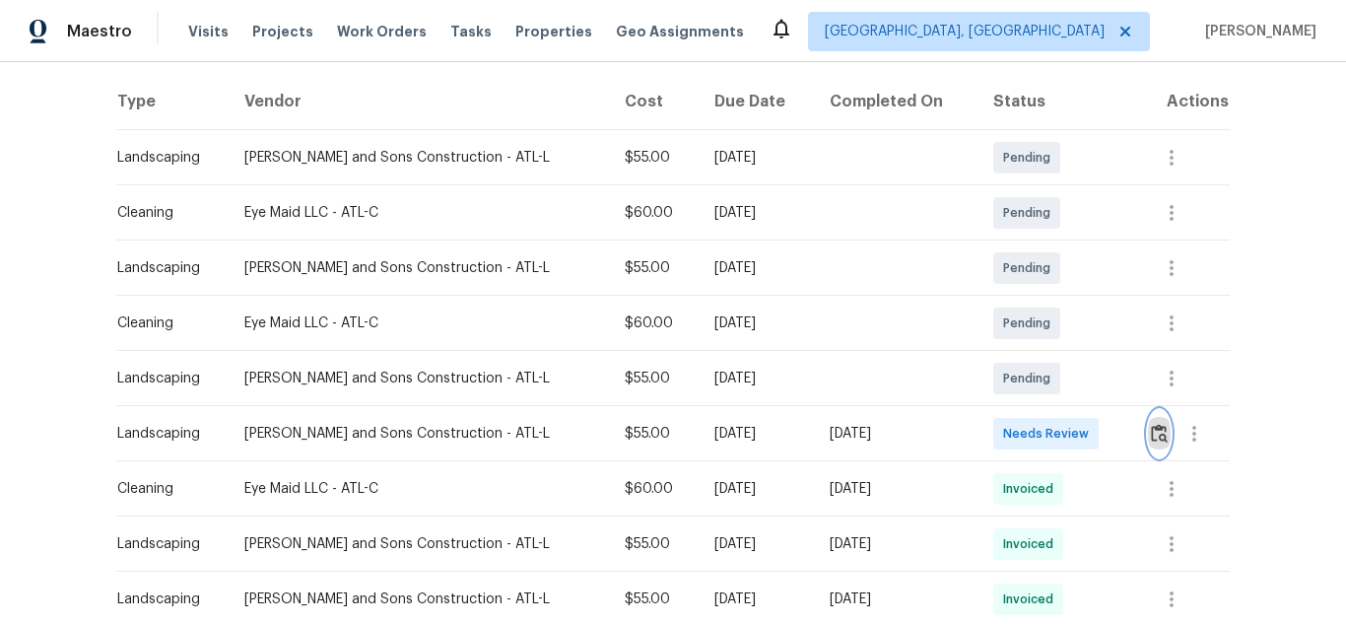
click at [1152, 441] on img "button" at bounding box center [1159, 433] width 17 height 19
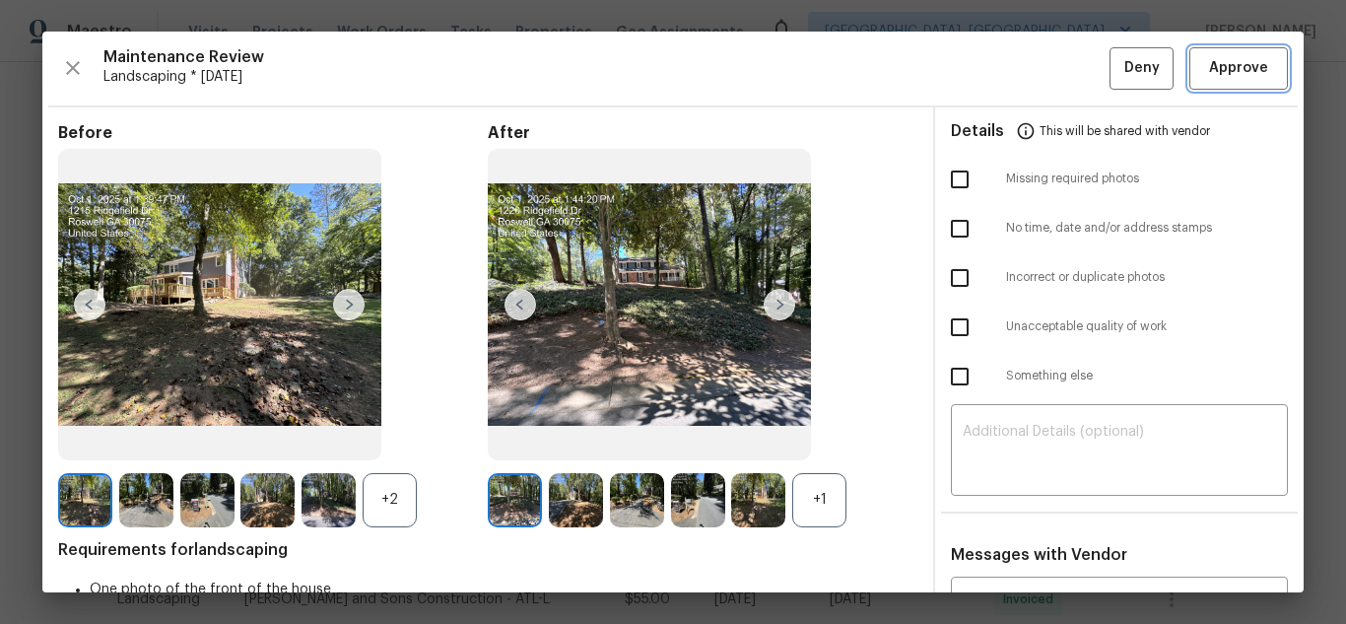
click at [1219, 69] on span "Approve" at bounding box center [1238, 68] width 59 height 25
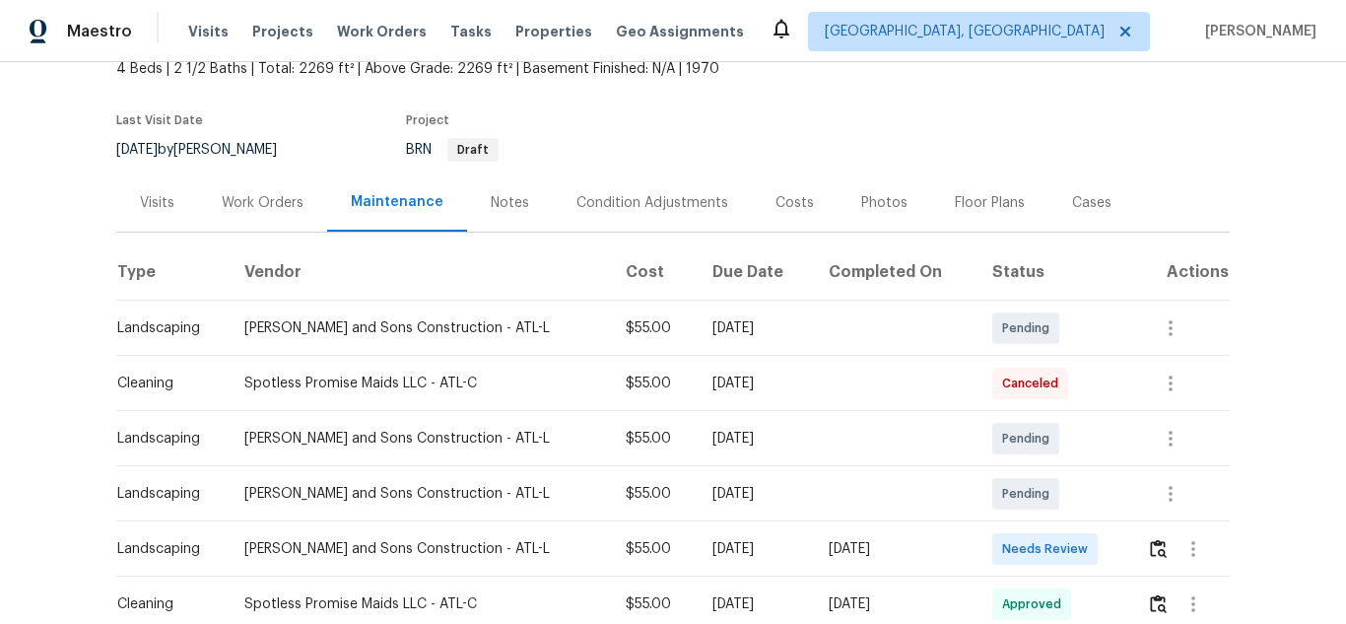
scroll to position [266, 0]
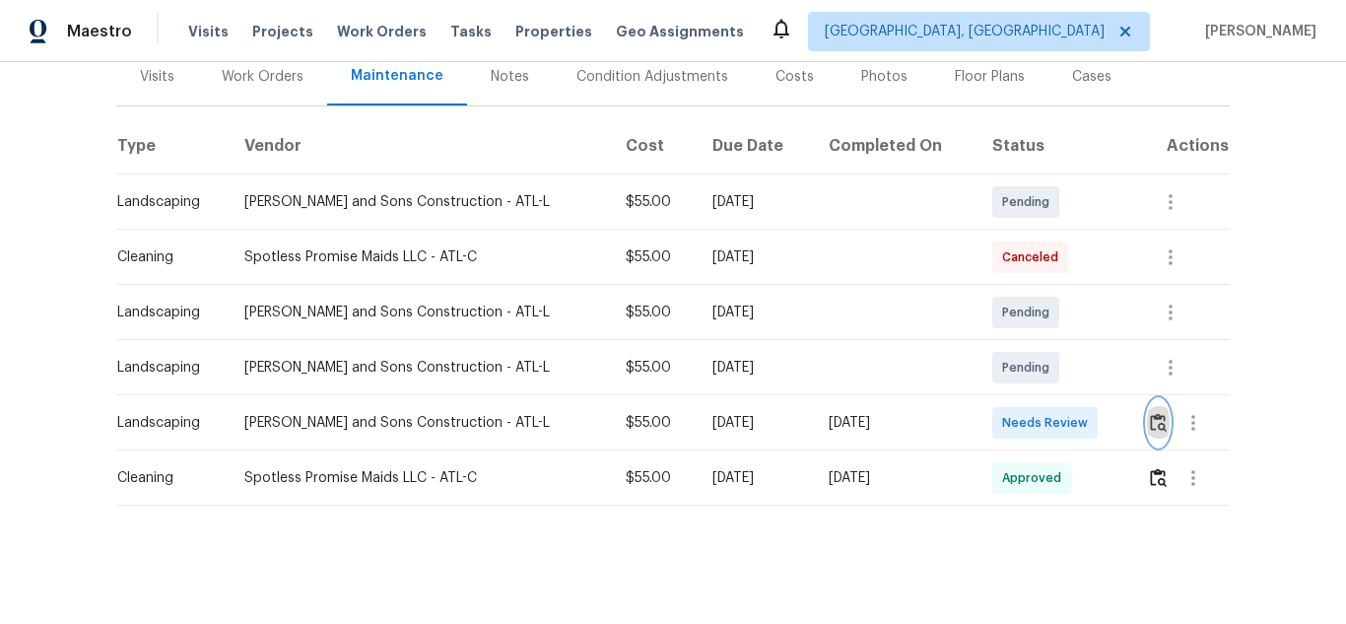
click at [1150, 413] on img "button" at bounding box center [1158, 422] width 17 height 19
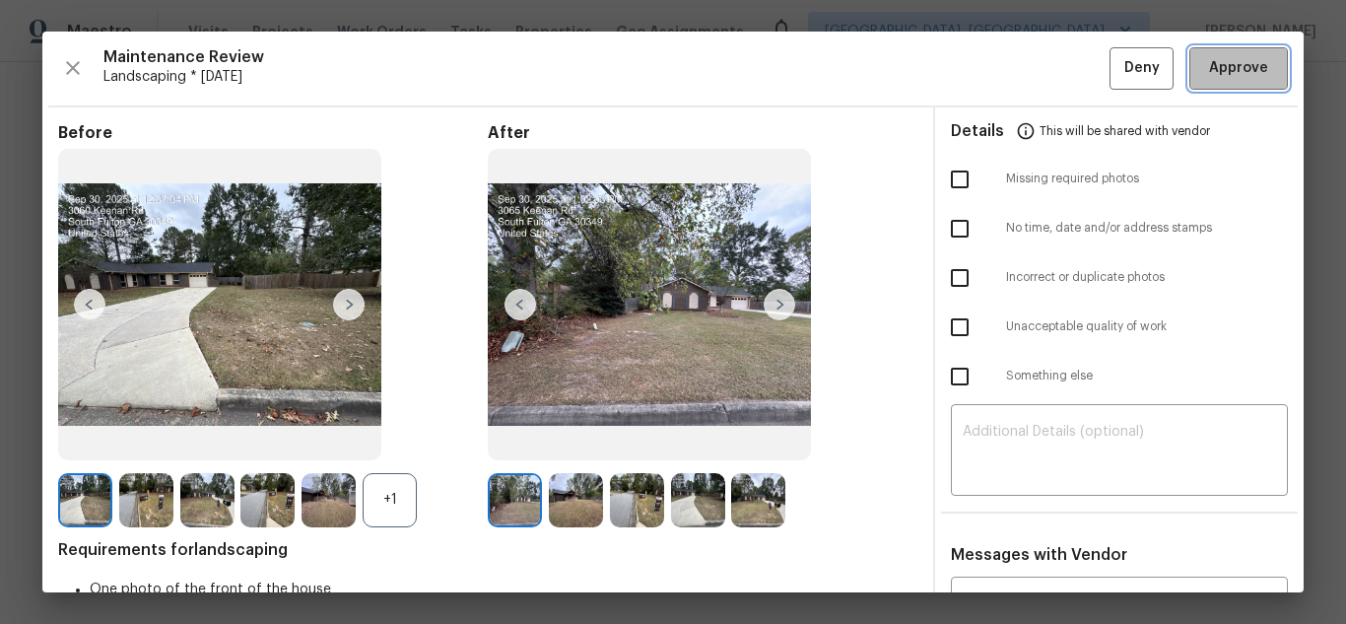
click at [1219, 69] on span "Approve" at bounding box center [1238, 68] width 59 height 25
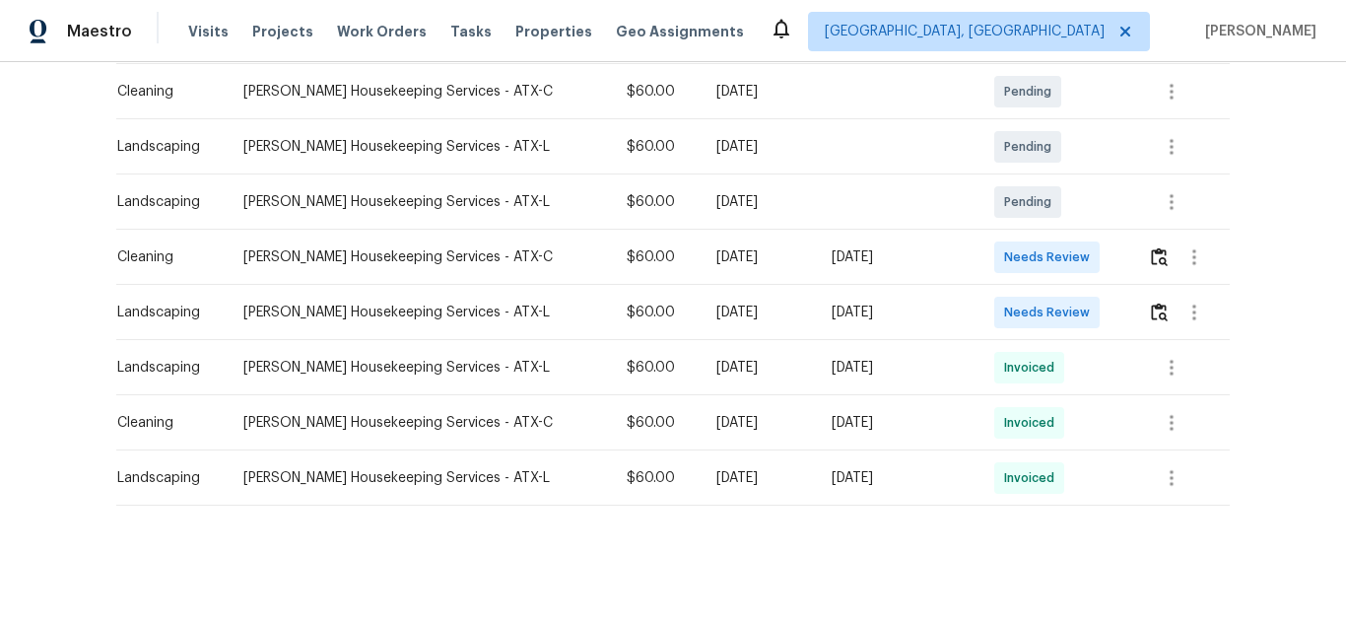
scroll to position [376, 0]
click at [1151, 303] on img "button" at bounding box center [1159, 312] width 17 height 19
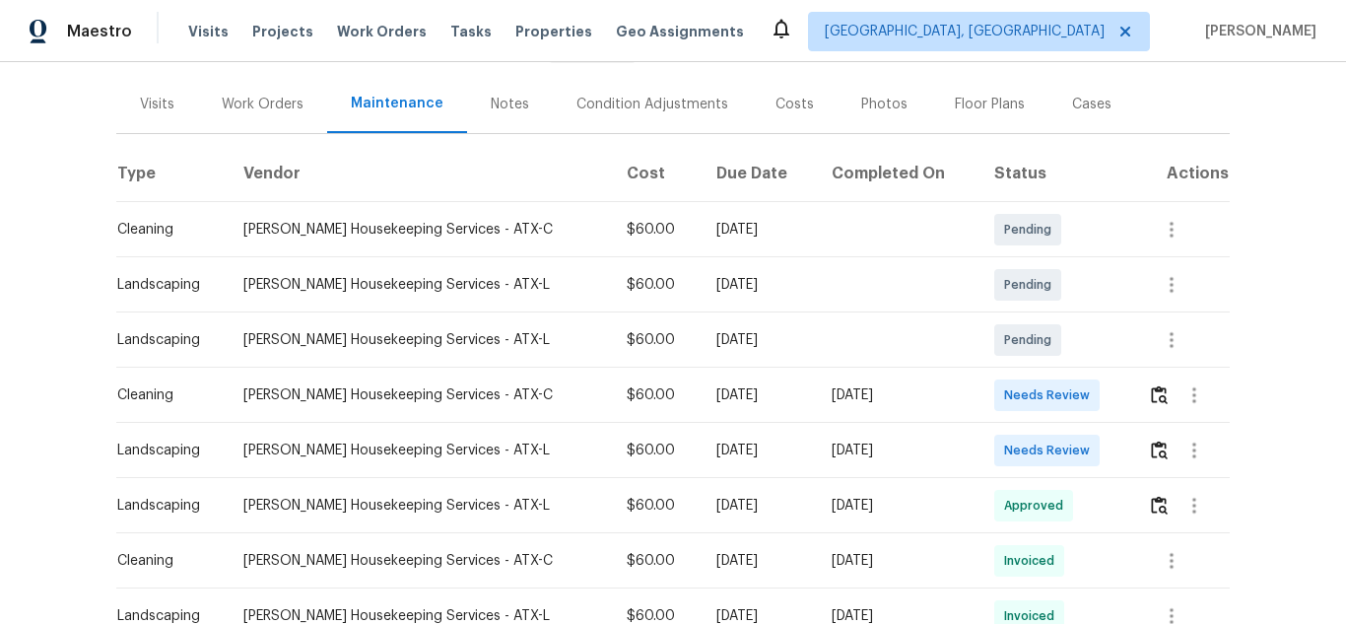
scroll to position [394, 0]
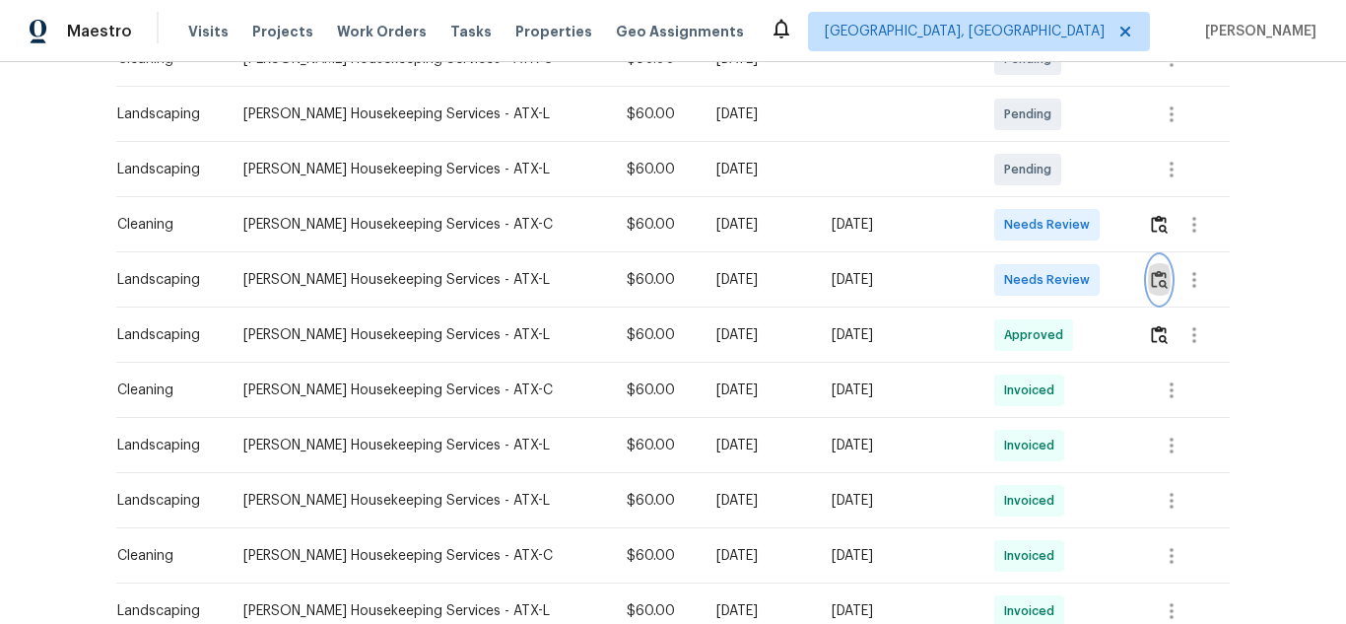
click at [1151, 276] on img "button" at bounding box center [1159, 279] width 17 height 19
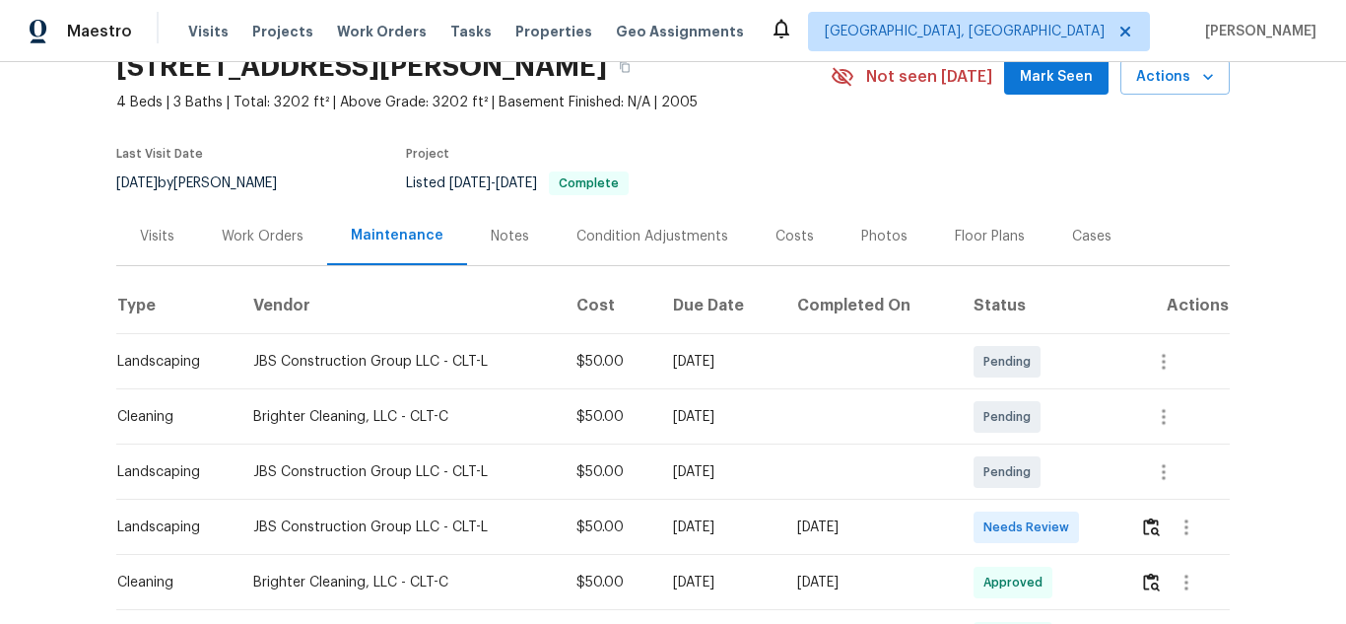
scroll to position [296, 0]
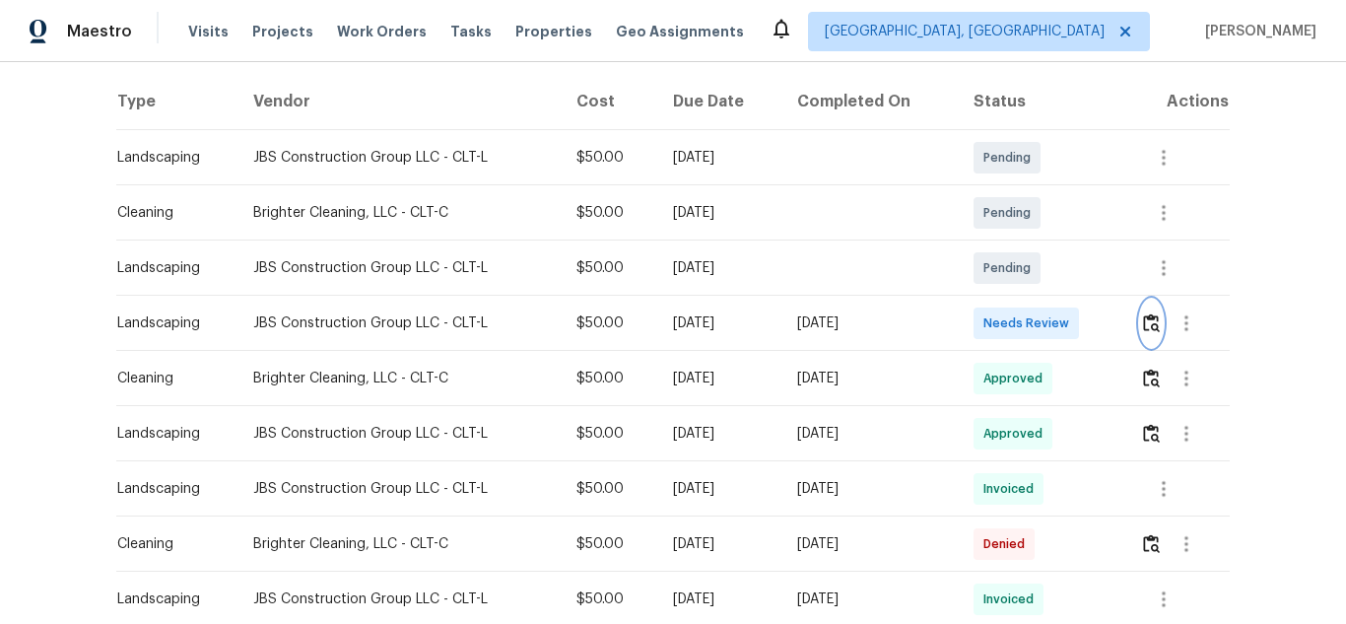
click at [1152, 316] on img "button" at bounding box center [1151, 322] width 17 height 19
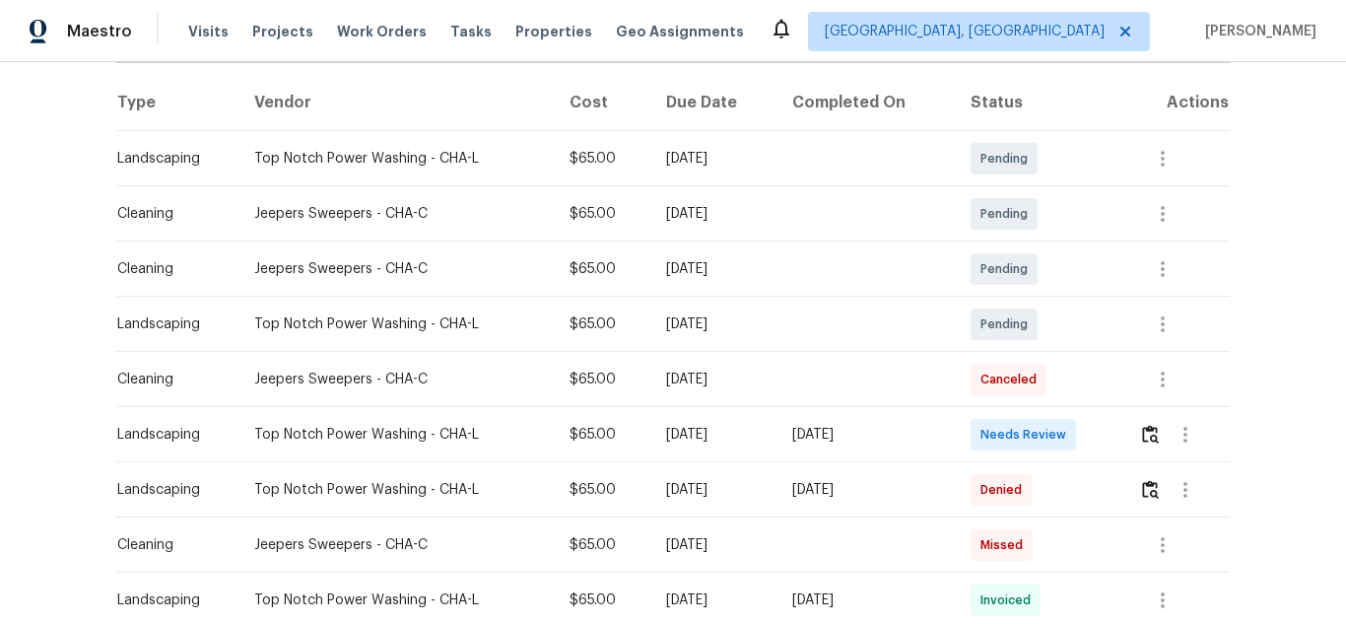
scroll to position [296, 0]
click at [1148, 432] on img "button" at bounding box center [1150, 433] width 17 height 19
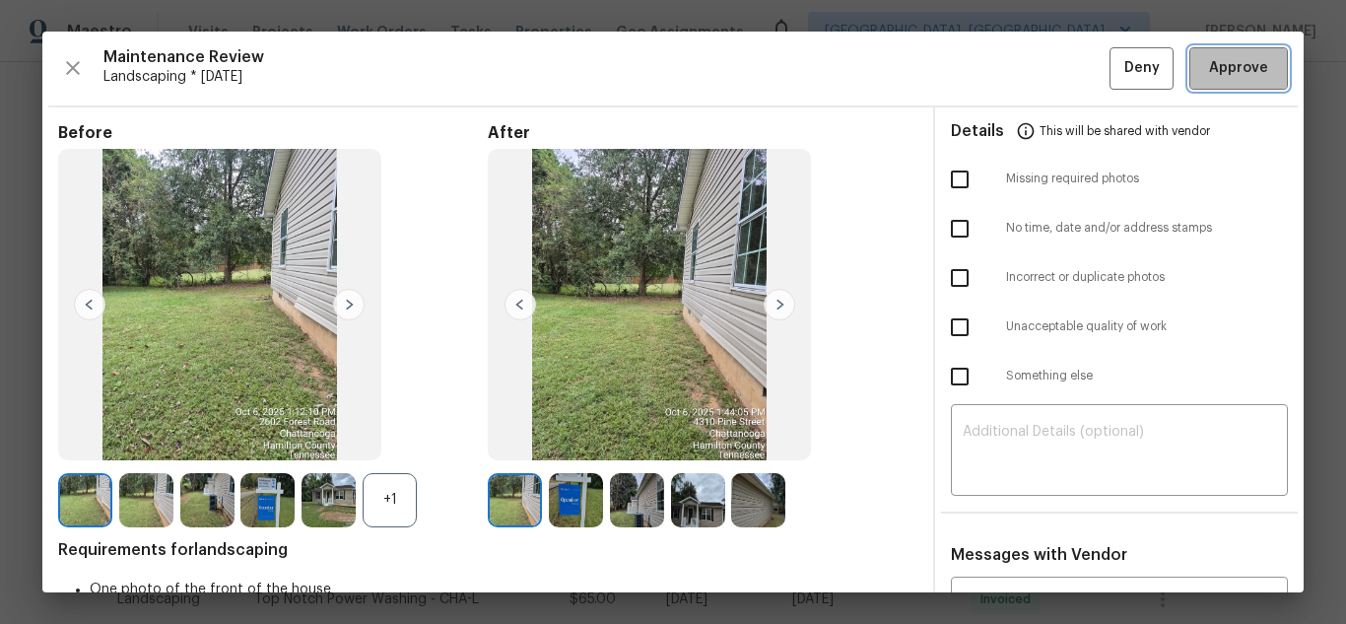
click at [1192, 81] on button "Approve" at bounding box center [1238, 68] width 99 height 42
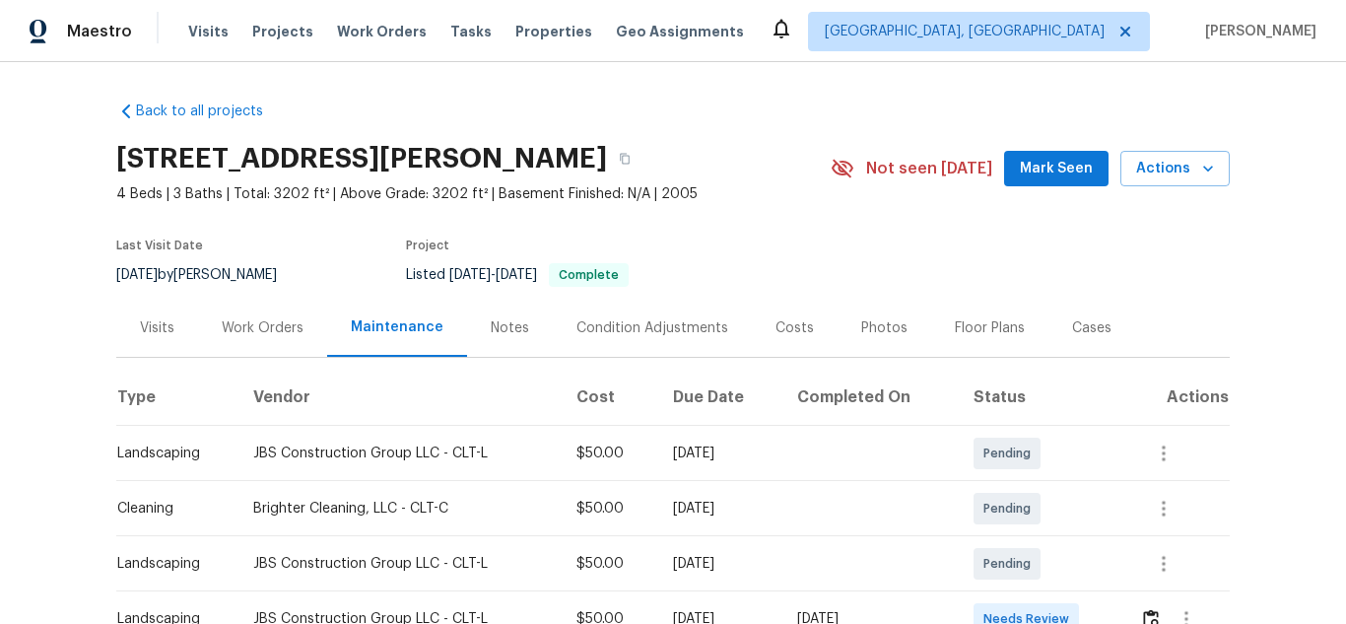
scroll to position [197, 0]
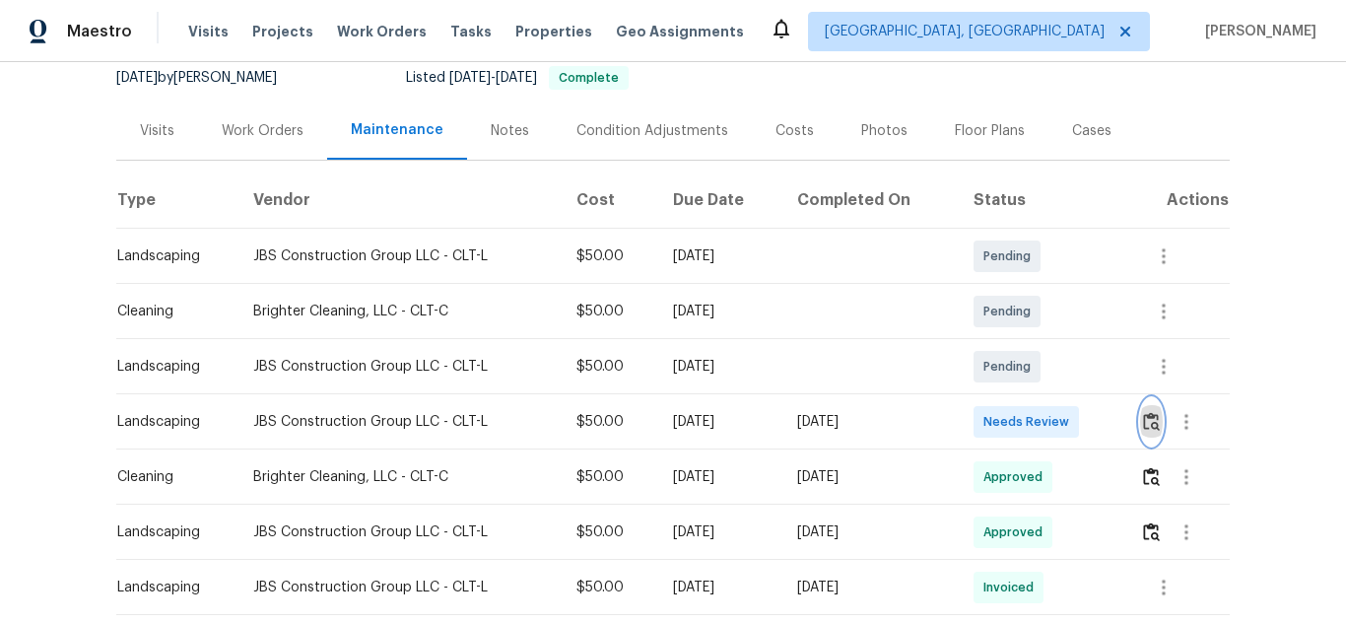
click at [1145, 433] on button "button" at bounding box center [1151, 421] width 23 height 47
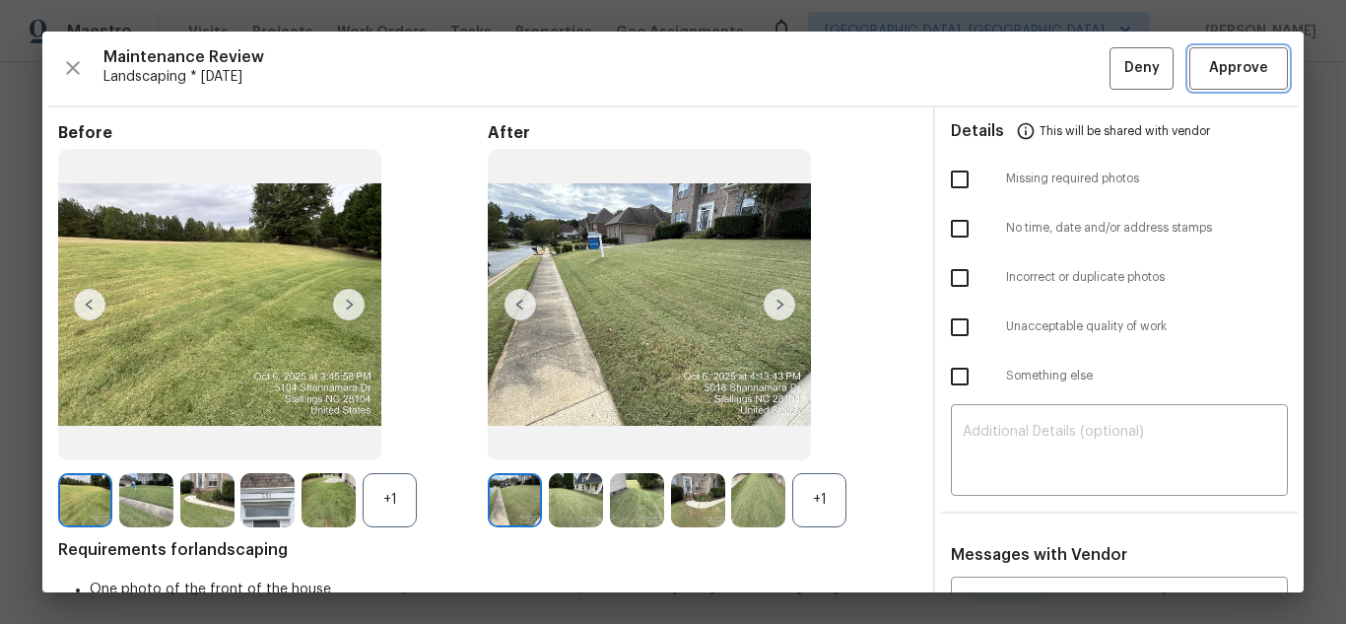
click at [1219, 66] on span "Approve" at bounding box center [1238, 68] width 59 height 25
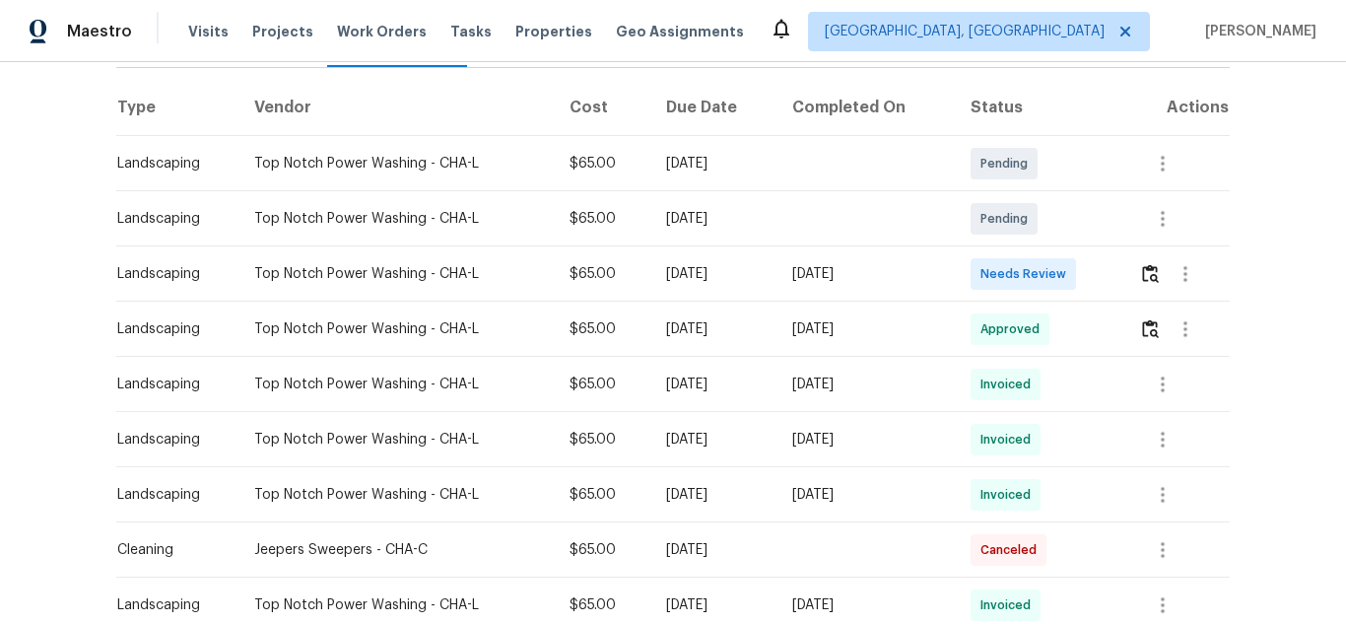
scroll to position [296, 0]
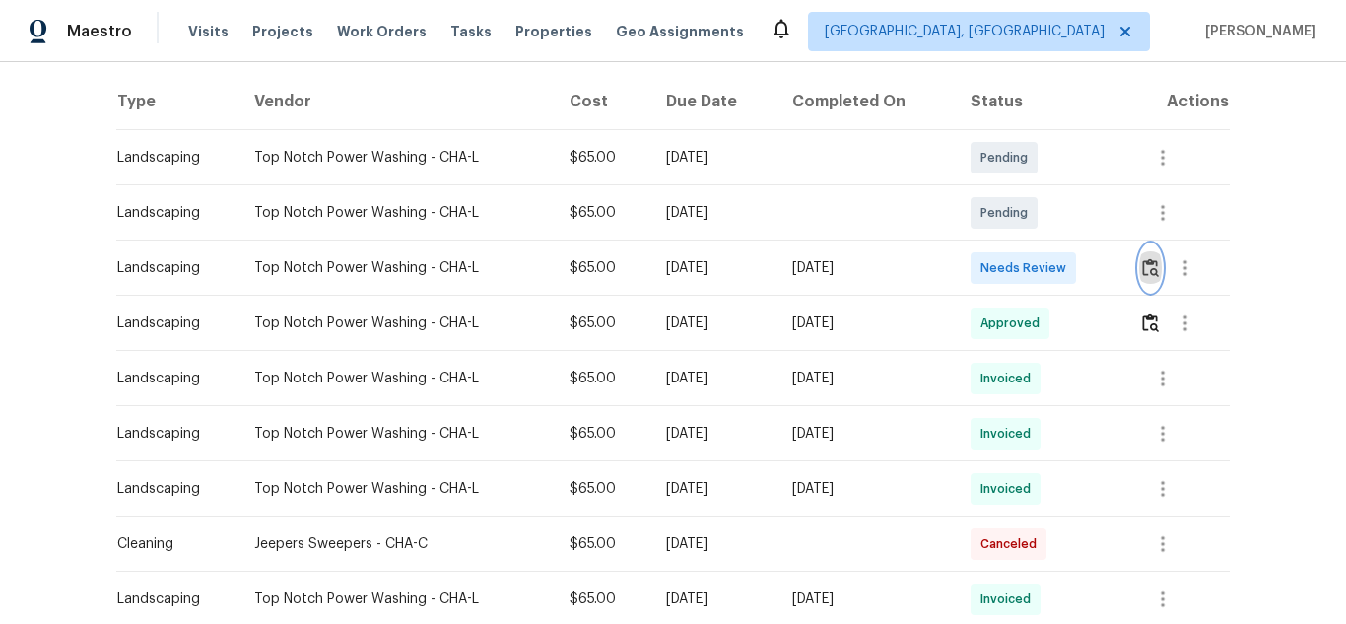
click at [1142, 272] on img "button" at bounding box center [1150, 267] width 17 height 19
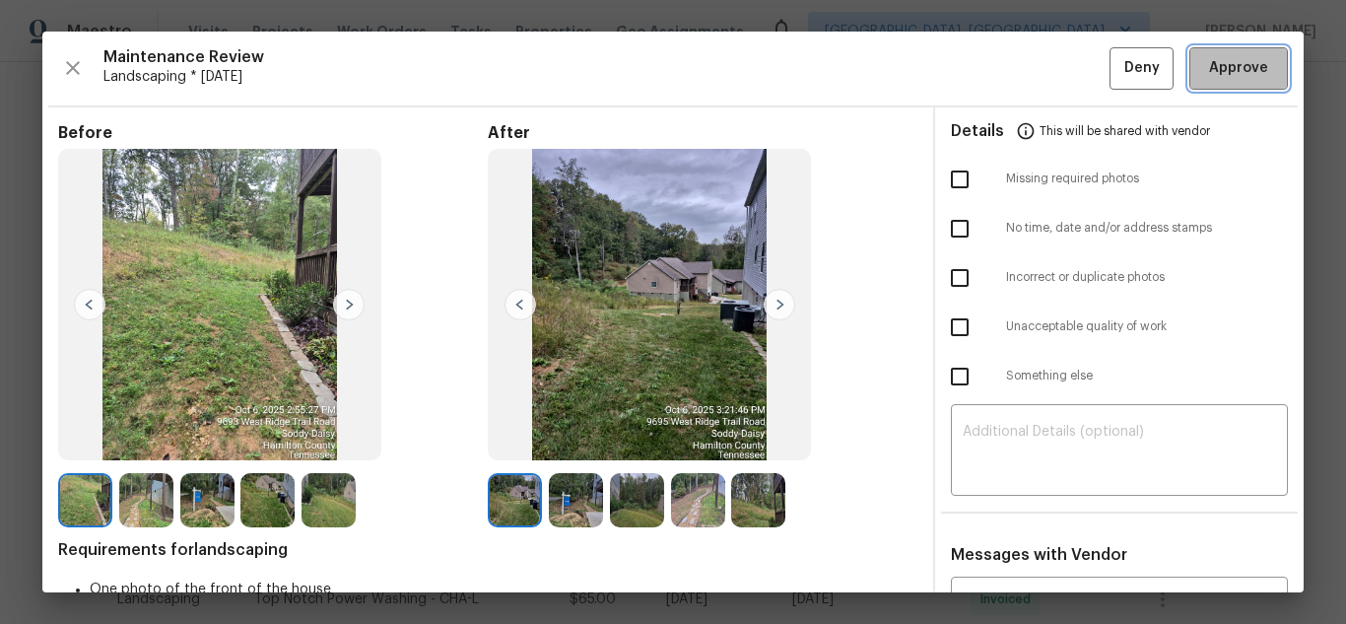
click at [1215, 86] on button "Approve" at bounding box center [1238, 68] width 99 height 42
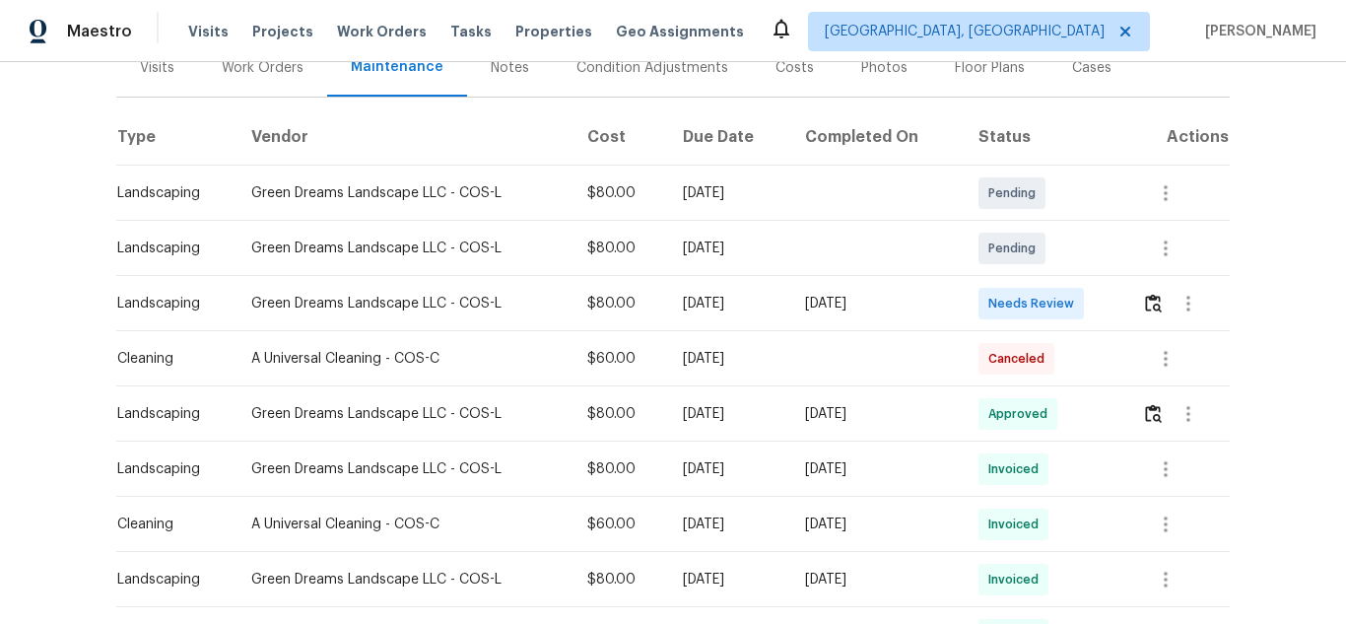
scroll to position [296, 0]
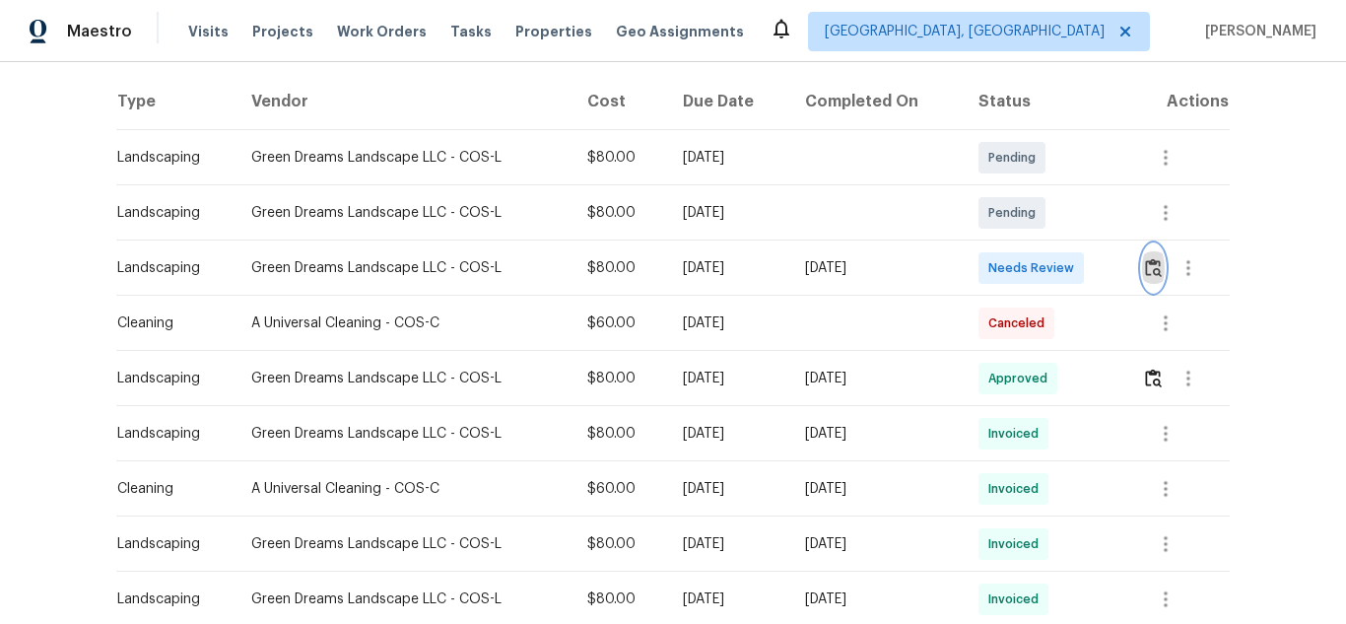
click at [1145, 265] on img "button" at bounding box center [1153, 267] width 17 height 19
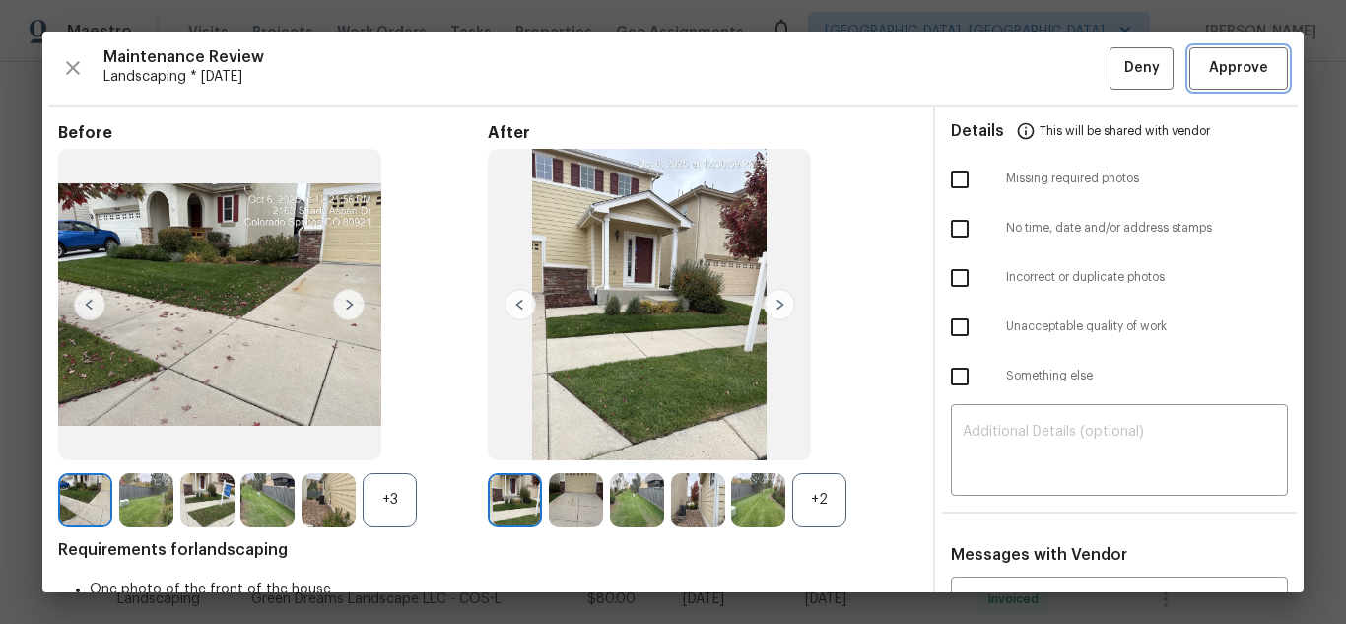
click at [1214, 70] on span "Approve" at bounding box center [1238, 68] width 59 height 25
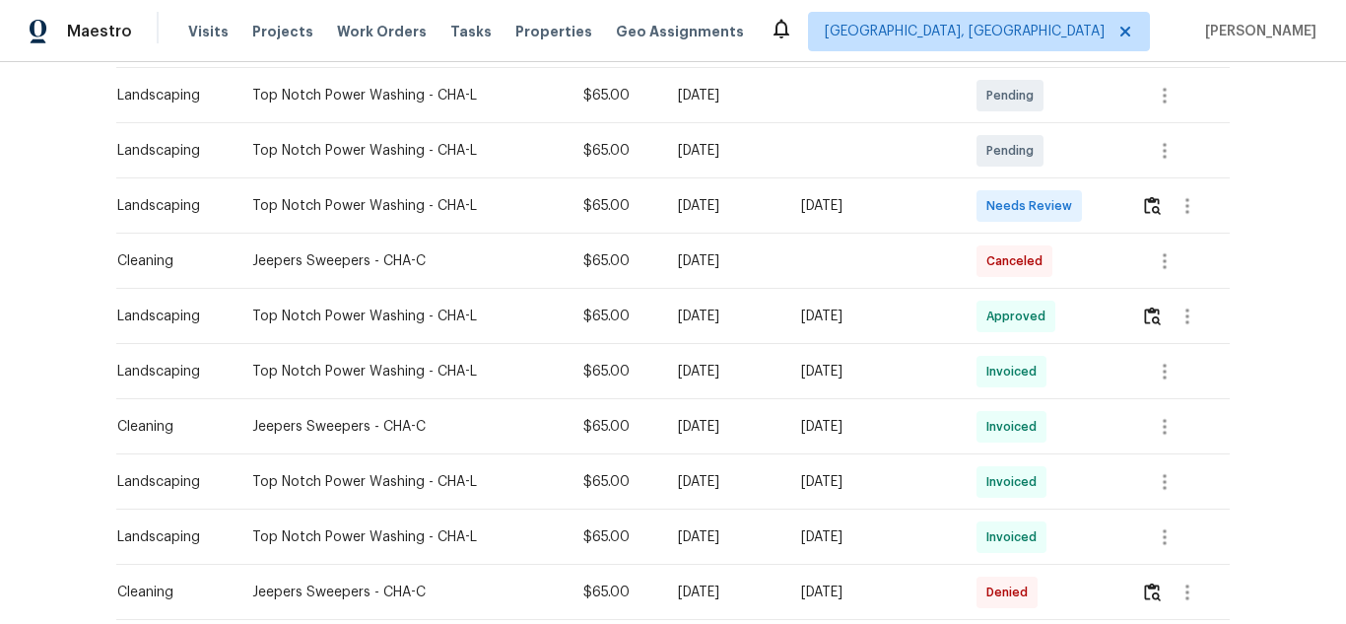
scroll to position [394, 0]
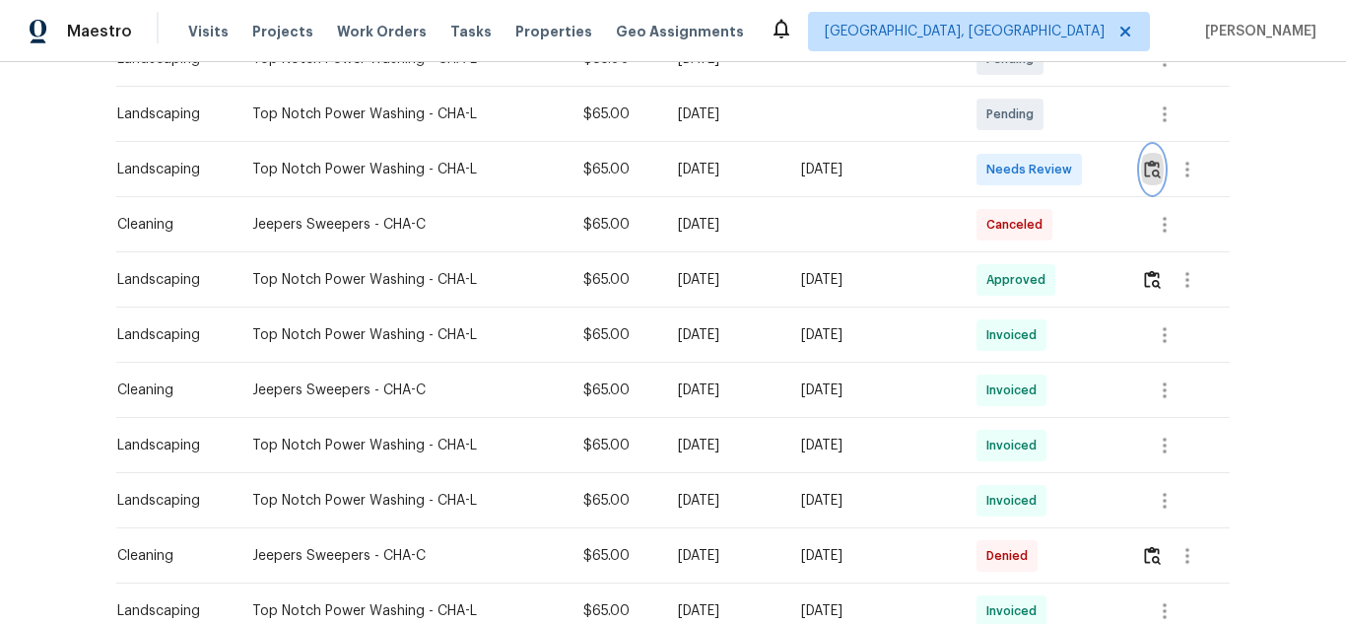
click at [1156, 167] on img "button" at bounding box center [1152, 169] width 17 height 19
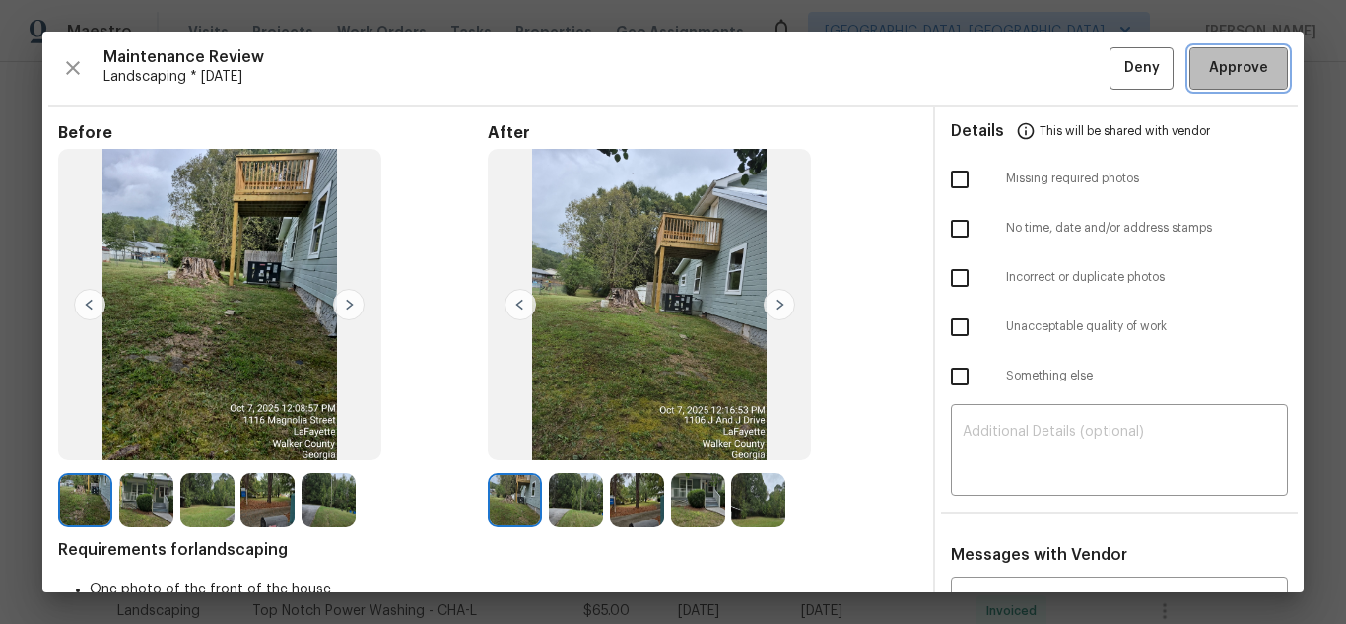
click at [1215, 86] on button "Approve" at bounding box center [1238, 68] width 99 height 42
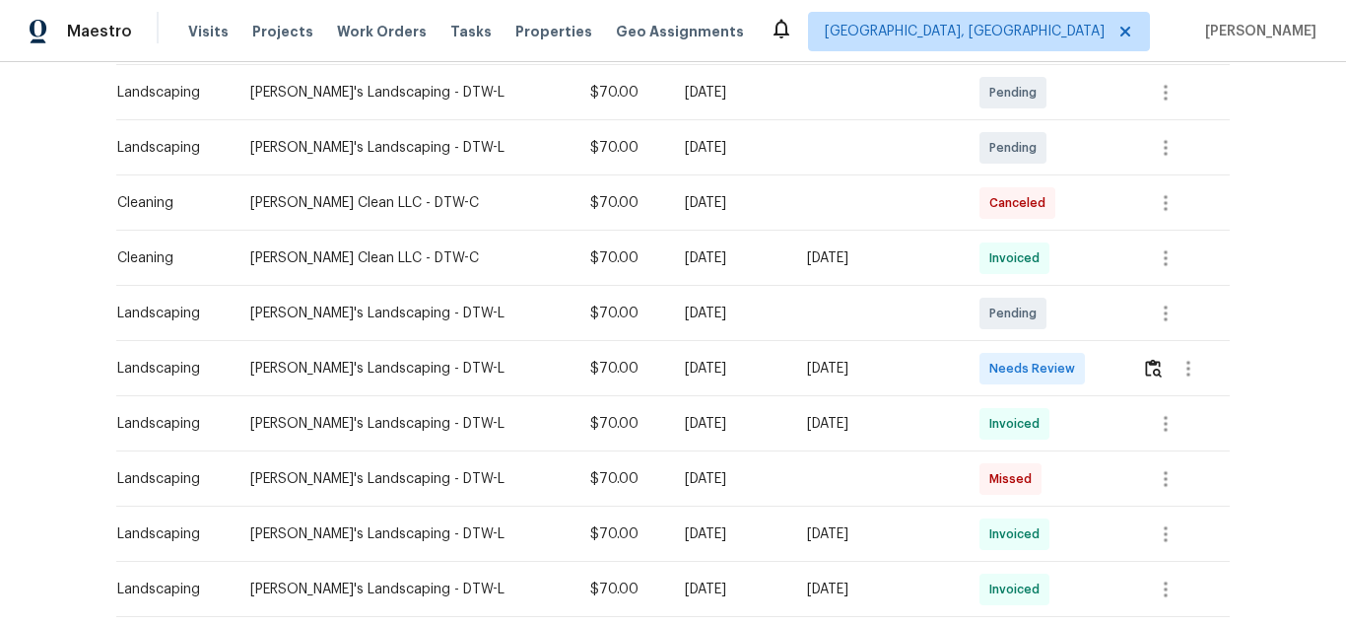
scroll to position [394, 0]
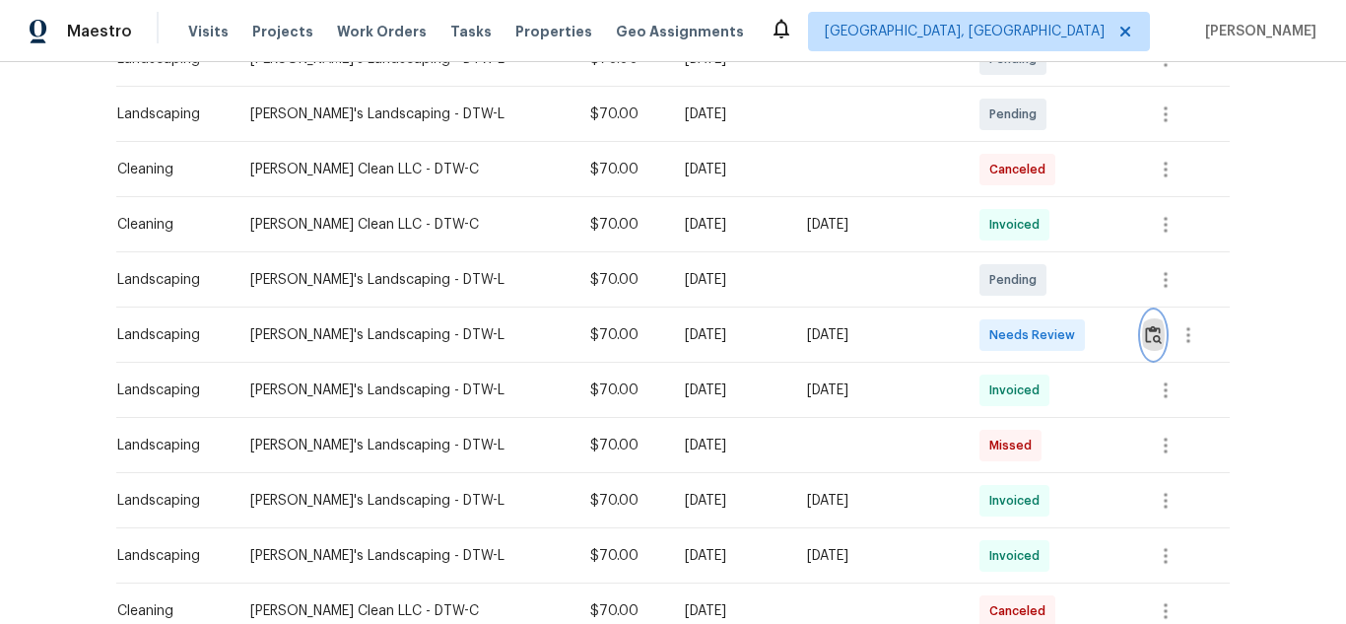
click at [1152, 321] on button "button" at bounding box center [1153, 334] width 23 height 47
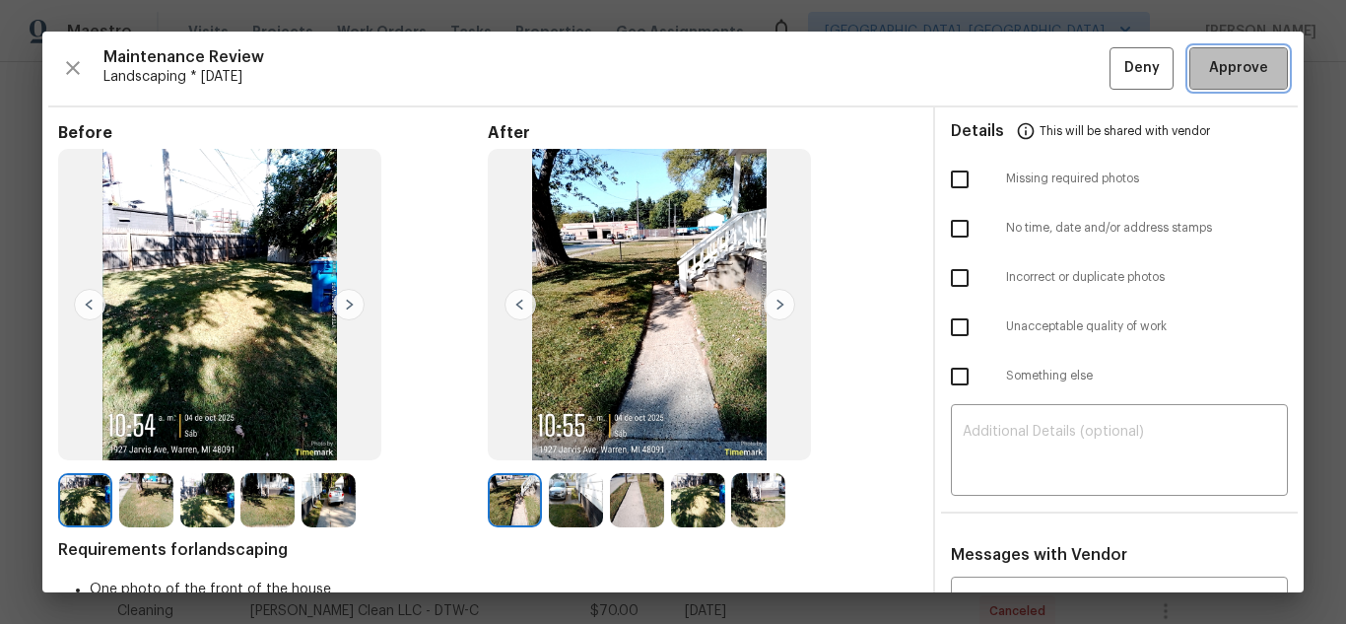
click at [1214, 70] on span "Approve" at bounding box center [1238, 68] width 59 height 25
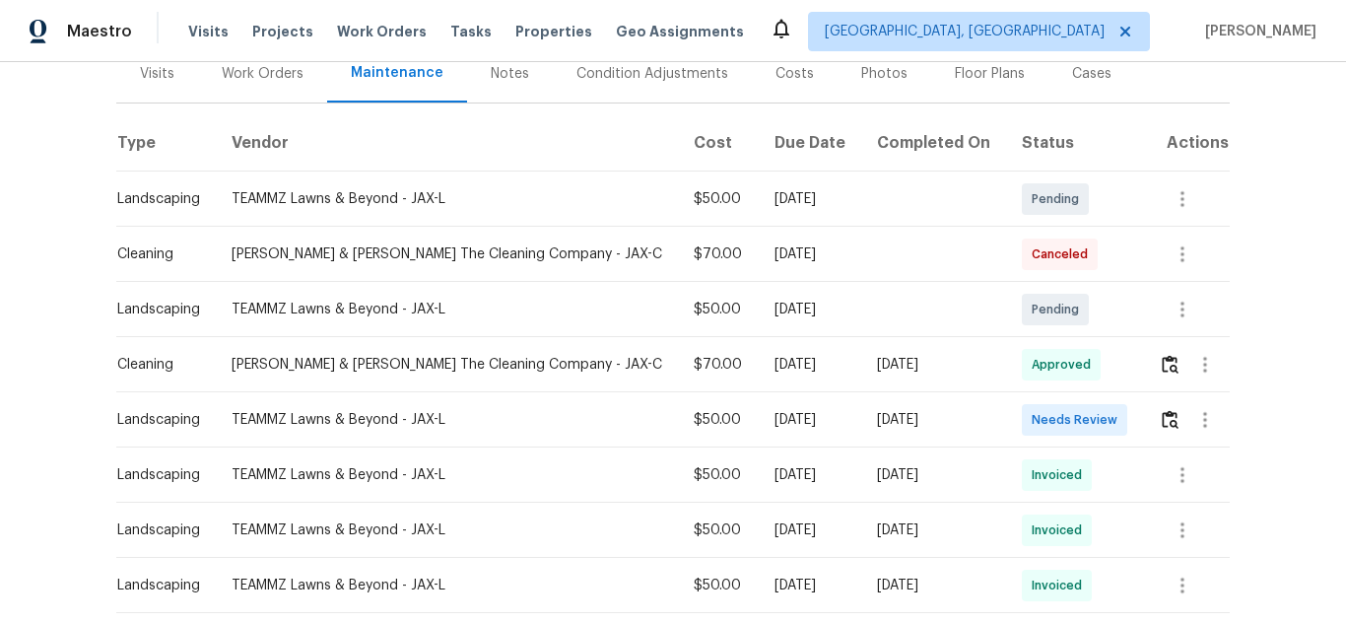
scroll to position [394, 0]
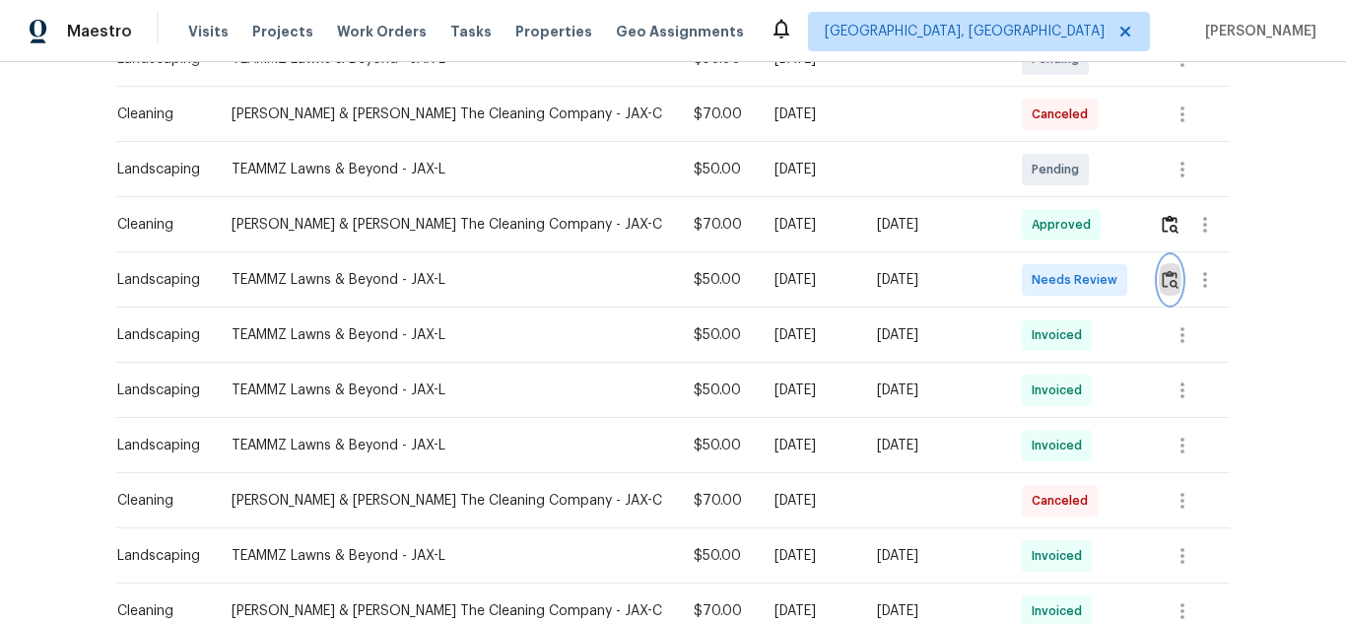
click at [1162, 276] on img "button" at bounding box center [1170, 279] width 17 height 19
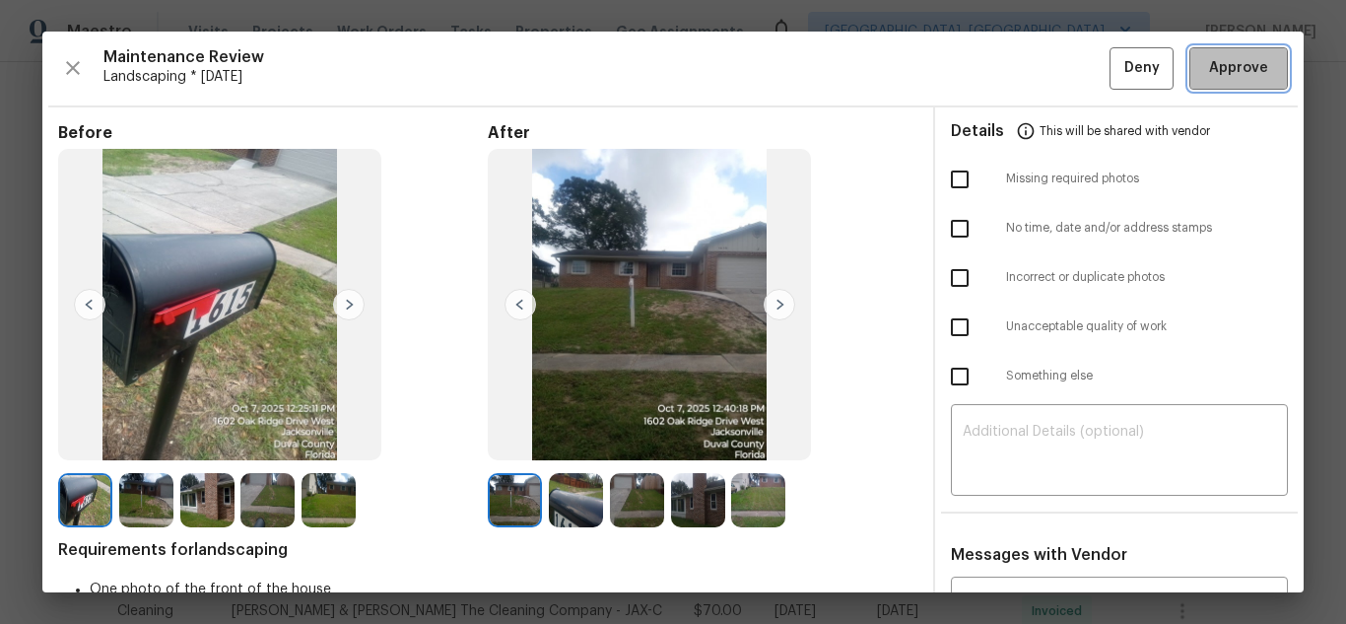
click at [1214, 70] on span "Approve" at bounding box center [1238, 68] width 59 height 25
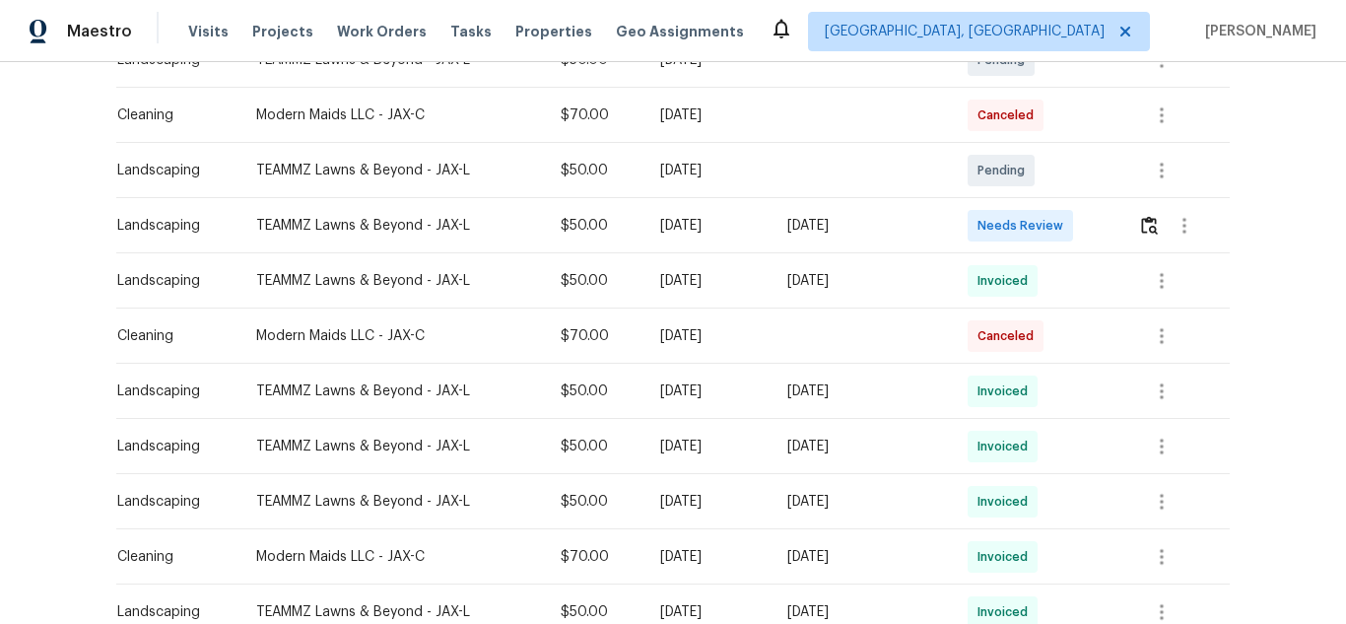
scroll to position [394, 0]
click at [1140, 237] on button "button" at bounding box center [1149, 224] width 23 height 47
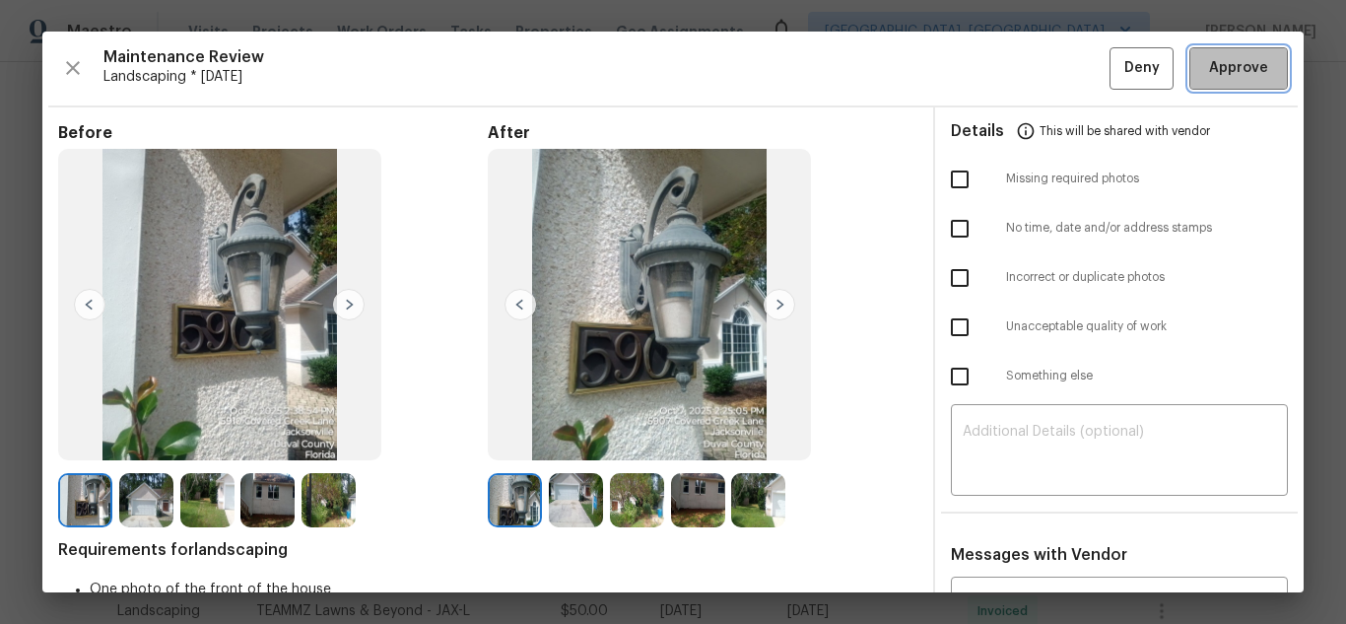
click at [1214, 70] on span "Approve" at bounding box center [1238, 68] width 59 height 25
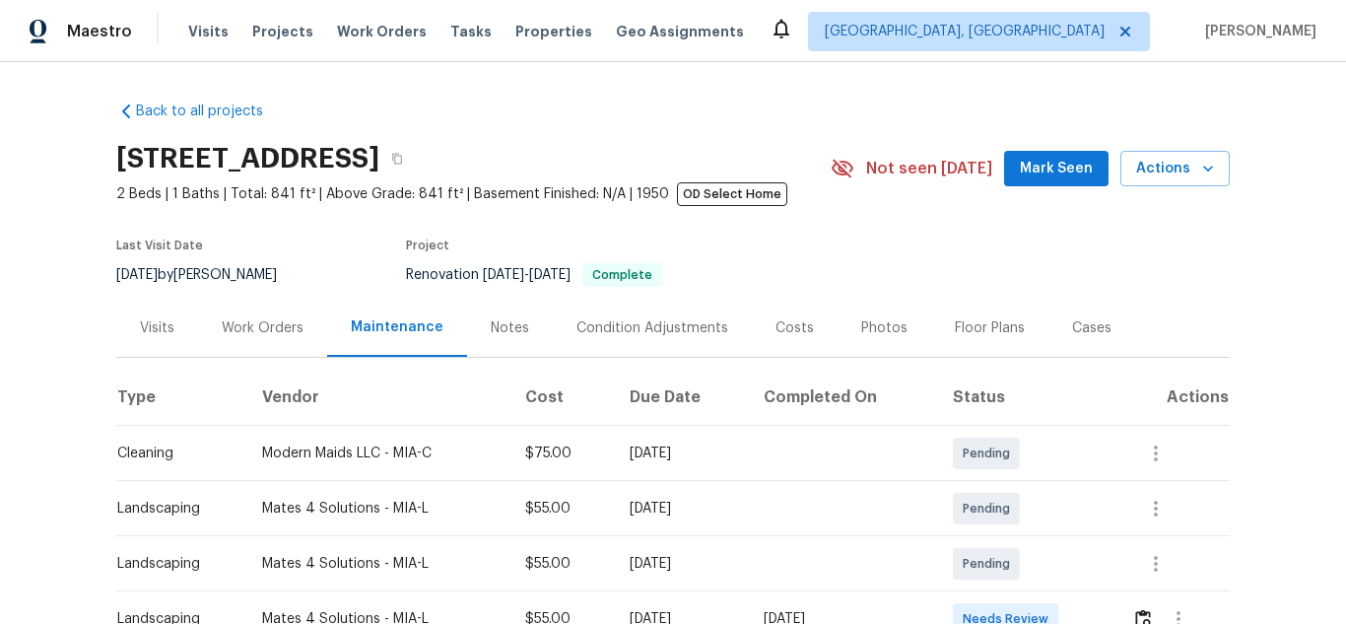
scroll to position [394, 0]
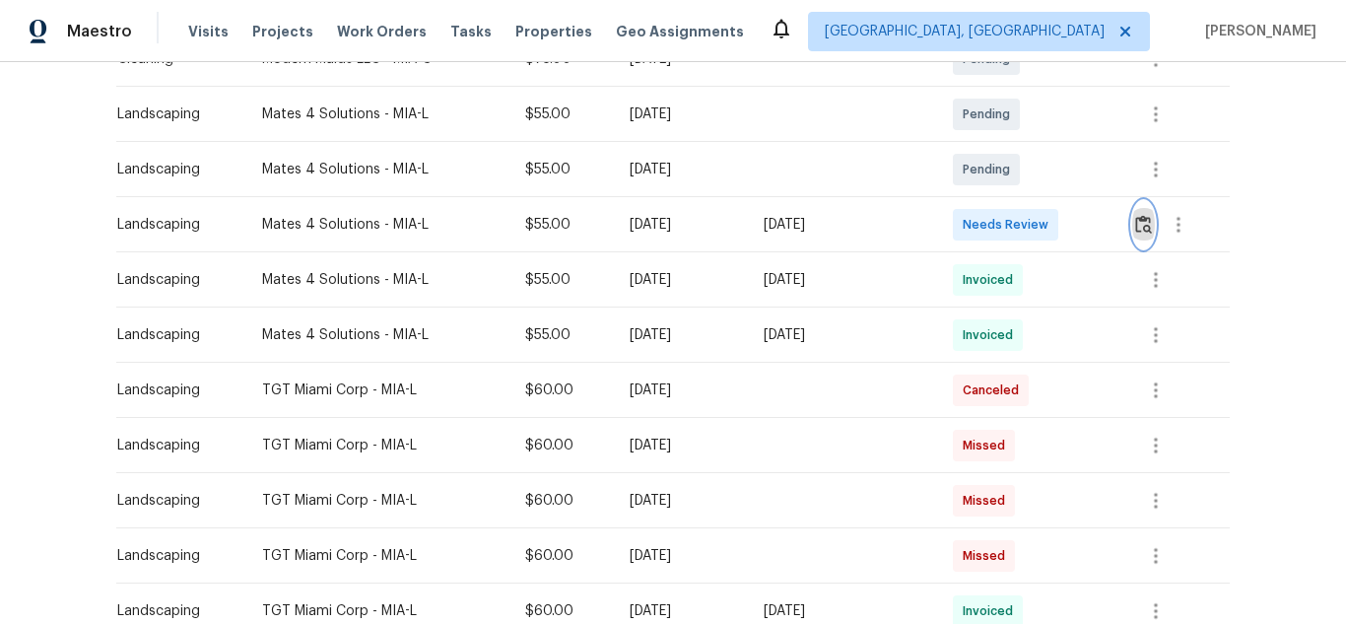
click at [1146, 234] on img "button" at bounding box center [1143, 224] width 17 height 19
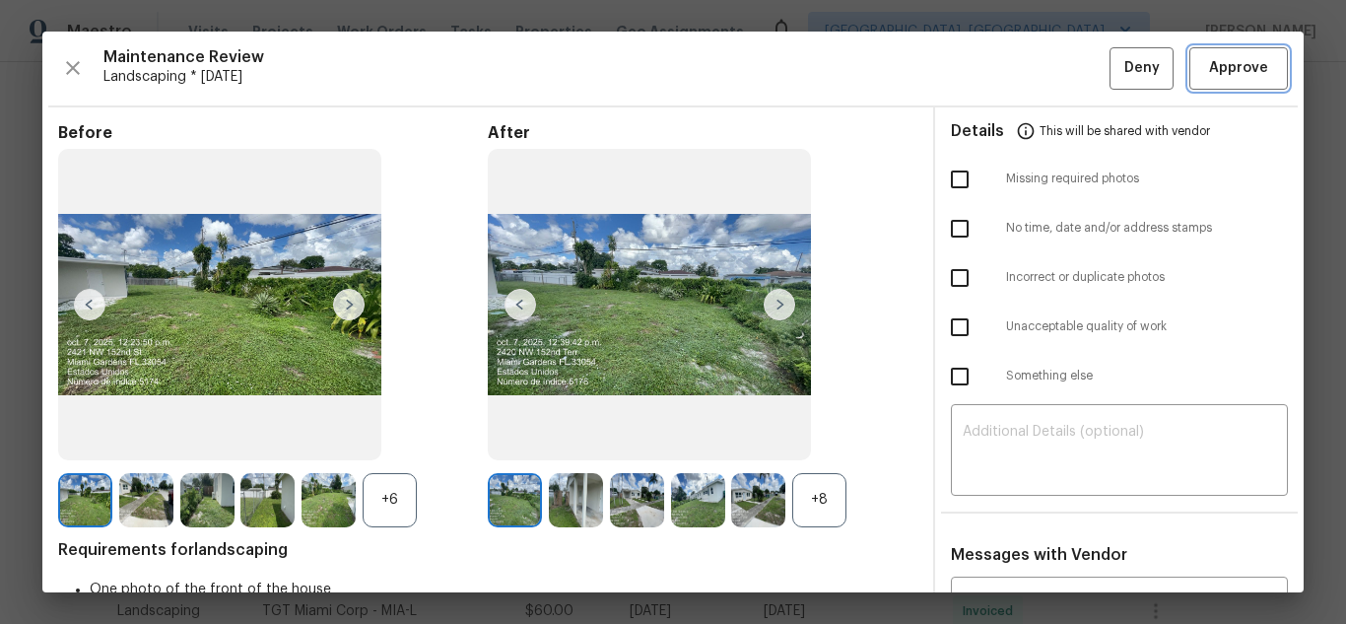
click at [1214, 70] on span "Approve" at bounding box center [1238, 68] width 59 height 25
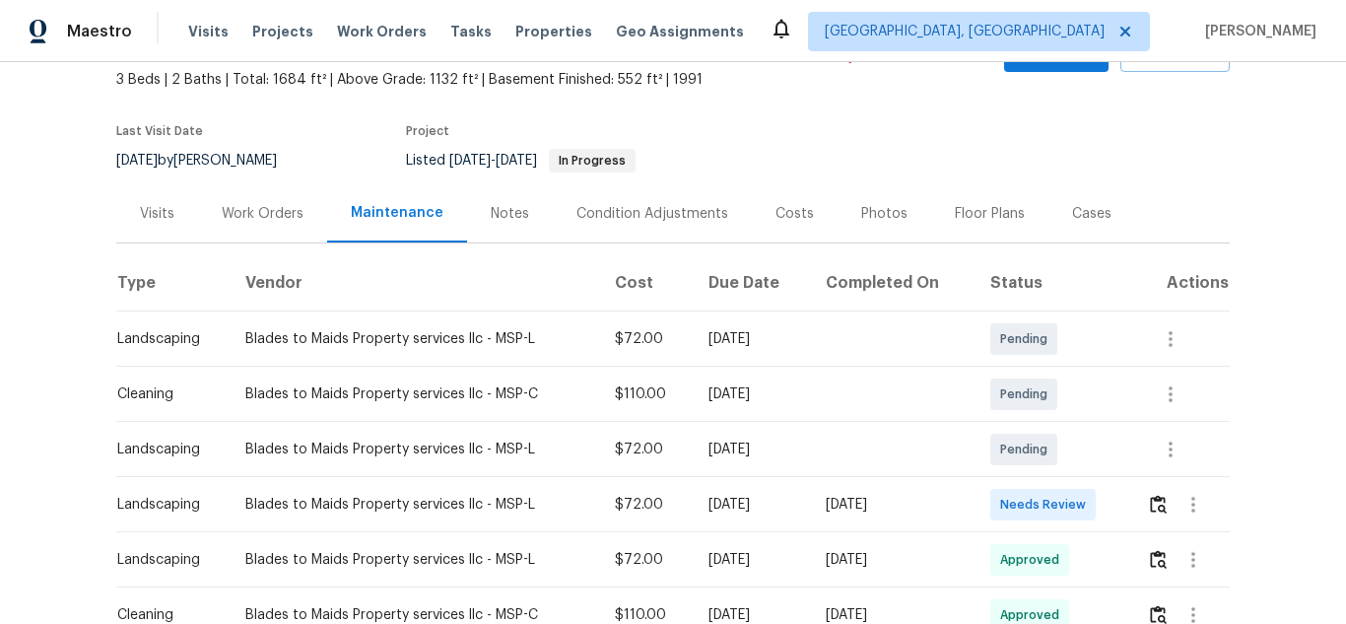
scroll to position [296, 0]
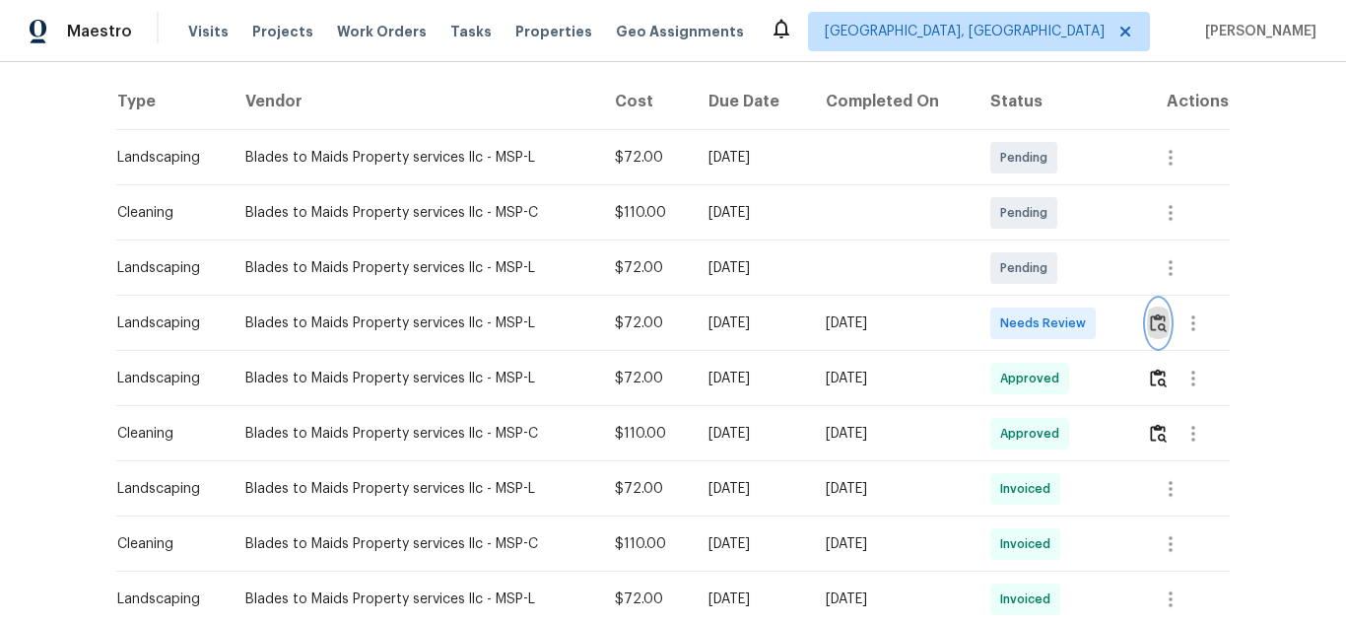
click at [1156, 309] on button "button" at bounding box center [1158, 323] width 23 height 47
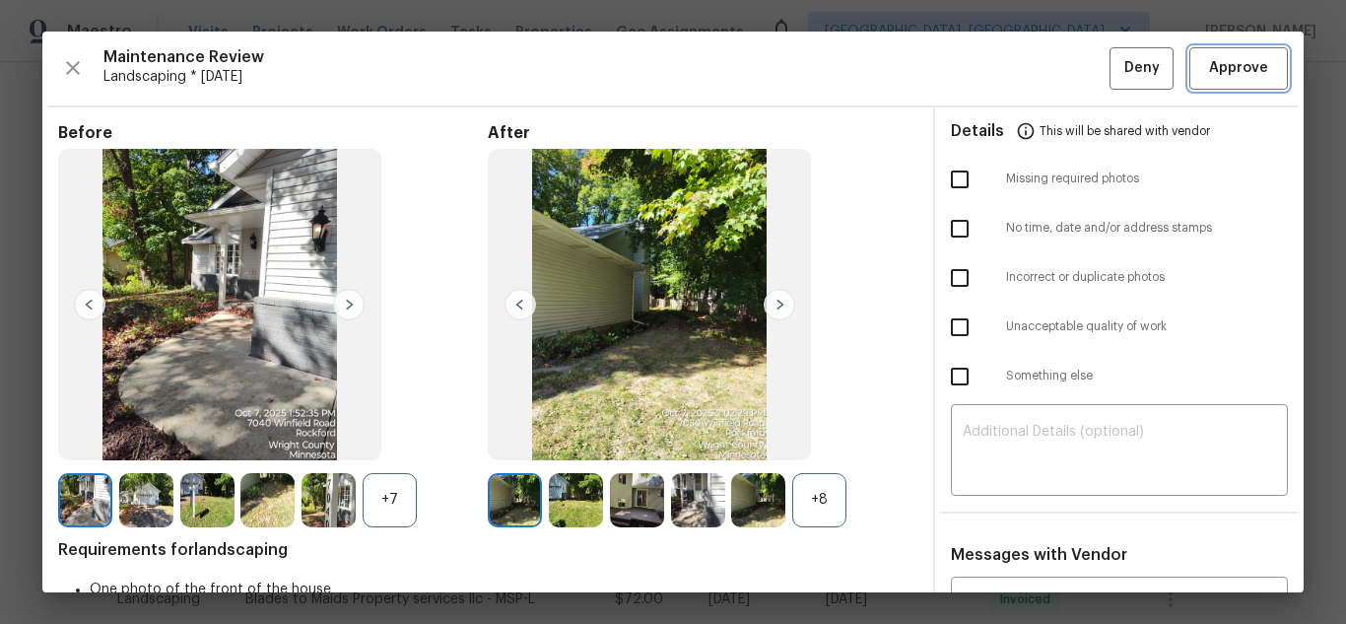
click at [1214, 70] on span "Approve" at bounding box center [1238, 68] width 59 height 25
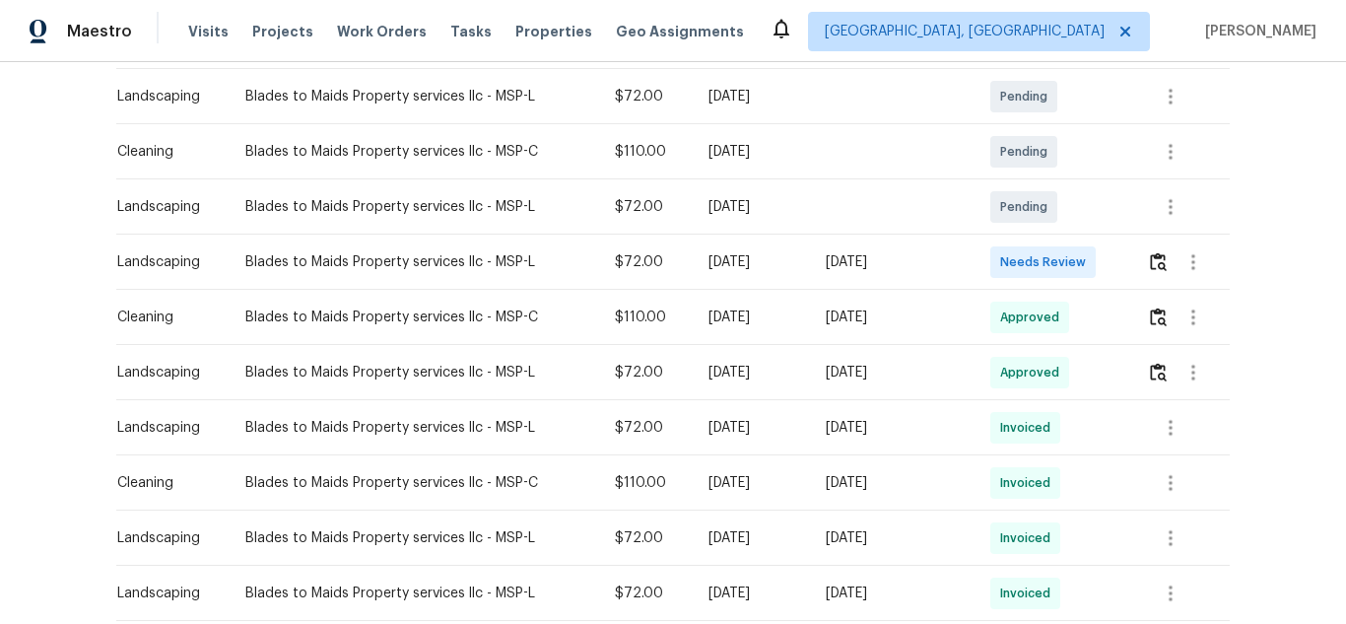
scroll to position [394, 0]
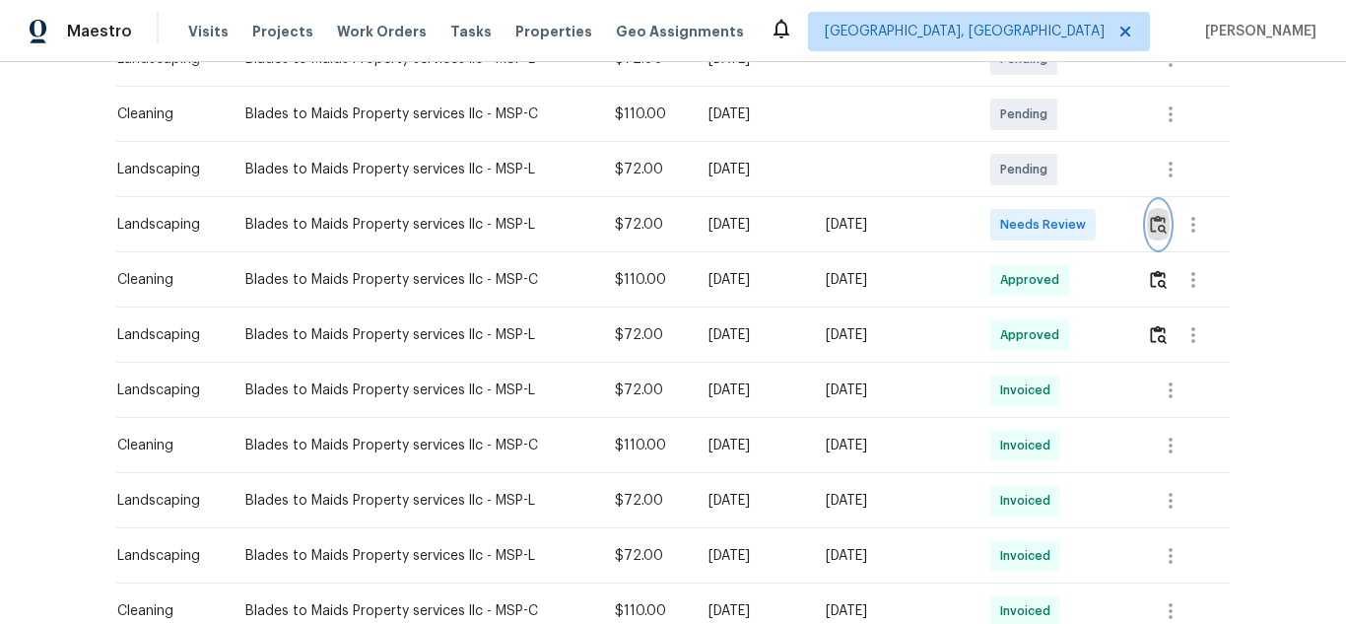
click at [1155, 214] on button "button" at bounding box center [1158, 224] width 23 height 47
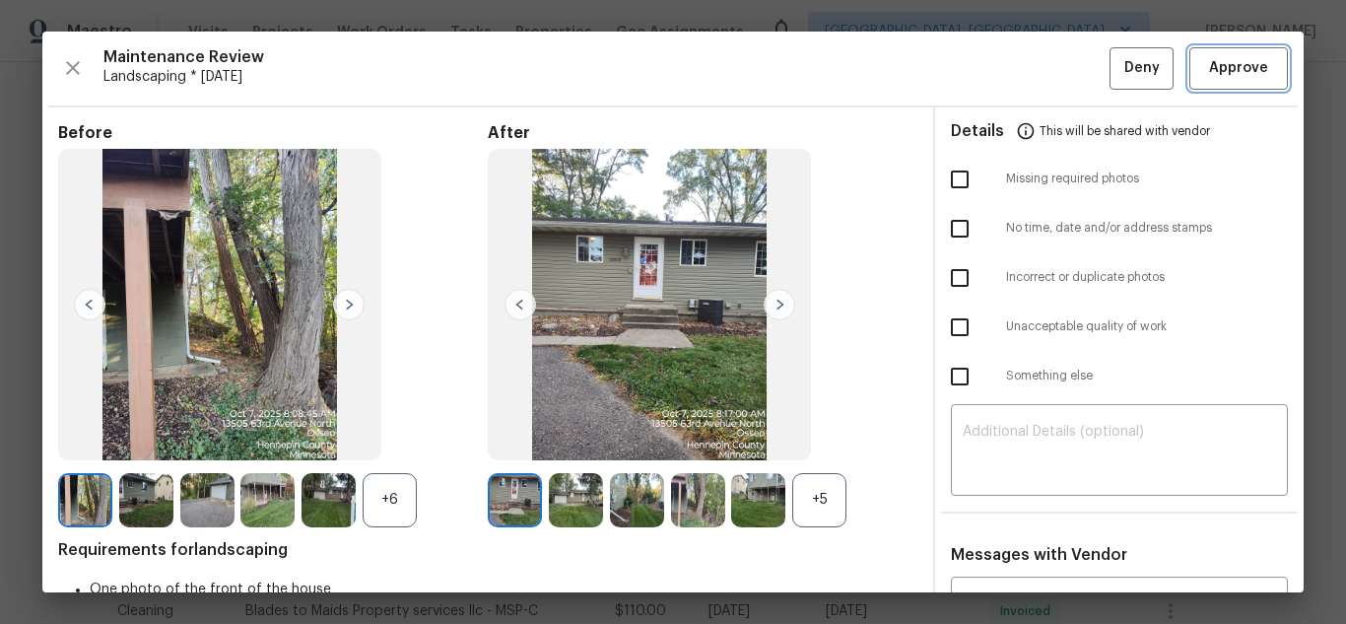
click at [1189, 67] on button "Approve" at bounding box center [1238, 68] width 99 height 42
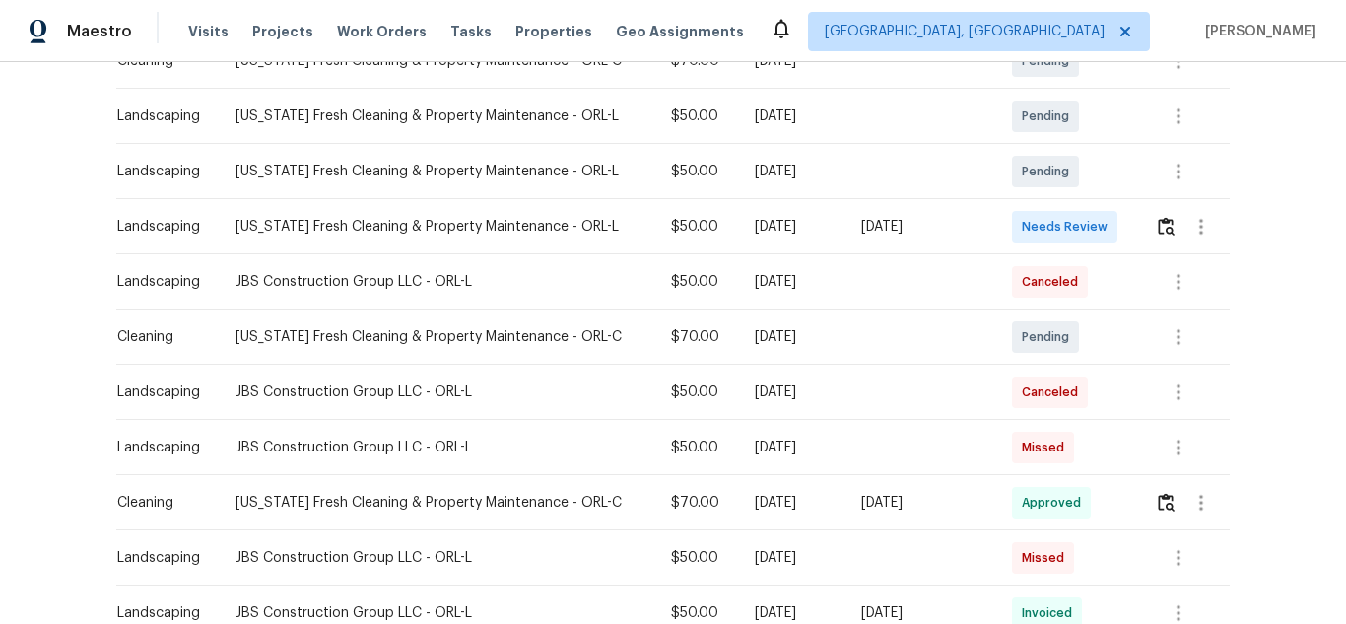
scroll to position [394, 0]
click at [1163, 231] on img "button" at bounding box center [1166, 224] width 17 height 19
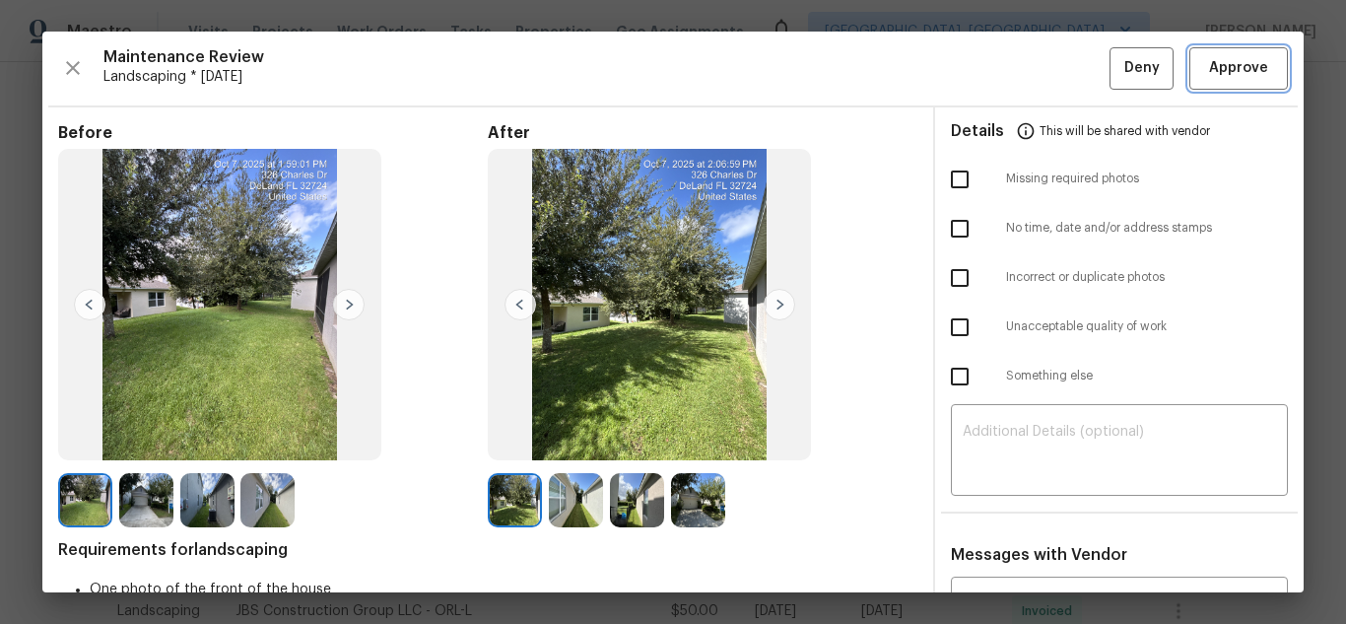
click at [1228, 52] on button "Approve" at bounding box center [1238, 68] width 99 height 42
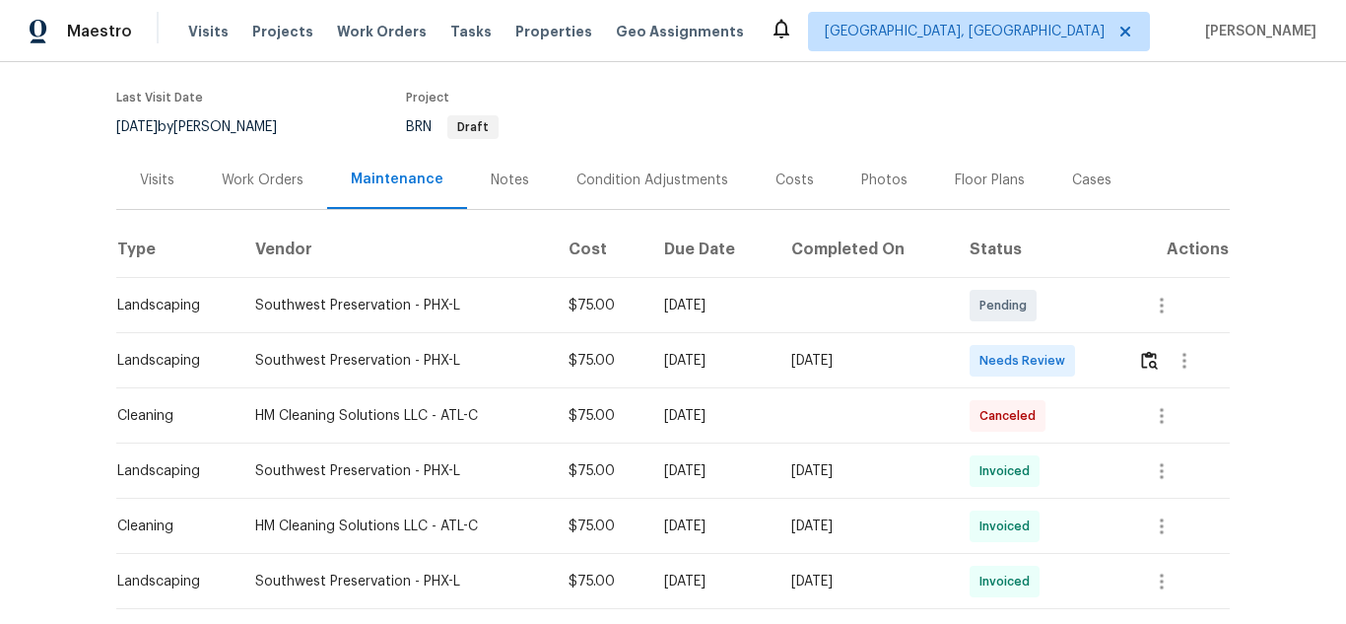
scroll to position [266, 0]
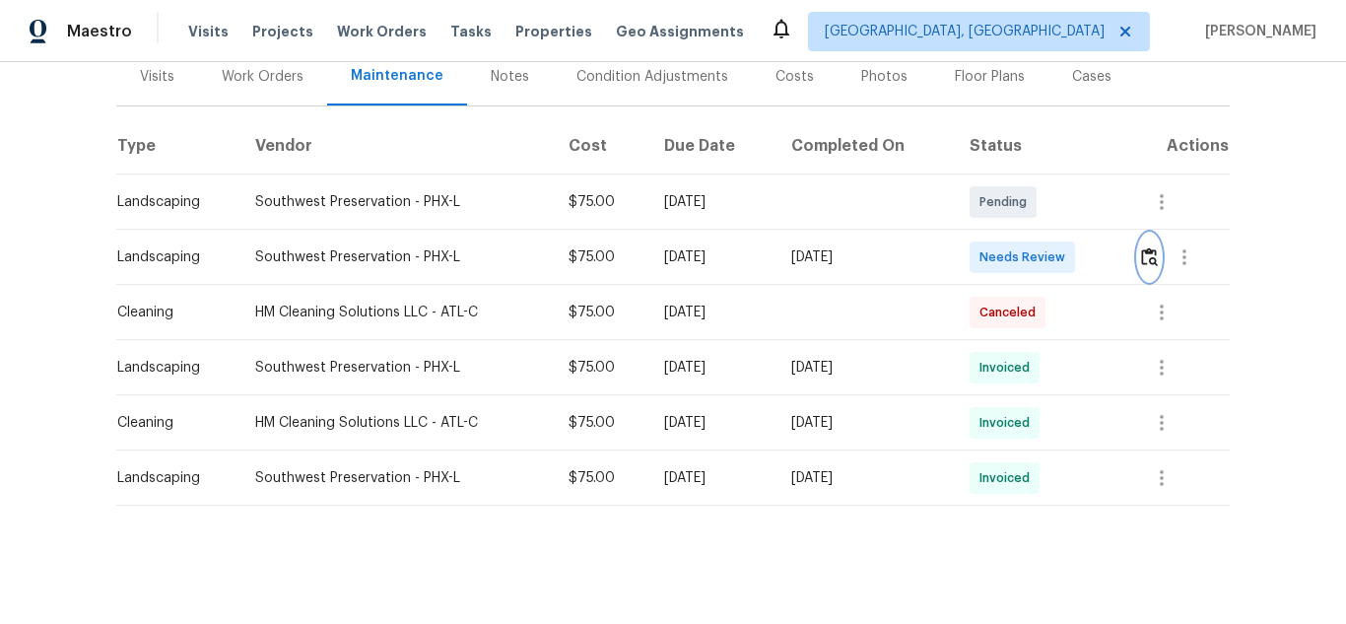
click at [1153, 234] on button "button" at bounding box center [1149, 257] width 23 height 47
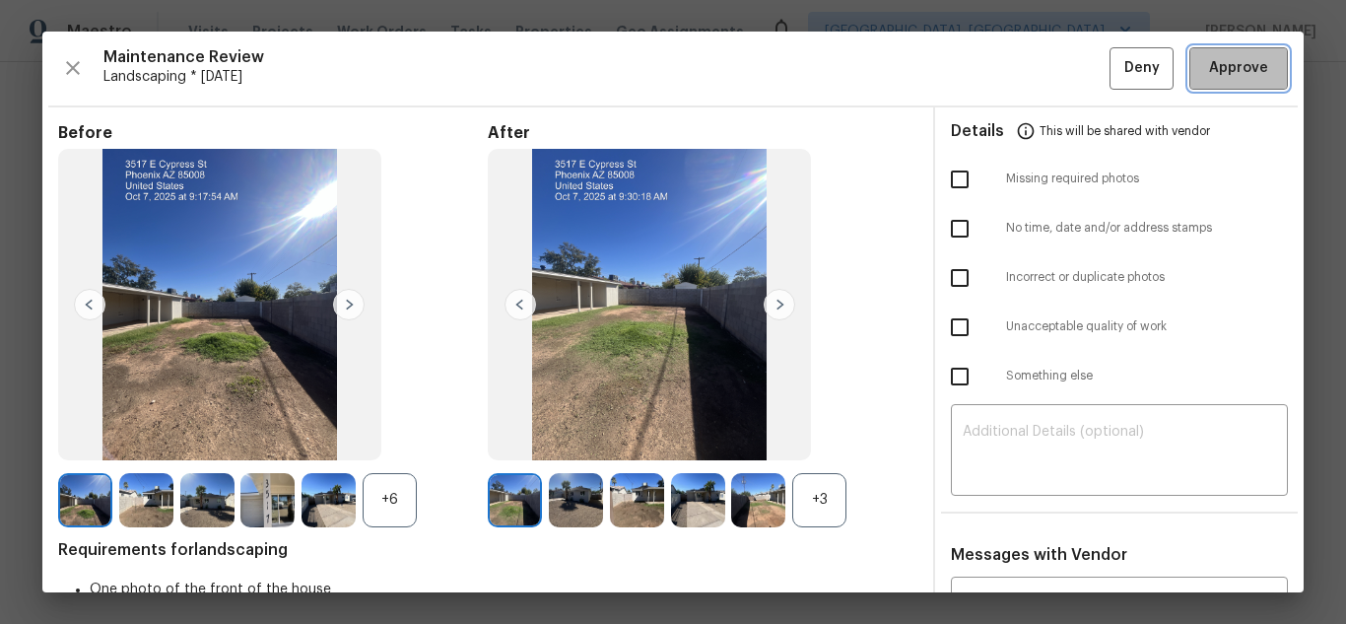
click at [1209, 65] on span "Approve" at bounding box center [1238, 68] width 59 height 25
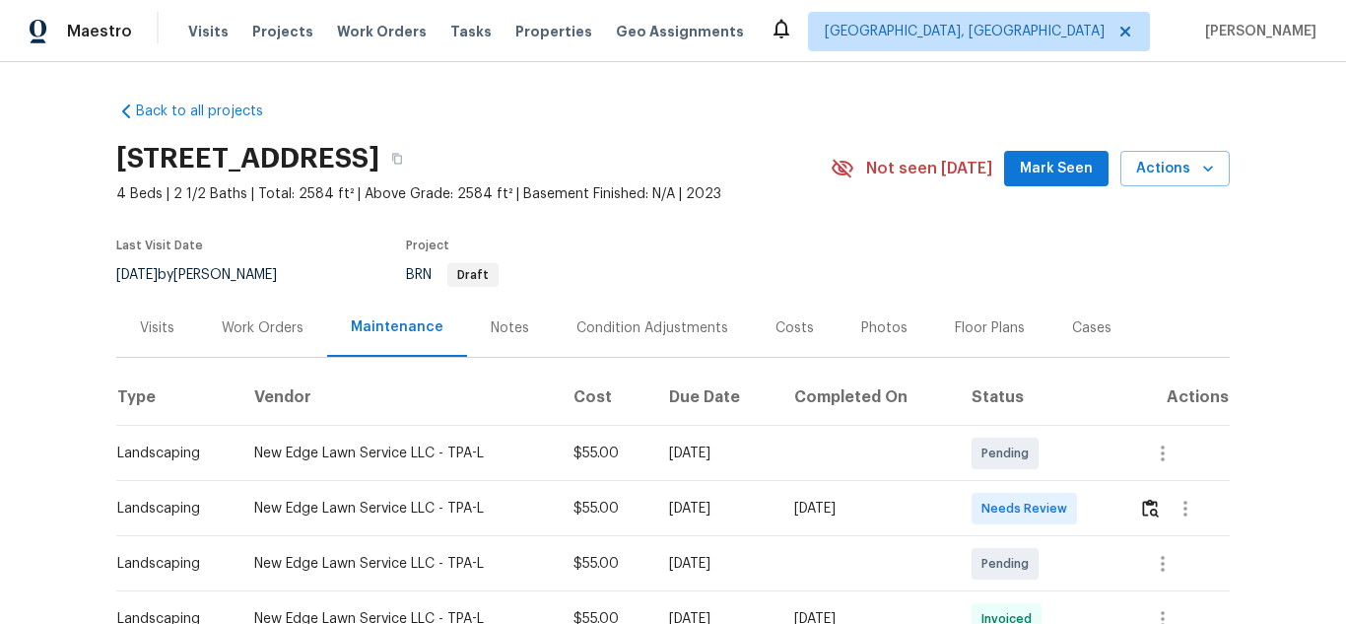
scroll to position [296, 0]
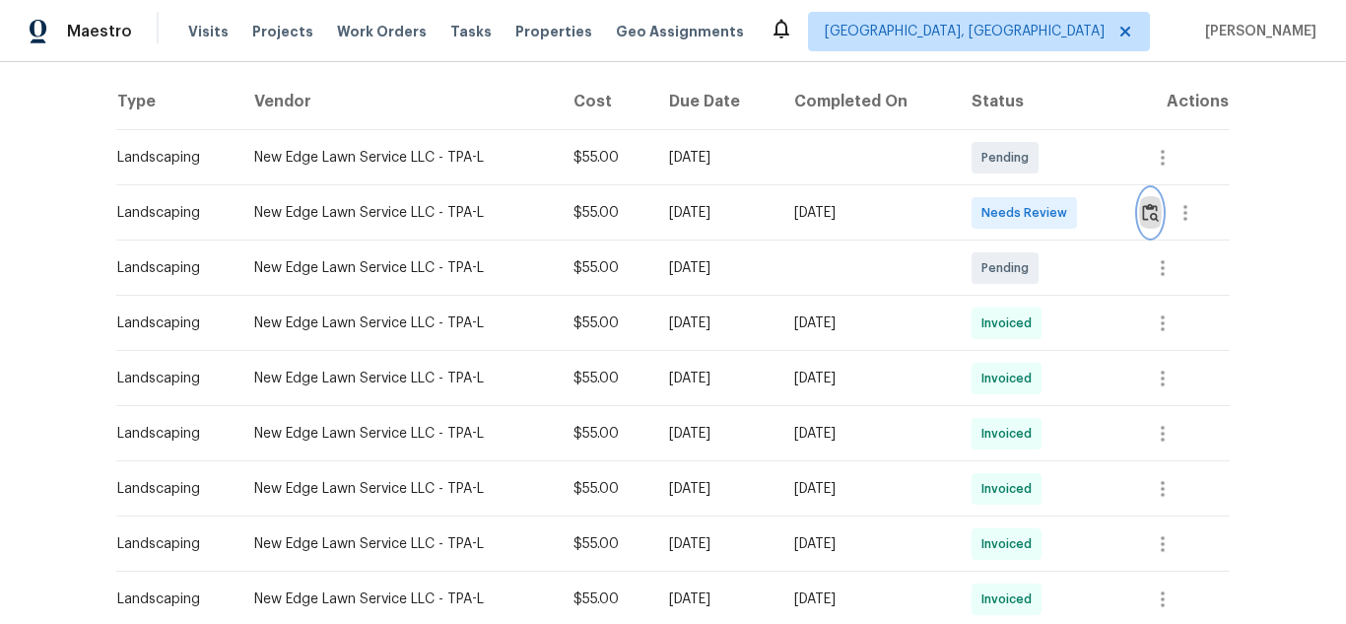
click at [1148, 208] on img "button" at bounding box center [1150, 212] width 17 height 19
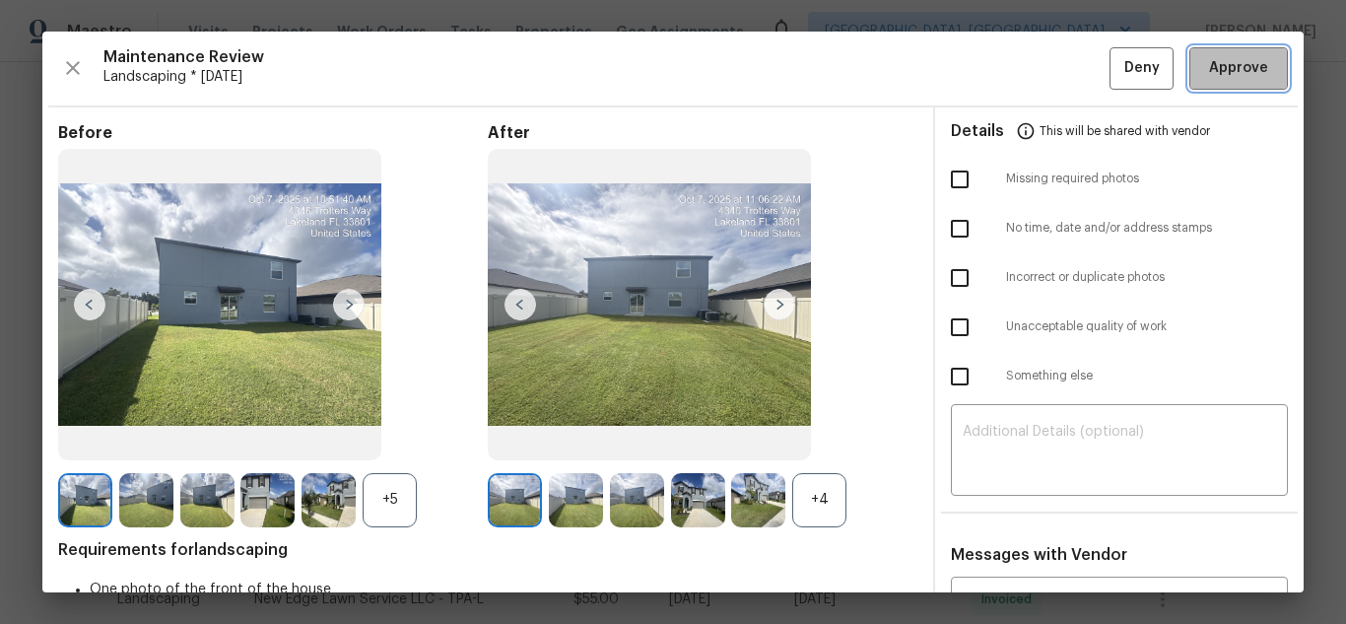
click at [1239, 62] on span "Approve" at bounding box center [1238, 68] width 59 height 25
